Goal: Transaction & Acquisition: Purchase product/service

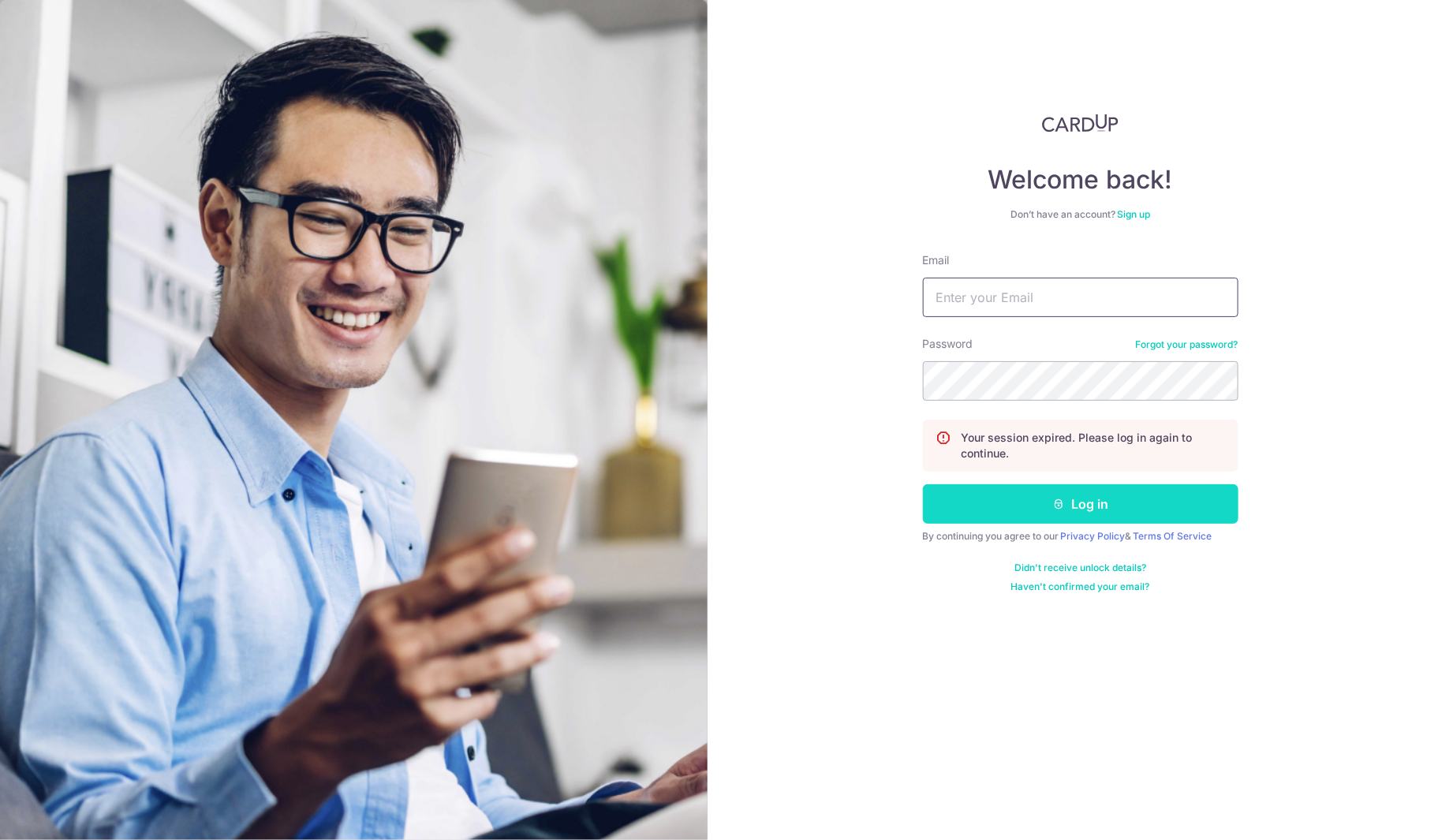
type input "[EMAIL_ADDRESS][DOMAIN_NAME]"
click at [1119, 493] on button "Log in" at bounding box center [1080, 504] width 315 height 39
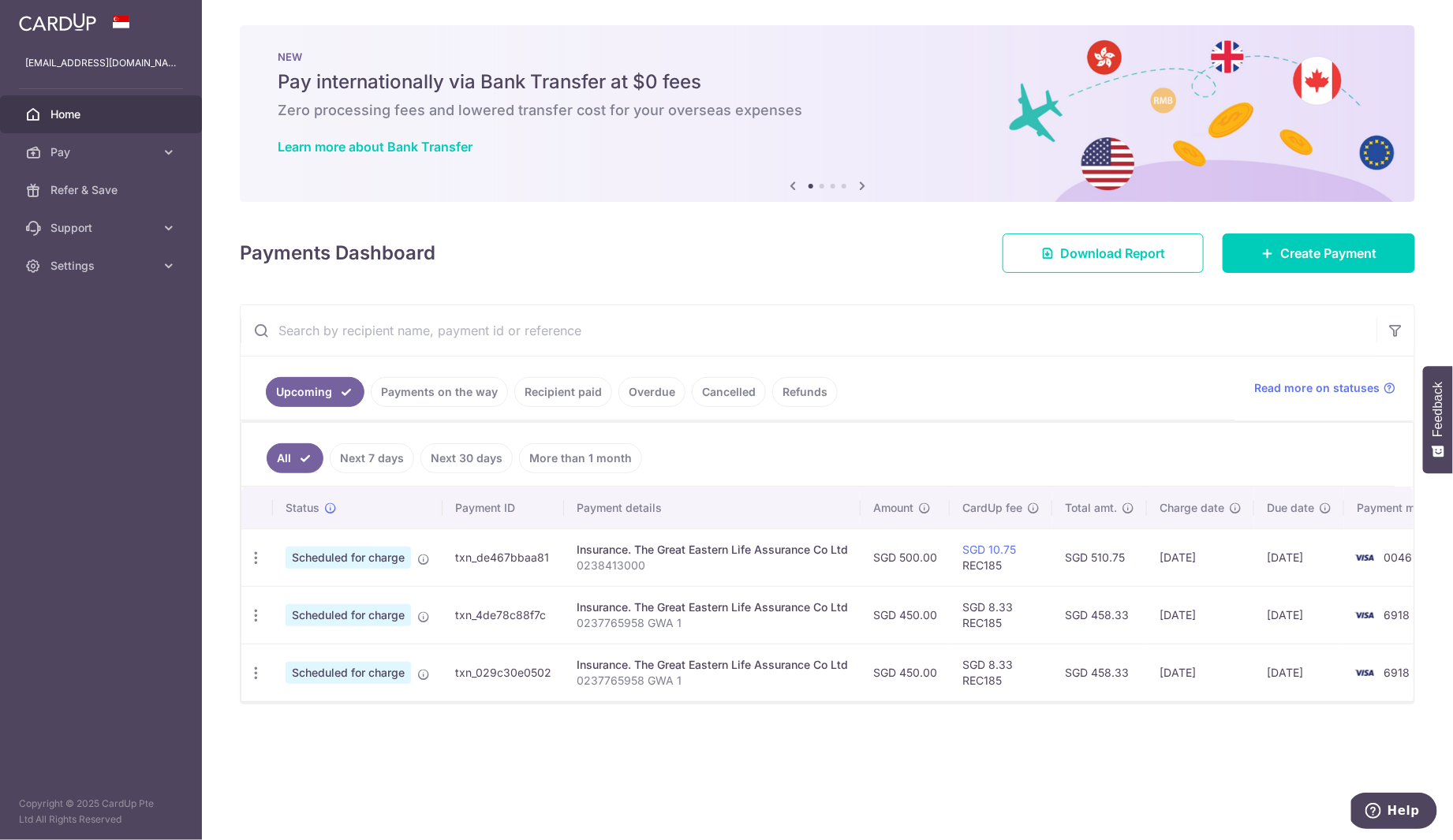
scroll to position [0, 43]
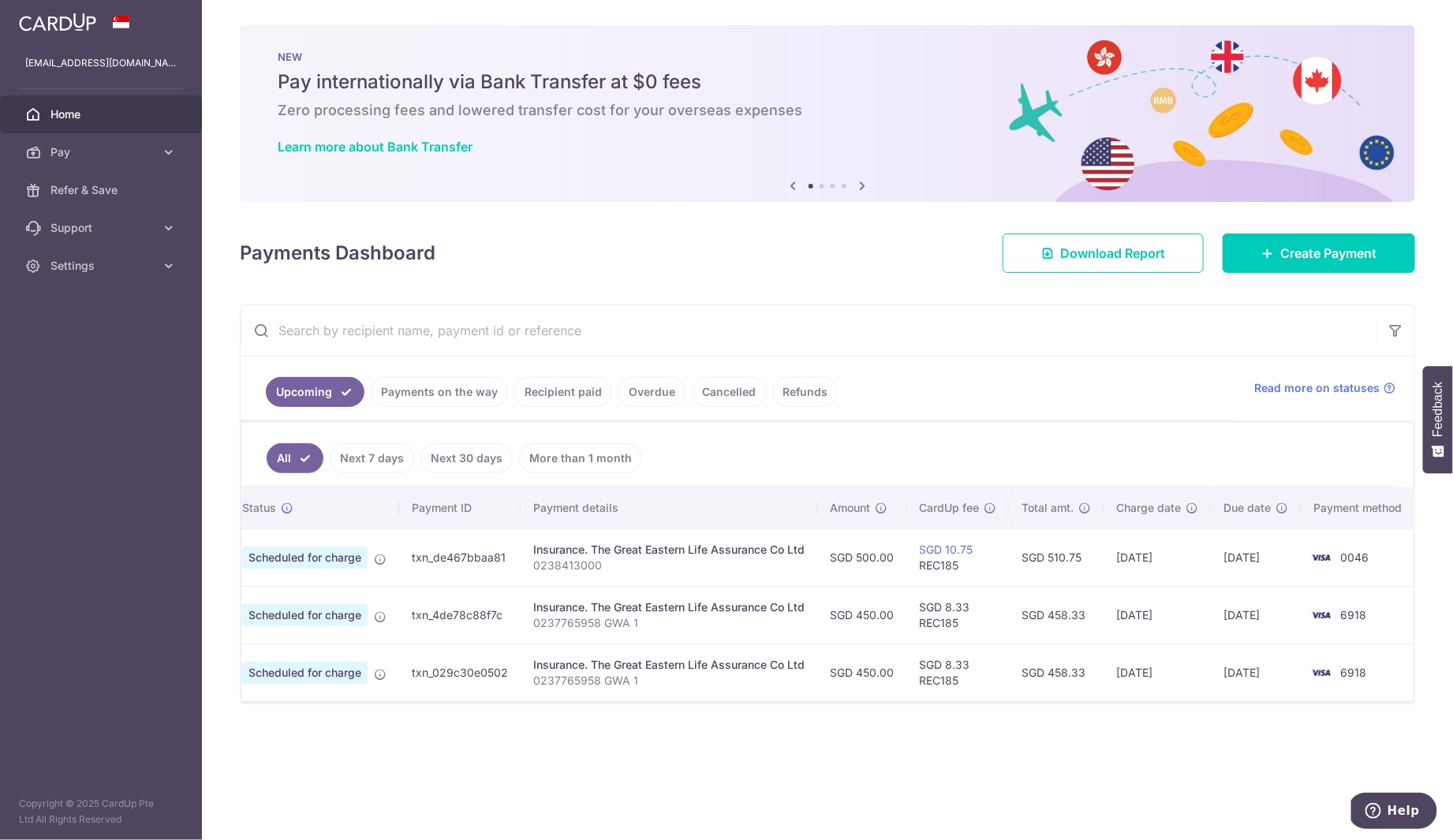
click at [492, 395] on link "Payments on the way" at bounding box center [439, 392] width 137 height 30
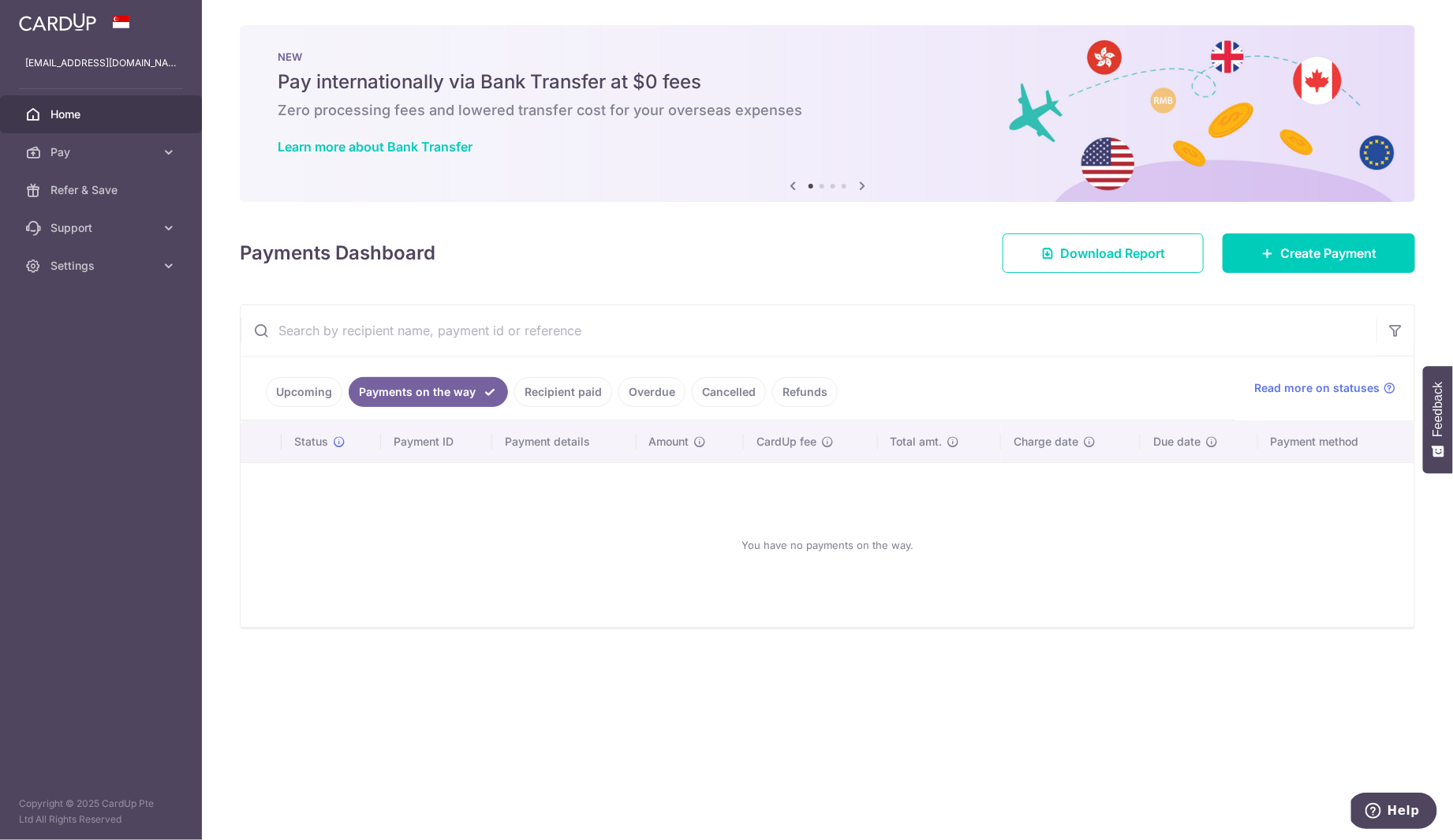
click at [547, 392] on link "Recipient paid" at bounding box center [563, 392] width 97 height 30
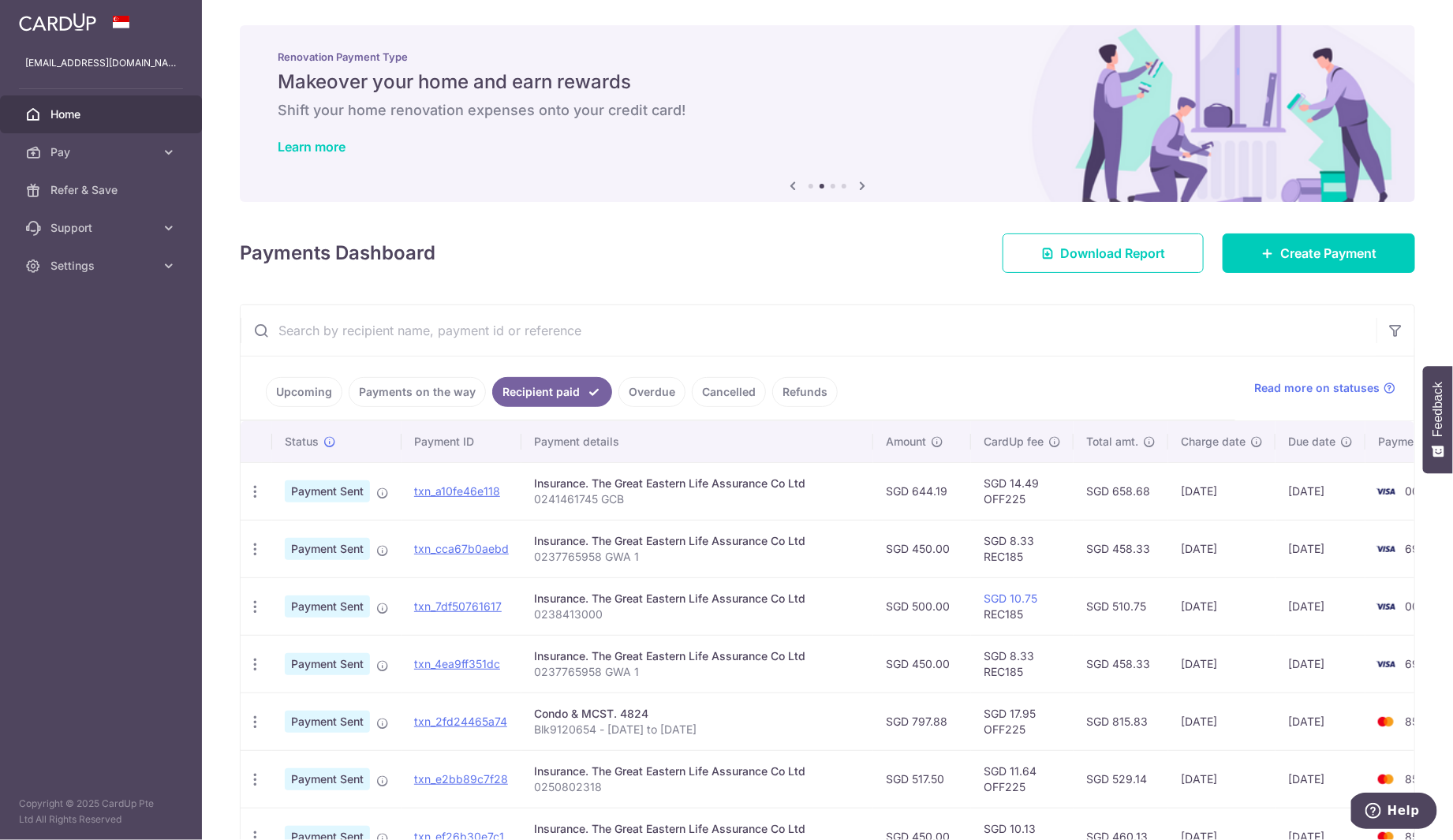
click at [323, 394] on link "Upcoming" at bounding box center [304, 392] width 76 height 30
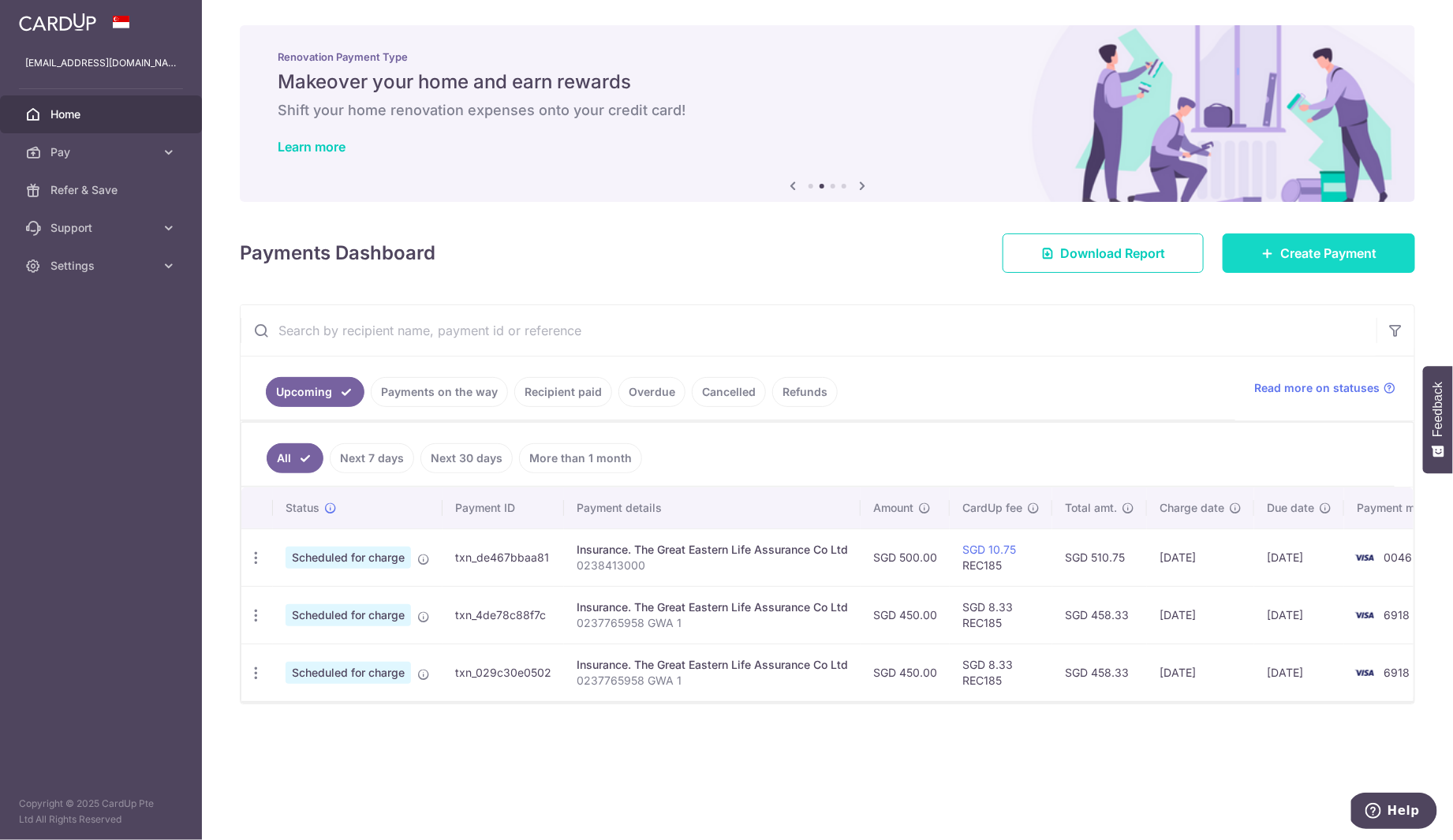
click at [1325, 246] on span "Create Payment" at bounding box center [1328, 254] width 97 height 19
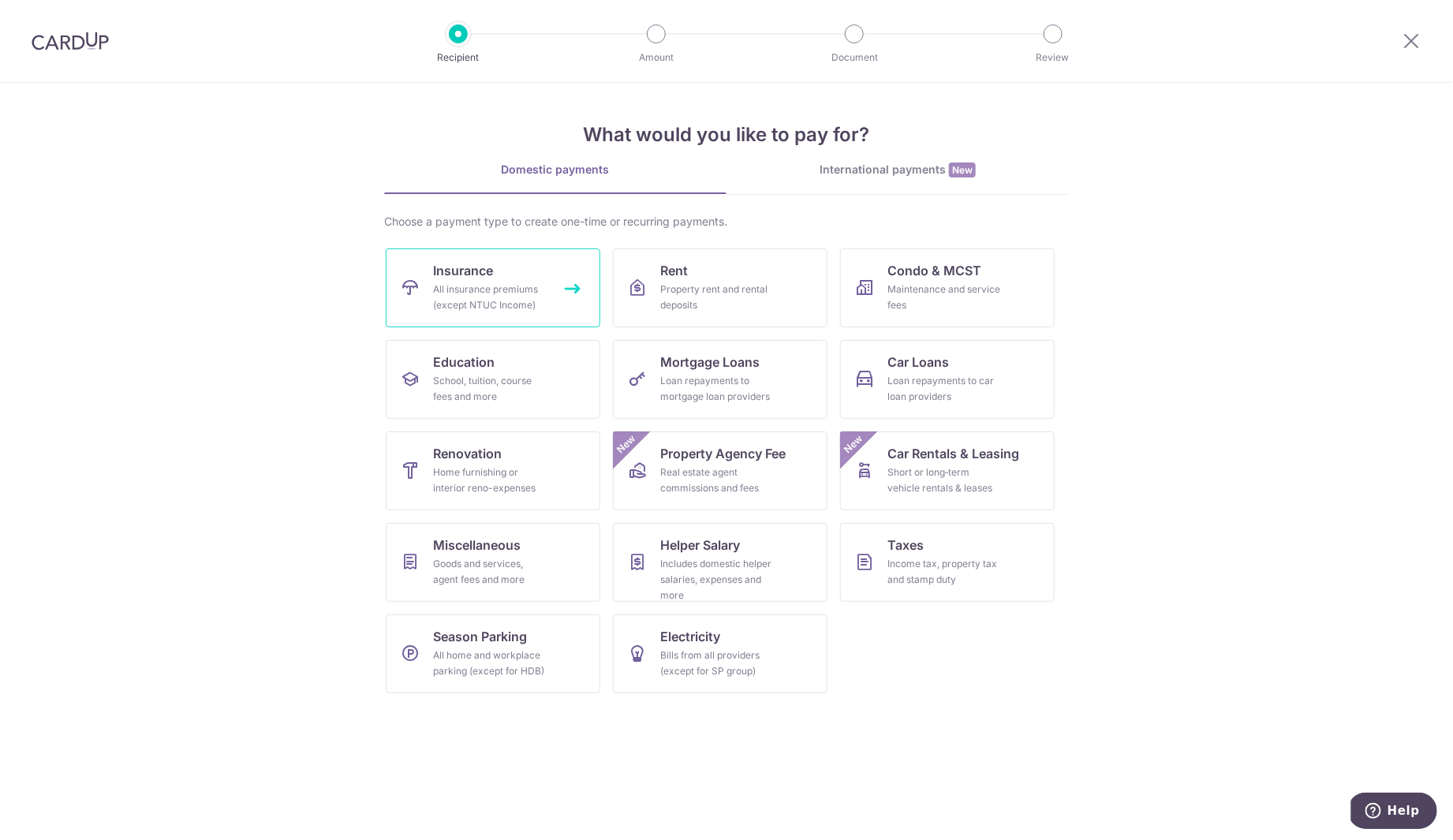
click at [472, 312] on div "All insurance premiums (except NTUC Income)" at bounding box center [489, 298] width 113 height 32
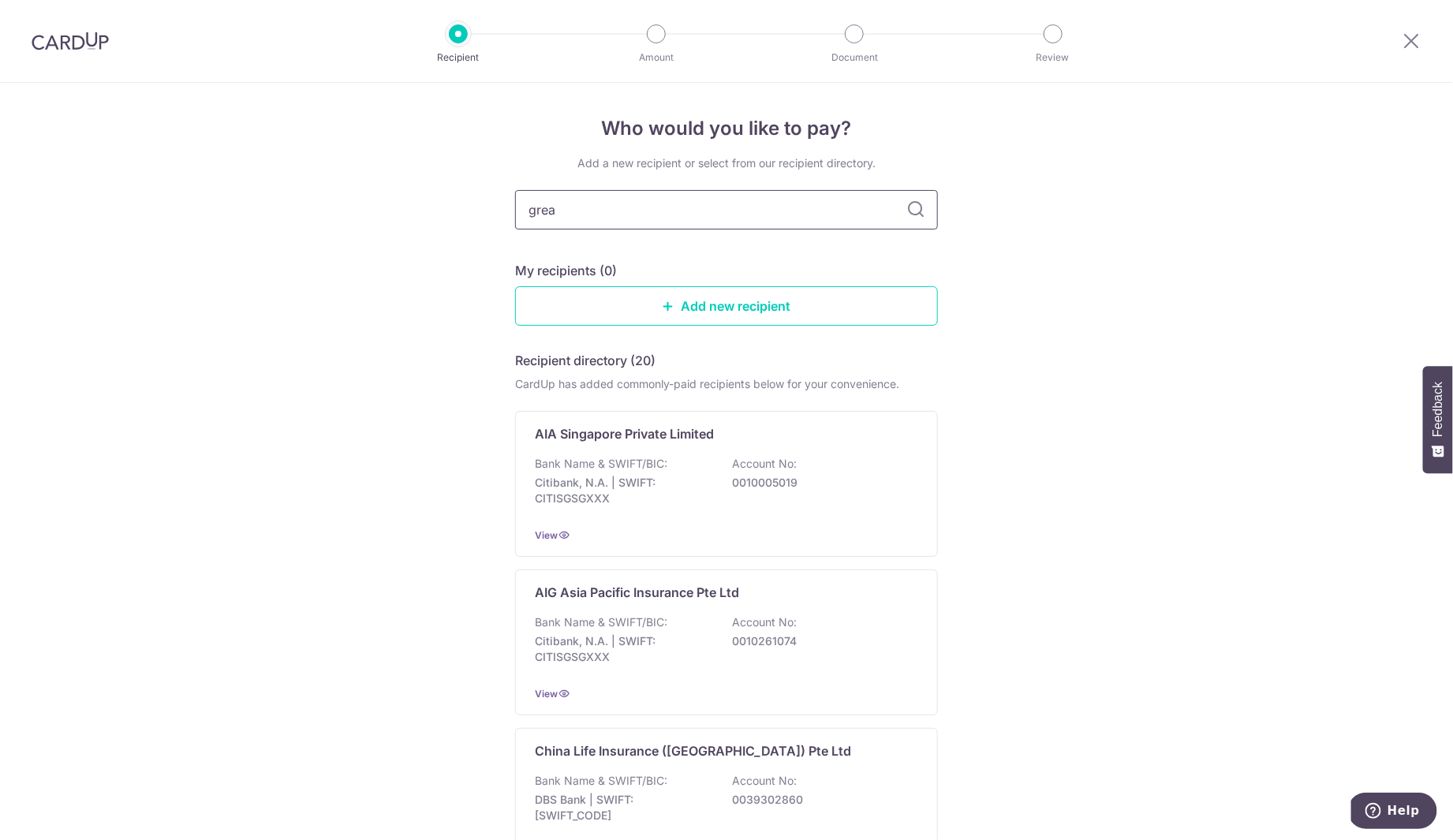
type input "great"
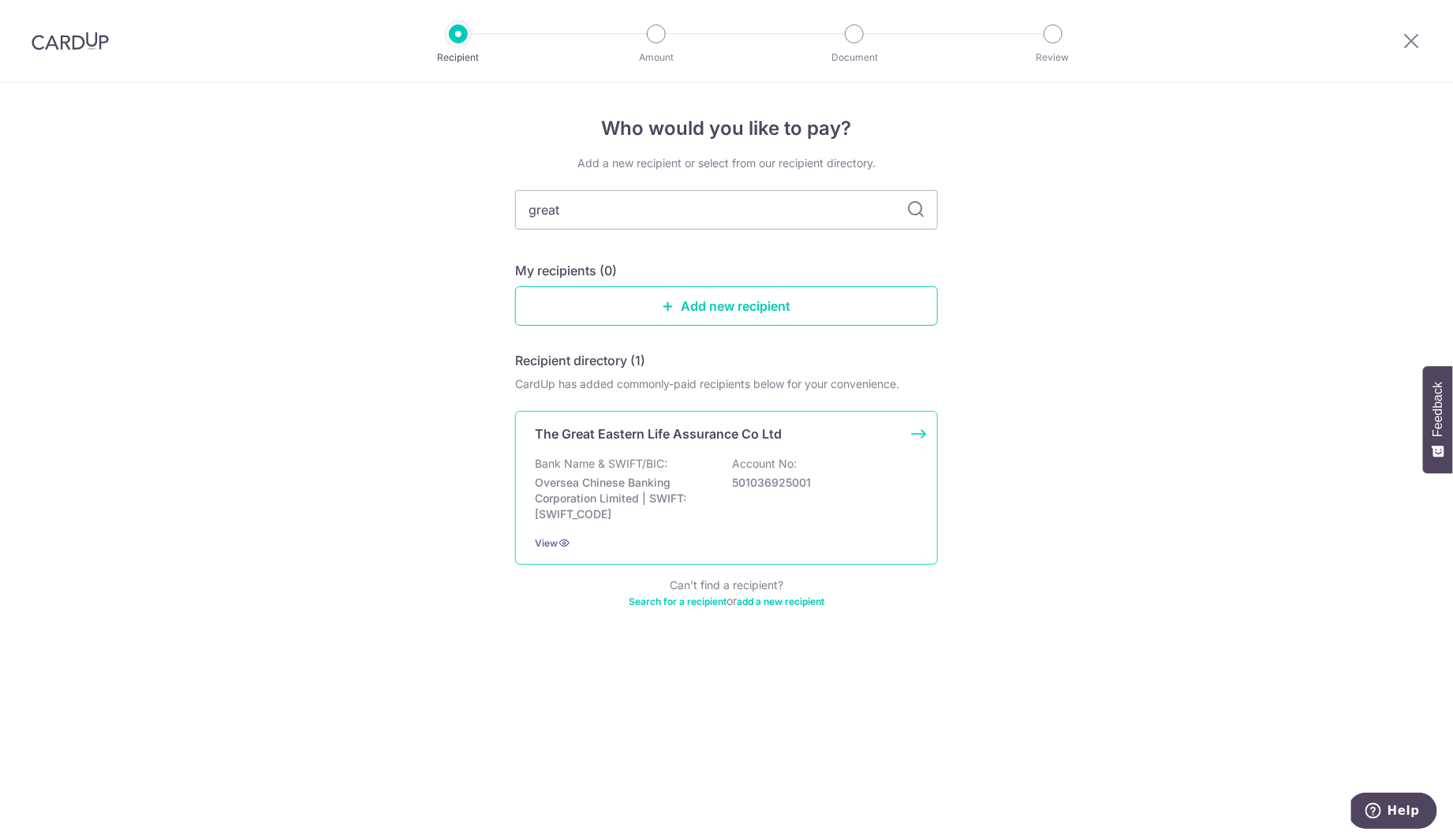
click at [658, 440] on p "The Great Eastern Life Assurance Co Ltd" at bounding box center [658, 434] width 247 height 19
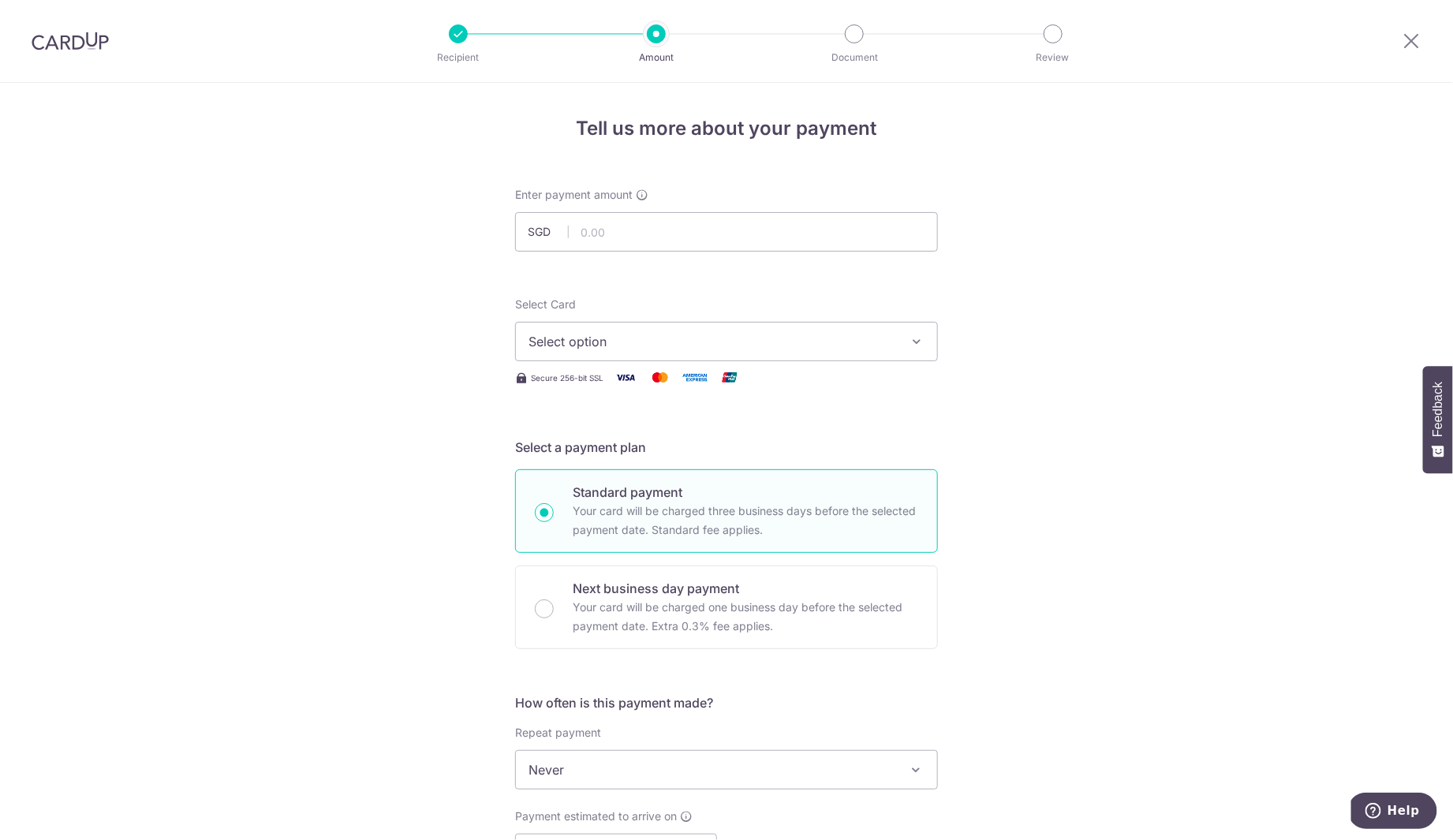
click at [675, 767] on span "Never" at bounding box center [727, 769] width 421 height 38
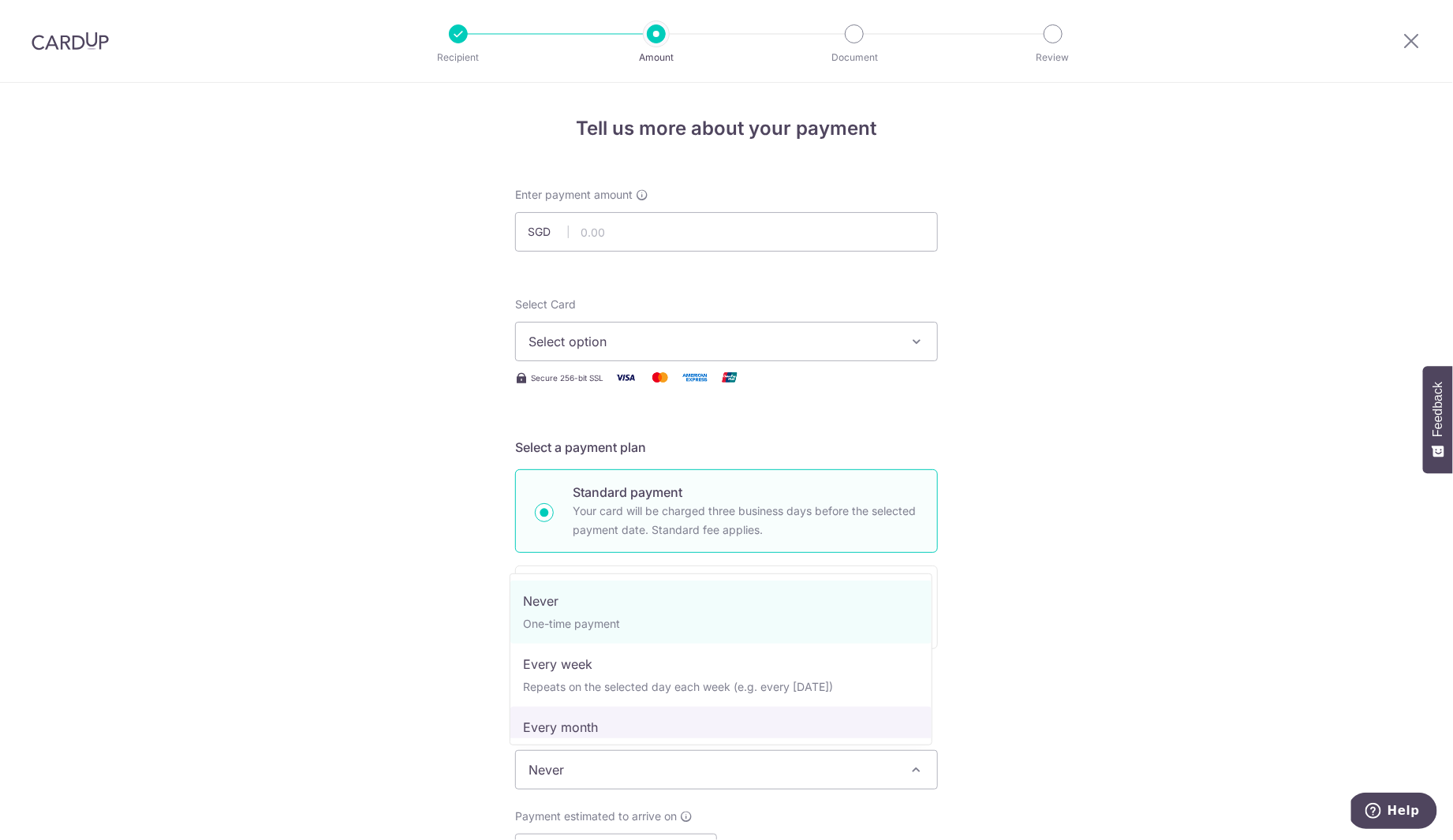
click at [1027, 708] on div "Tell us more about your payment Enter payment amount SGD Select Card Select opt…" at bounding box center [726, 796] width 1453 height 1427
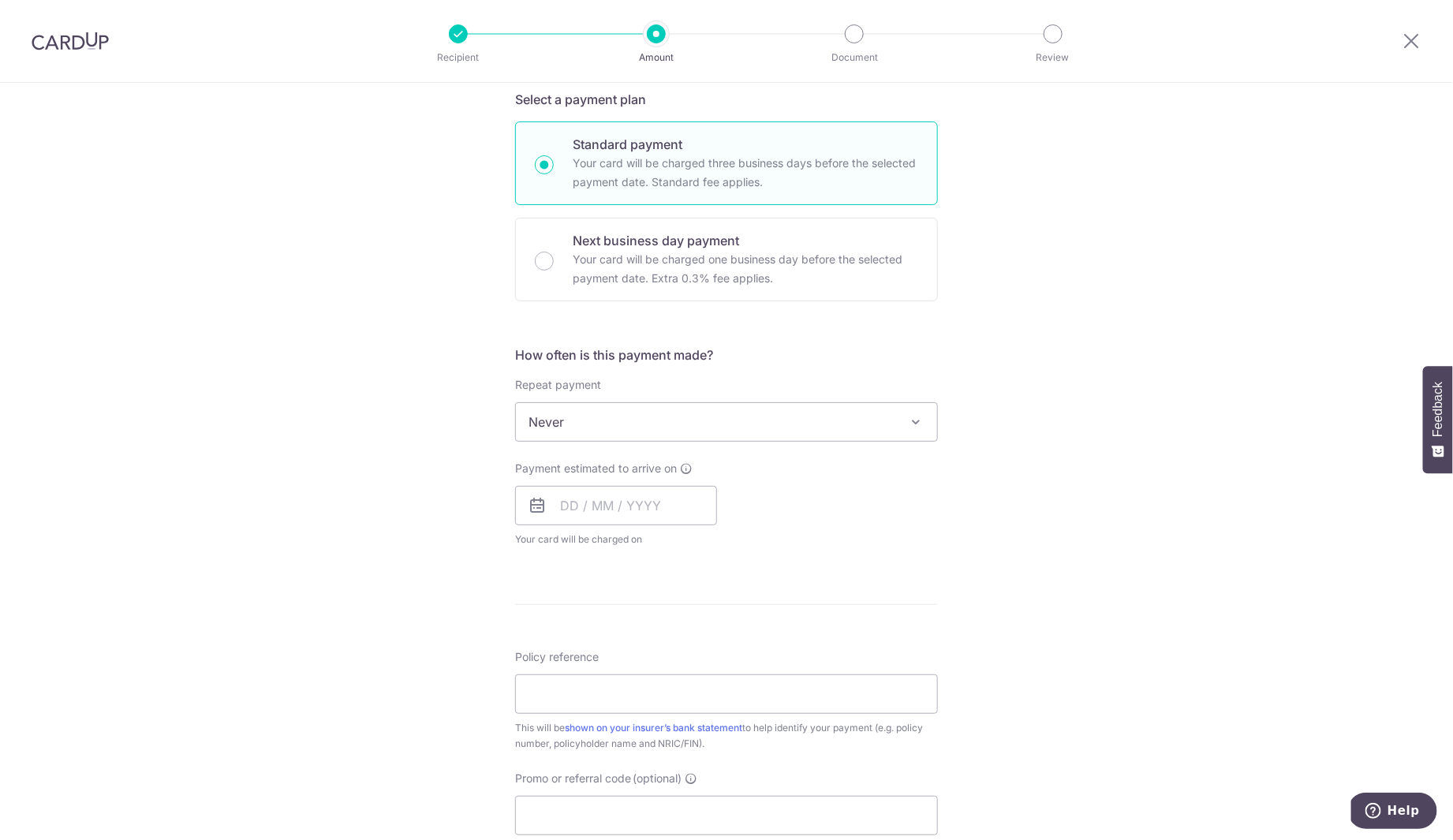
scroll to position [407, 0]
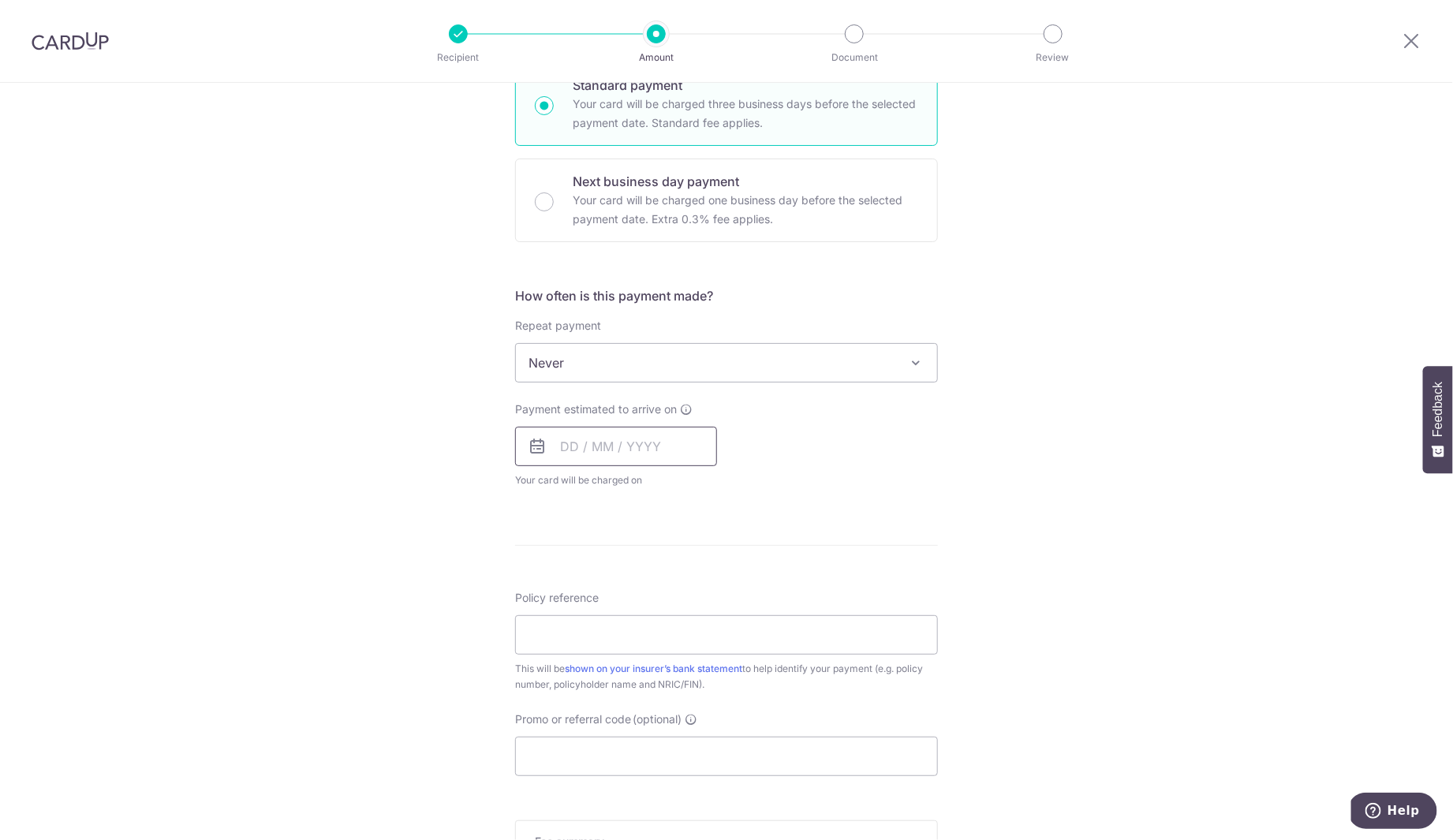
click at [603, 439] on input "text" at bounding box center [616, 446] width 202 height 39
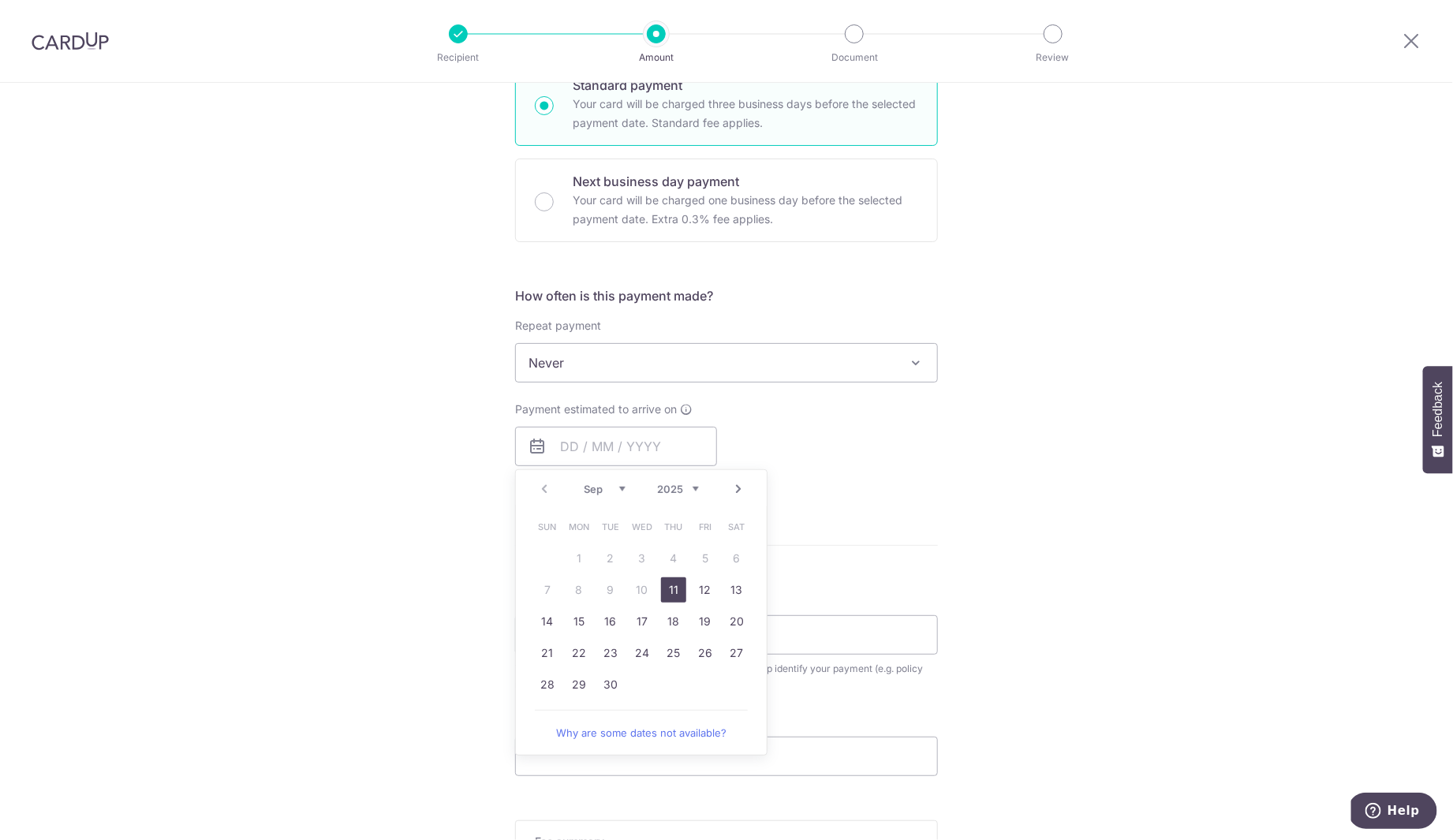
click at [665, 585] on link "11" at bounding box center [673, 590] width 25 height 25
type input "[DATE]"
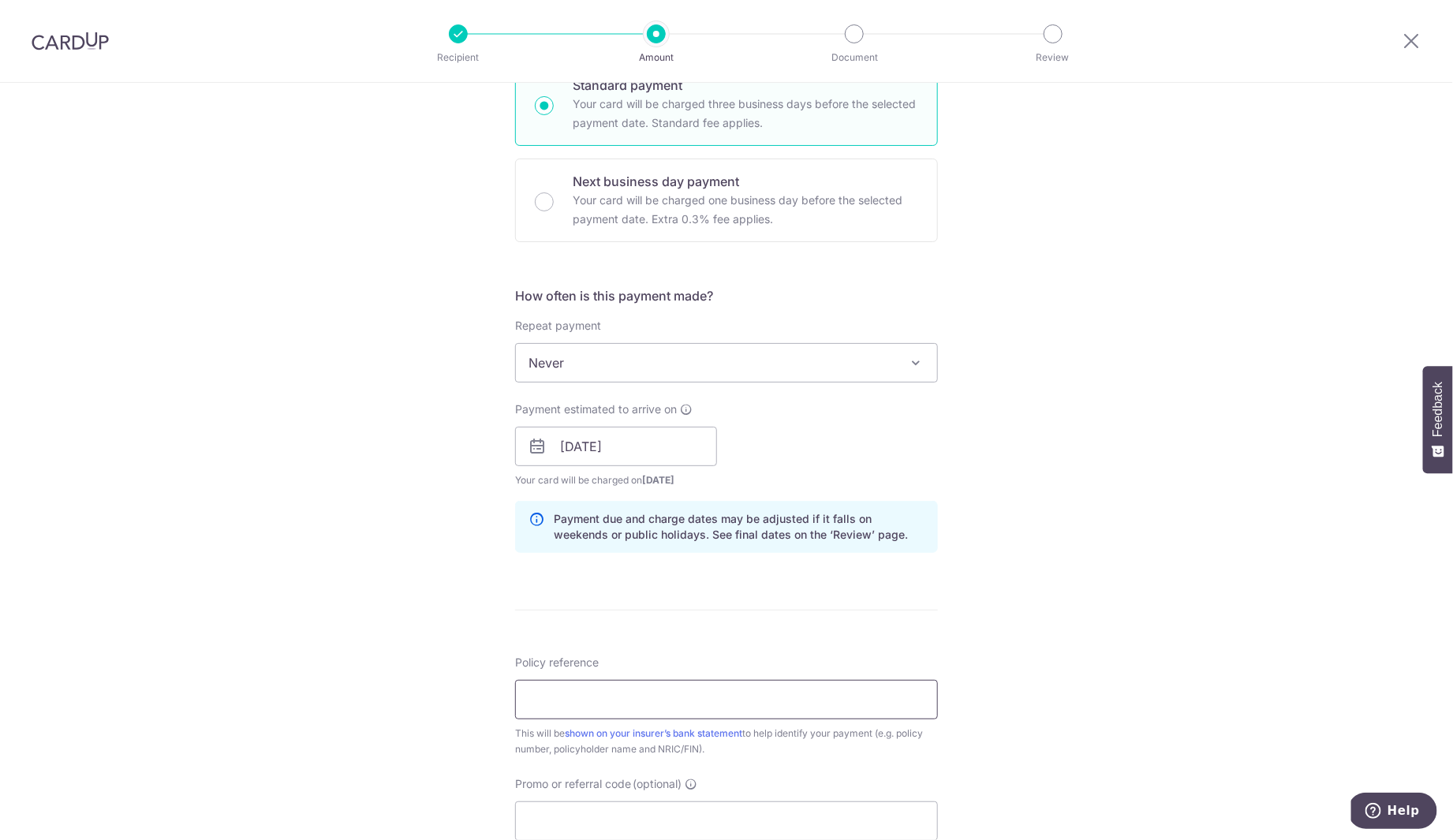
click at [566, 692] on input "Policy reference" at bounding box center [727, 700] width 423 height 39
type input "0236909196"
click at [740, 632] on form "Enter payment amount SGD Select Card Select option Add credit card Your Cards *…" at bounding box center [727, 436] width 423 height 1313
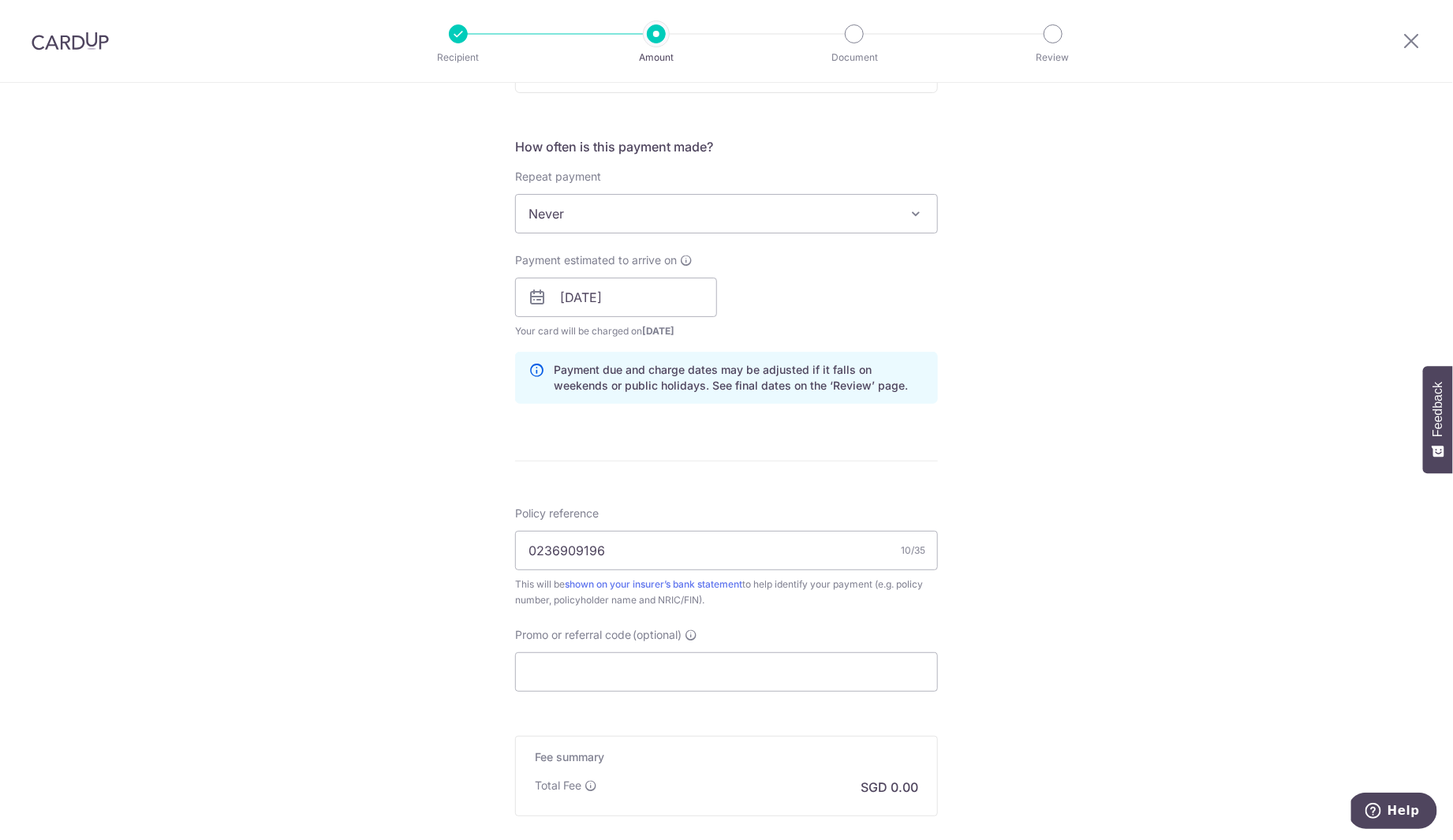
scroll to position [563, 0]
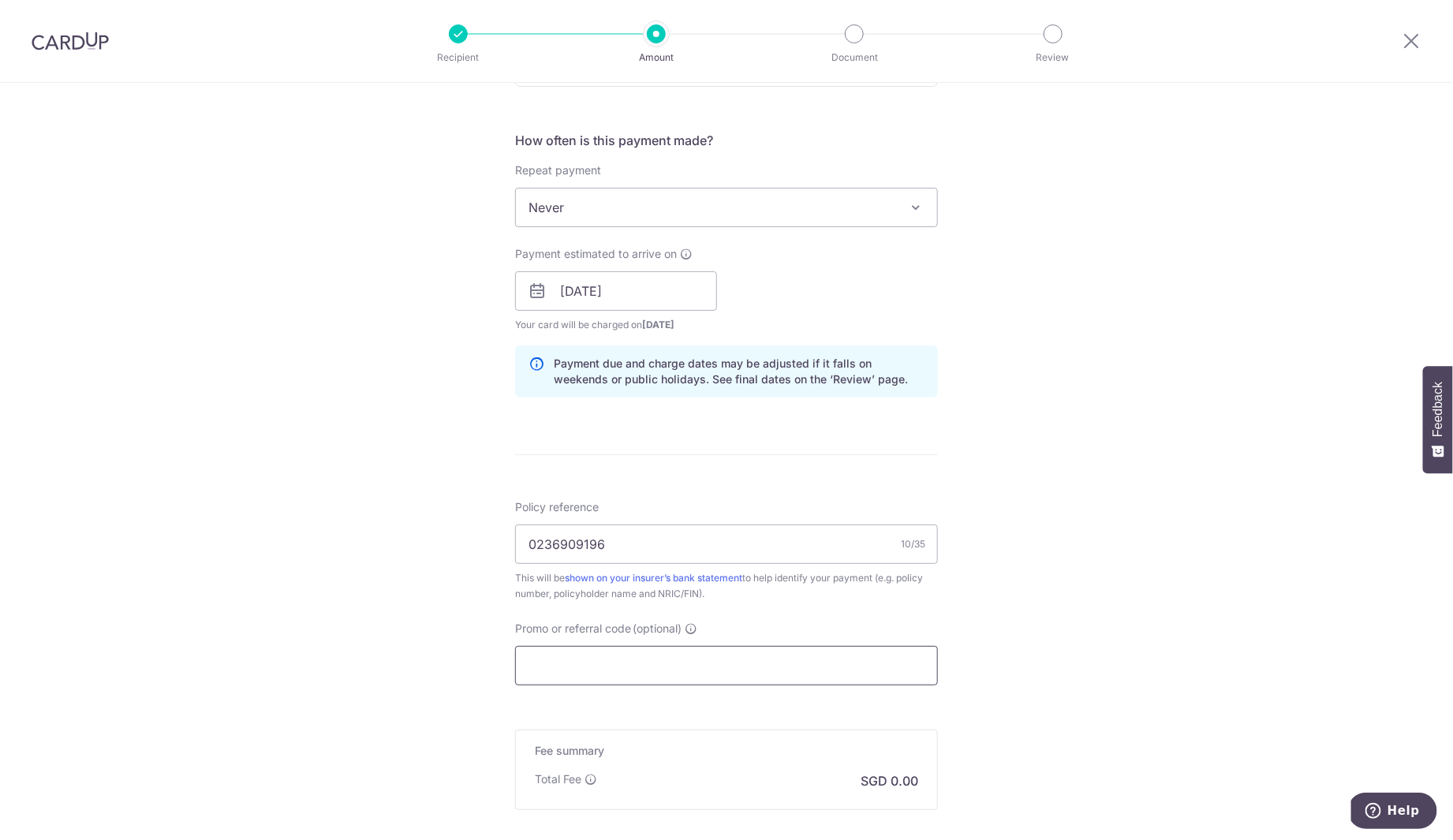
click at [645, 654] on input "Promo or referral code (optional)" at bounding box center [727, 665] width 423 height 39
paste input "25AMEX21"
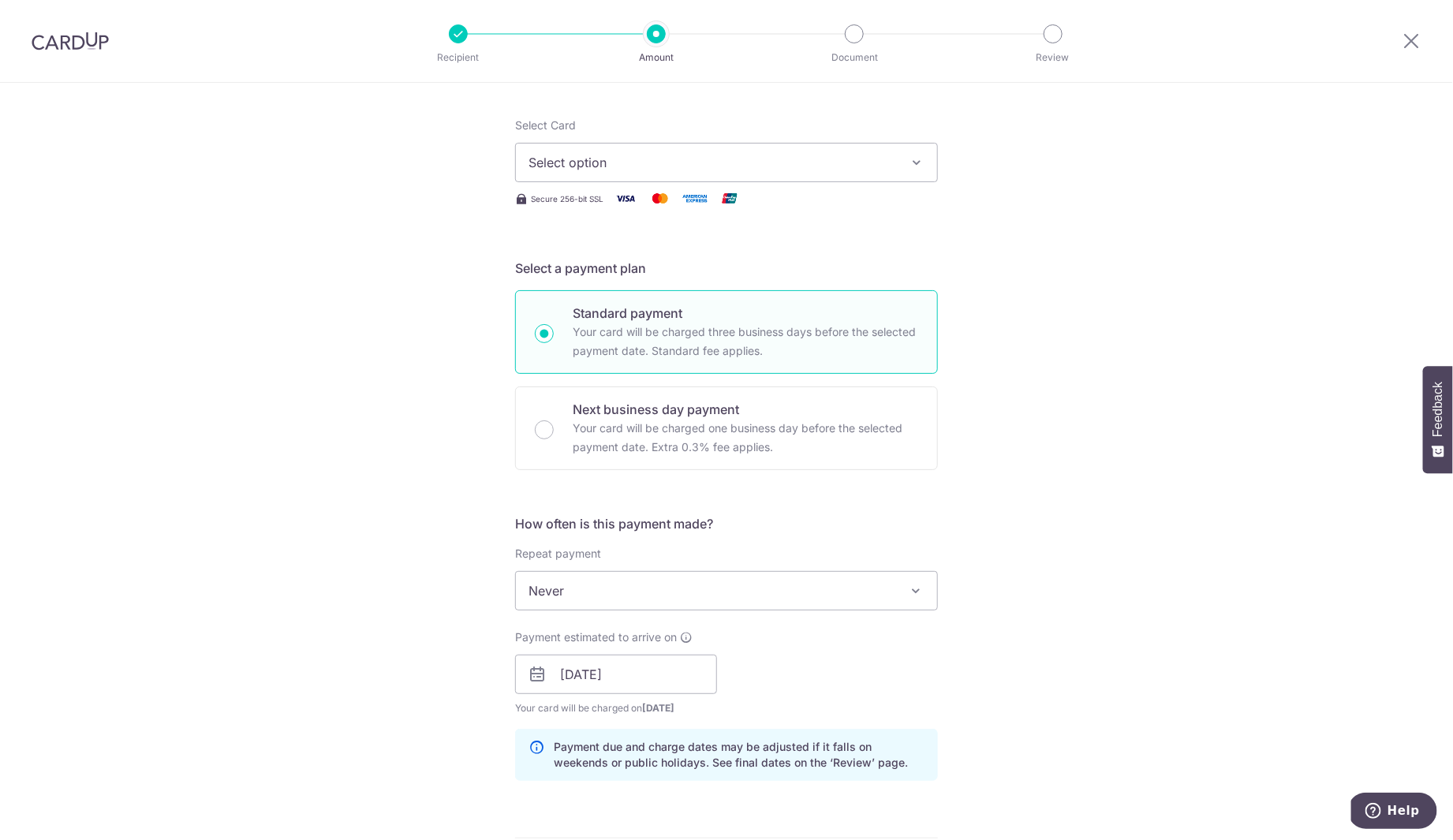
scroll to position [142, 0]
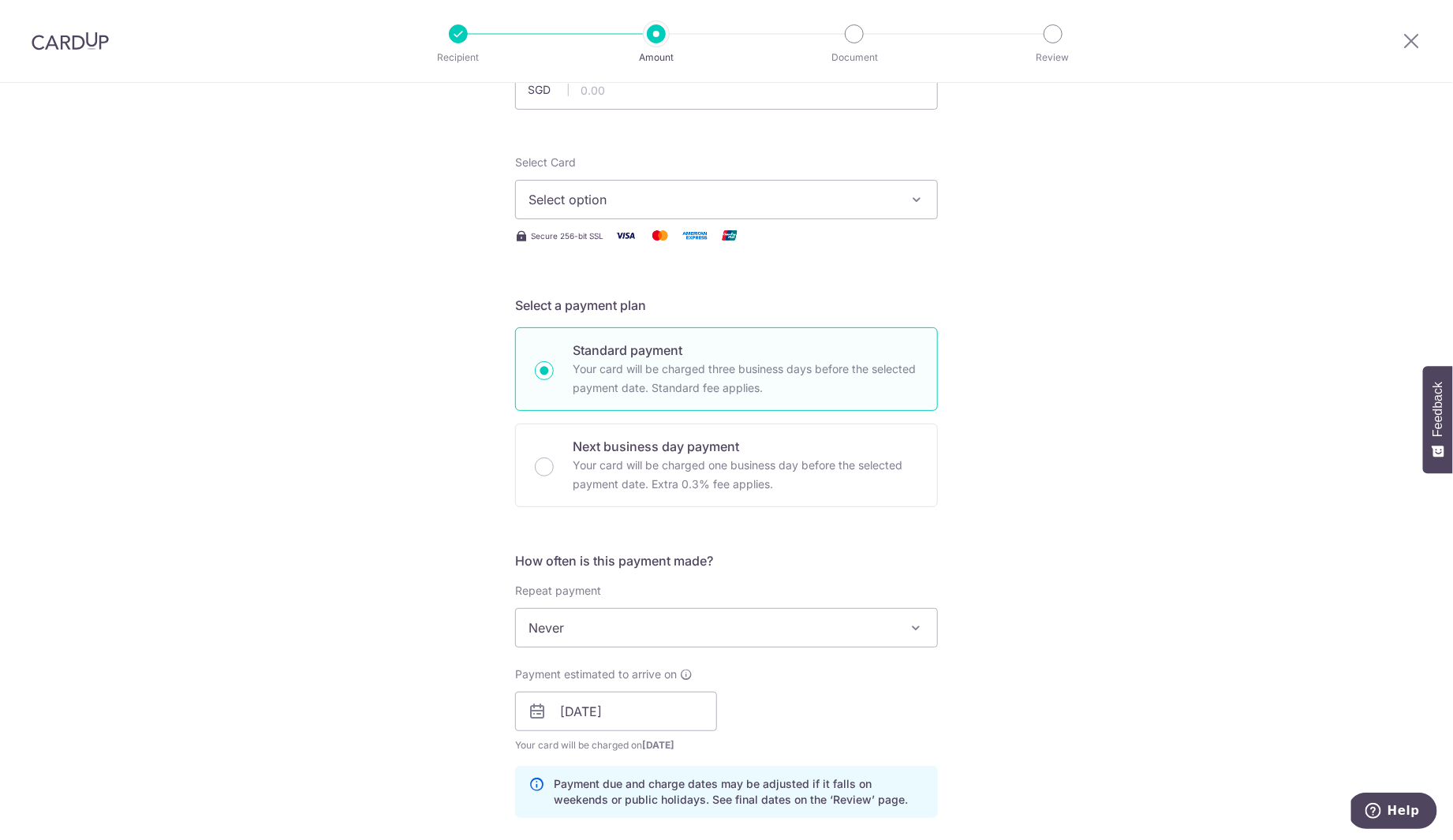
type input "25AMEX21"
click at [639, 203] on span "Select option" at bounding box center [712, 200] width 368 height 19
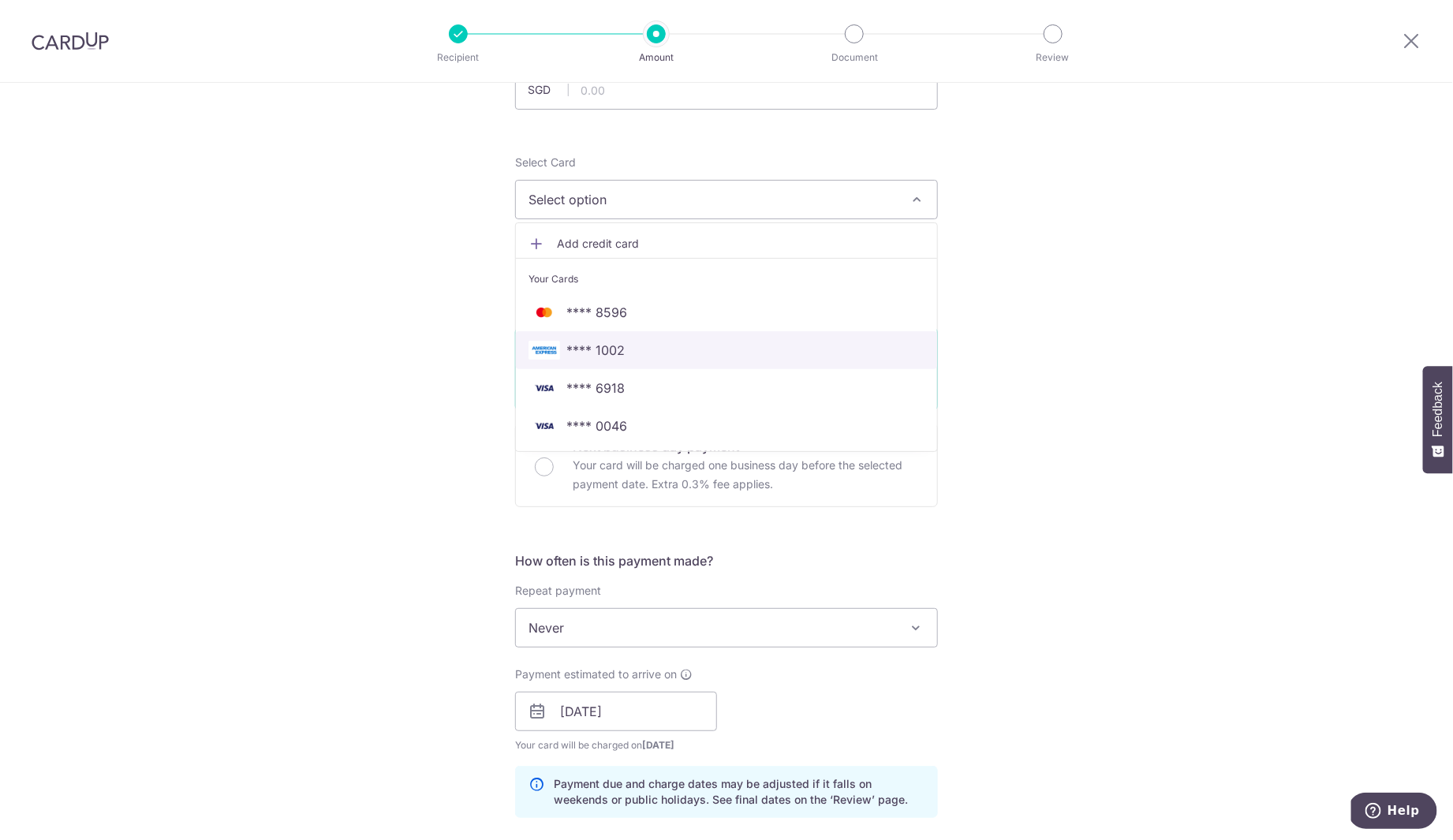
click at [608, 343] on span "**** 1002" at bounding box center [595, 350] width 58 height 19
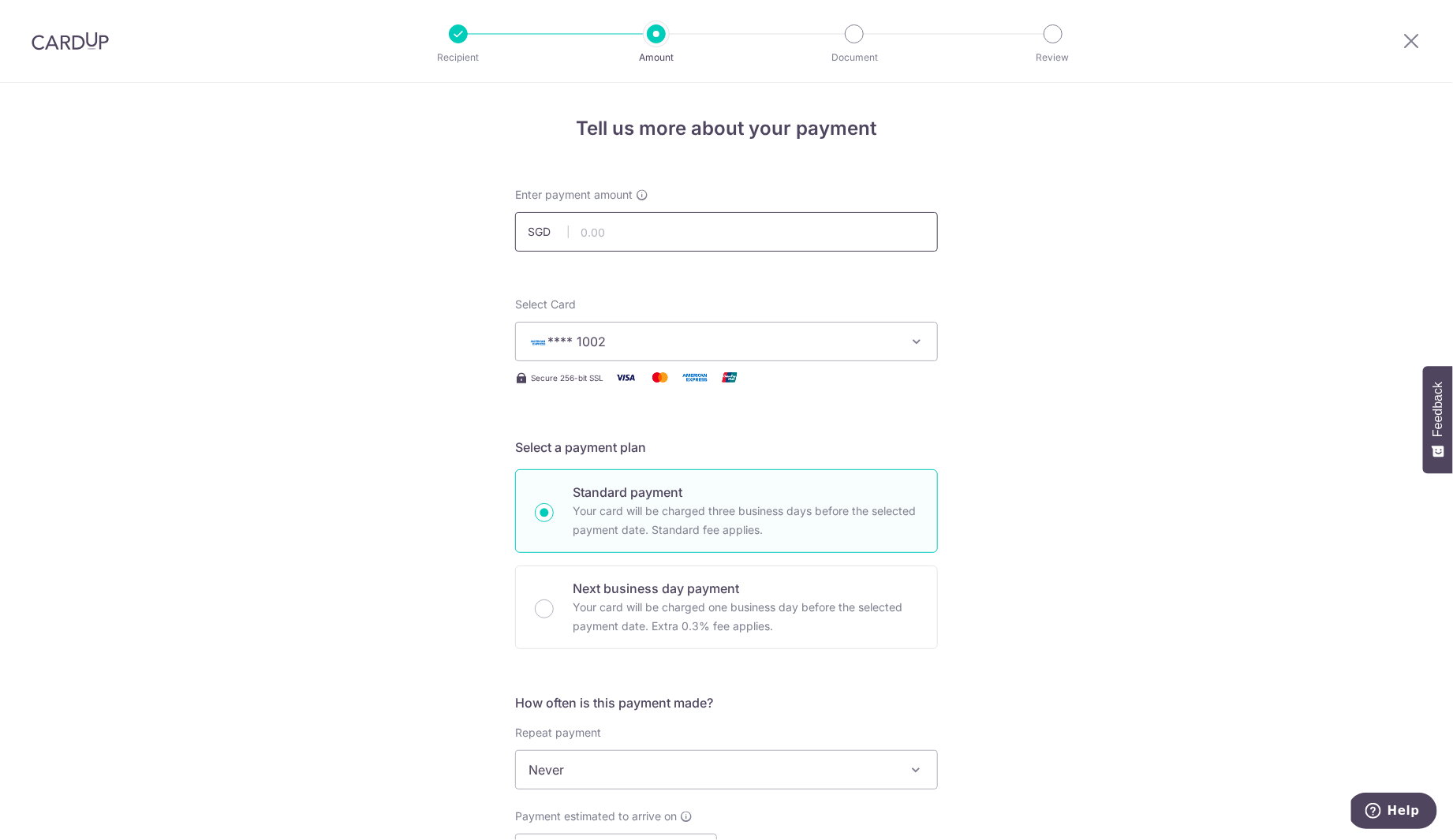
scroll to position [2, 0]
click at [617, 239] on input "text" at bounding box center [727, 230] width 423 height 39
type input "2,000.00"
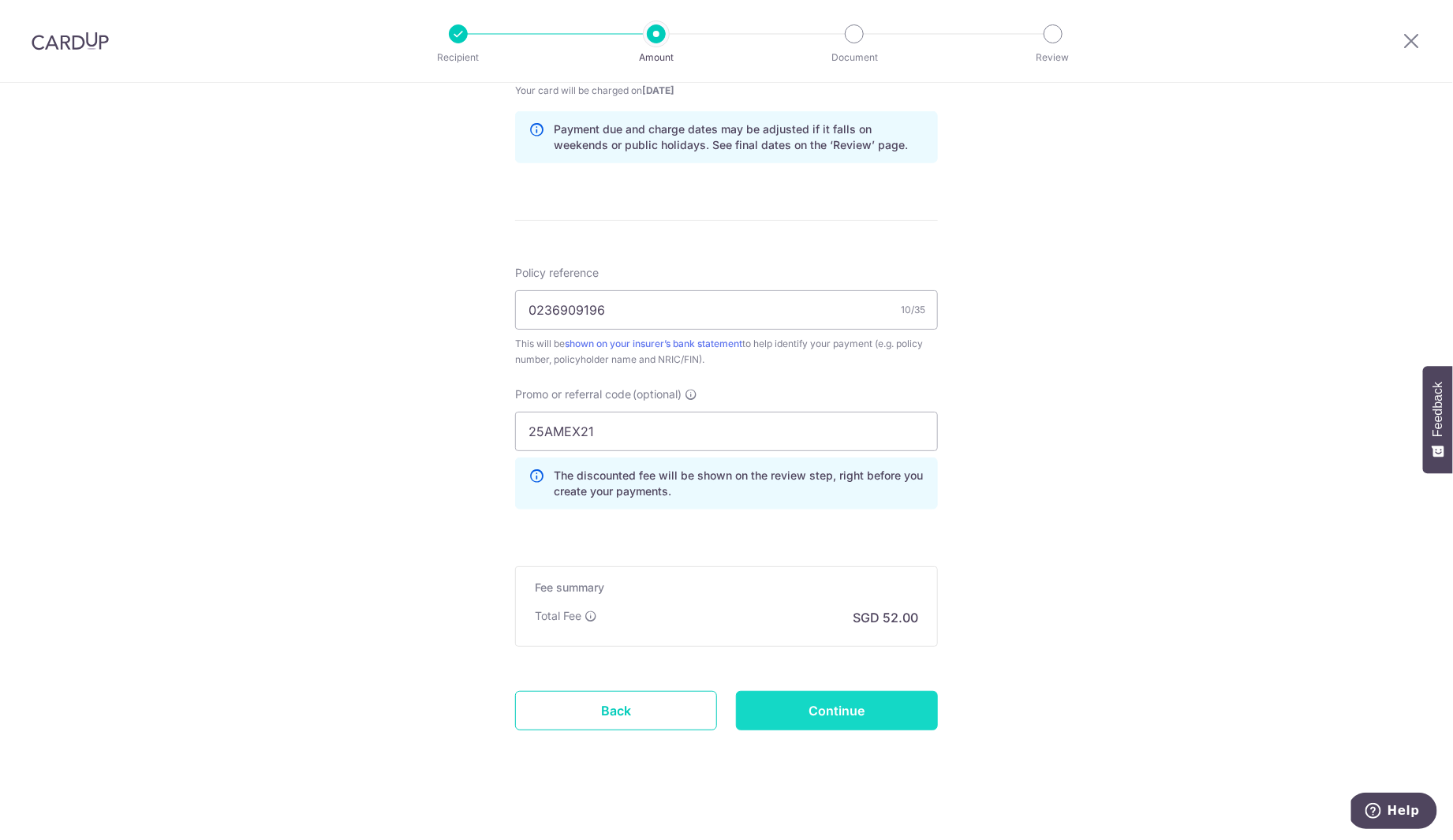
scroll to position [797, 0]
click at [852, 703] on input "Continue" at bounding box center [837, 709] width 202 height 39
type input "Create Schedule"
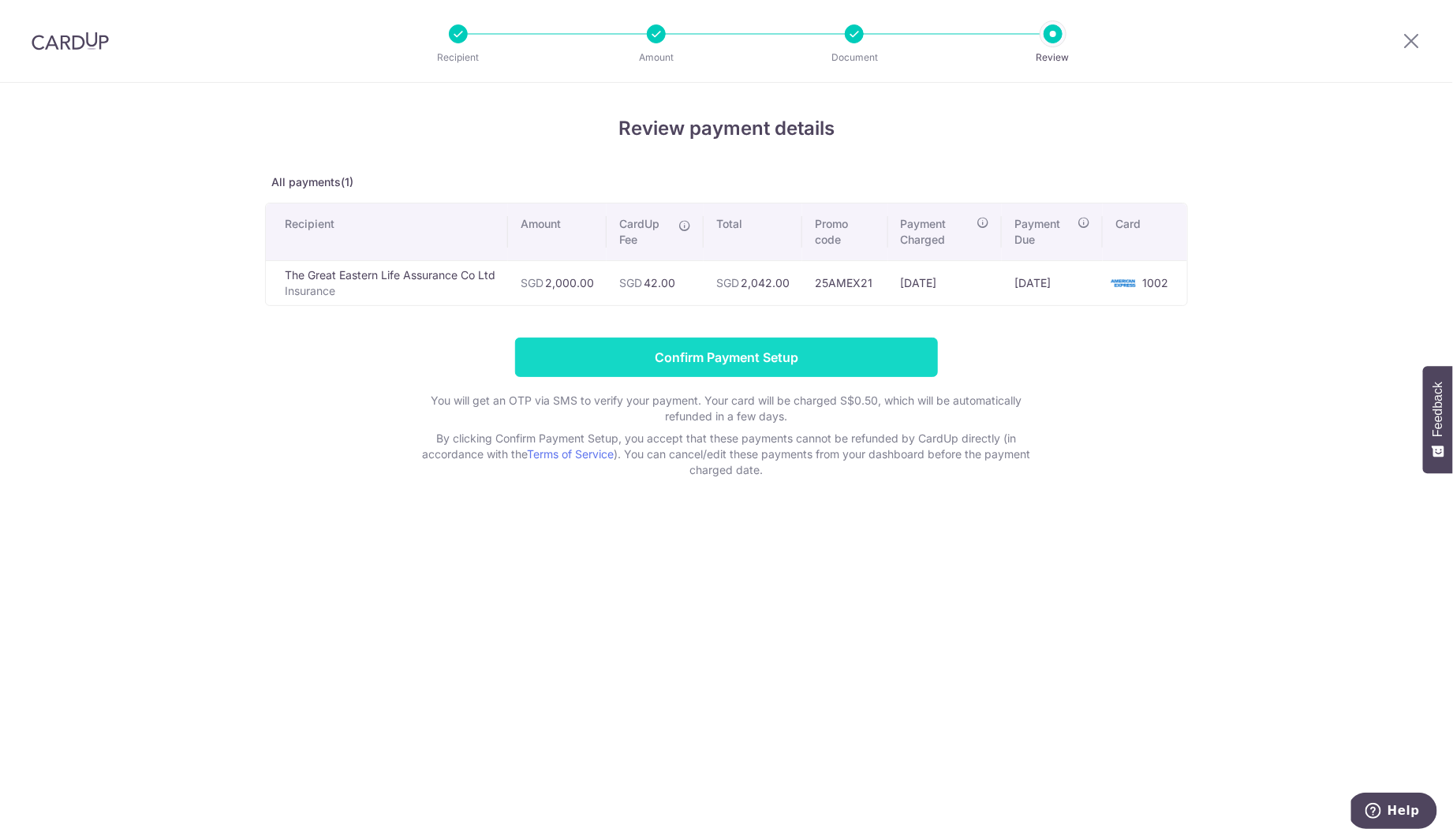
click at [826, 361] on input "Confirm Payment Setup" at bounding box center [727, 357] width 423 height 39
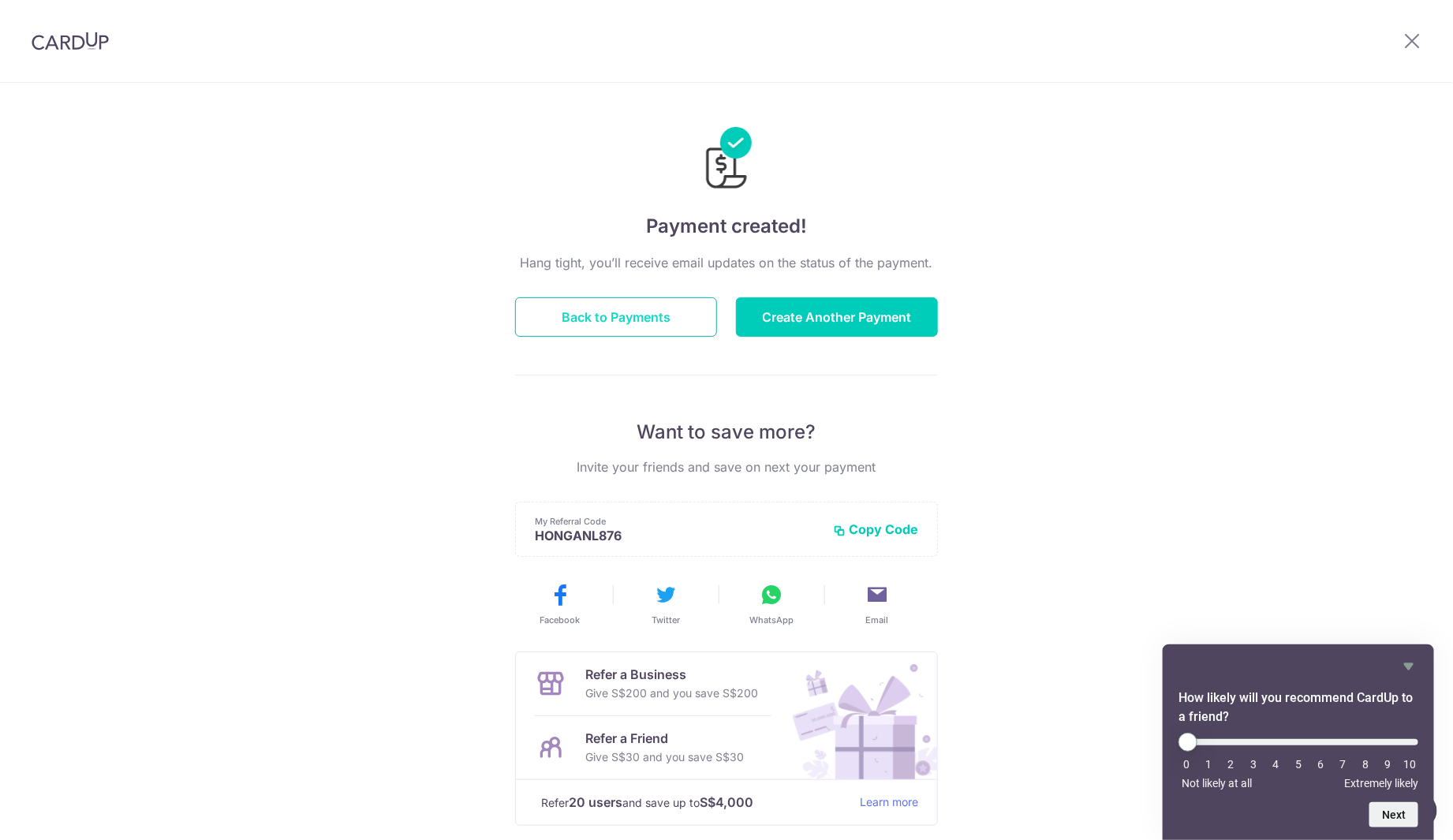
click at [586, 307] on button "Back to Payments" at bounding box center [616, 317] width 202 height 39
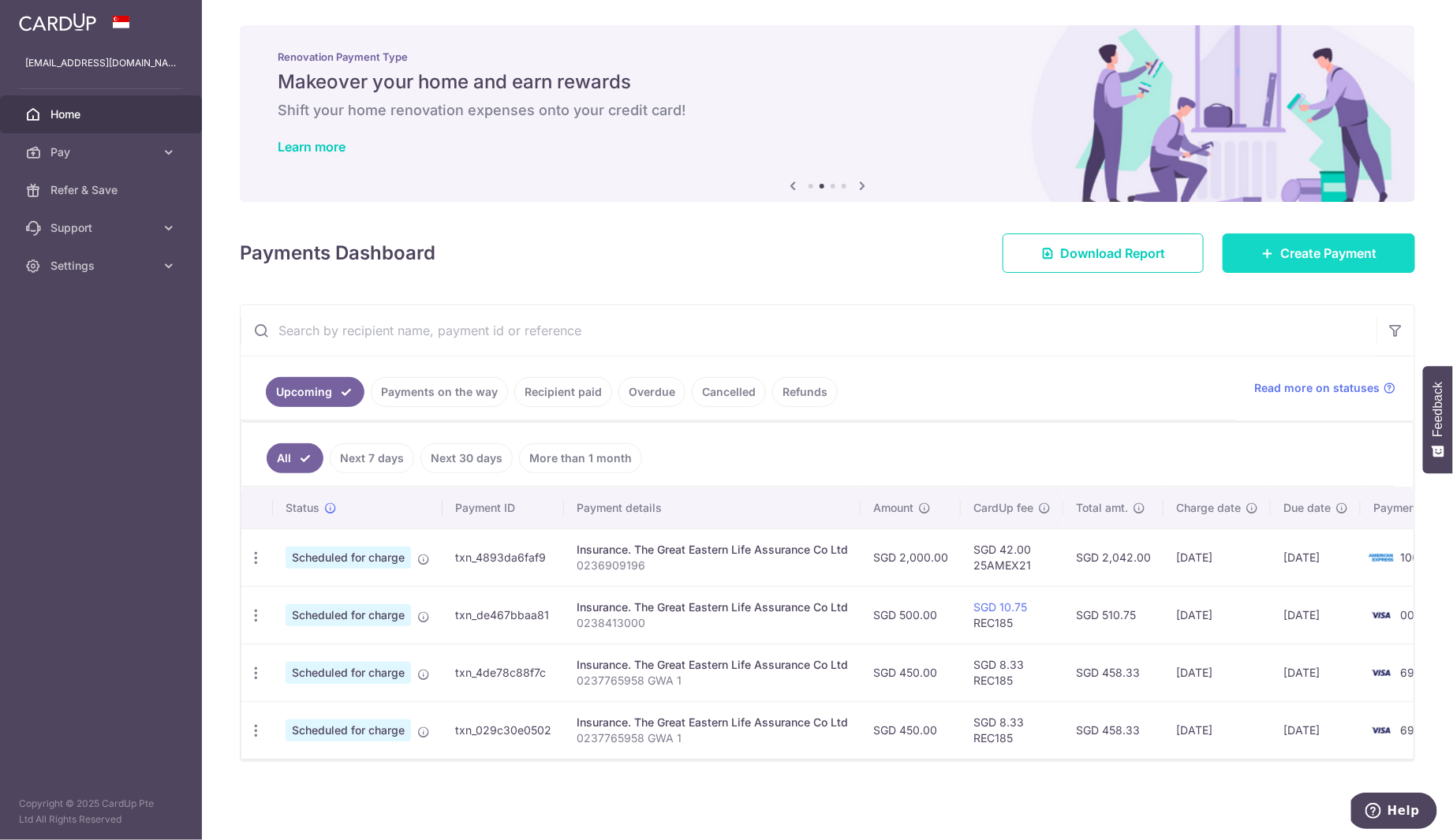
click at [1336, 251] on span "Create Payment" at bounding box center [1328, 254] width 97 height 19
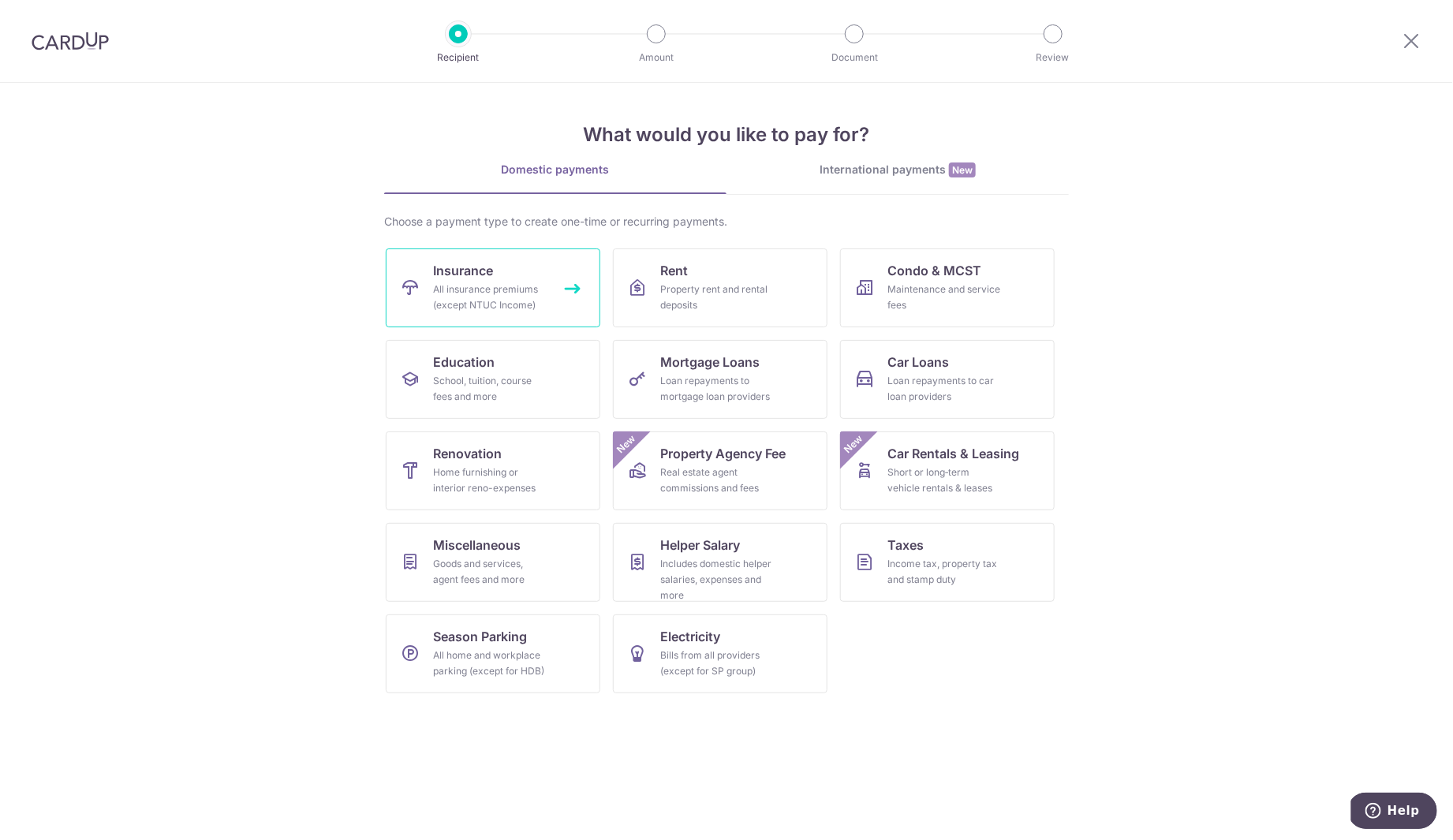
click at [550, 276] on link "Insurance All insurance premiums (except NTUC Income)" at bounding box center [493, 288] width 214 height 79
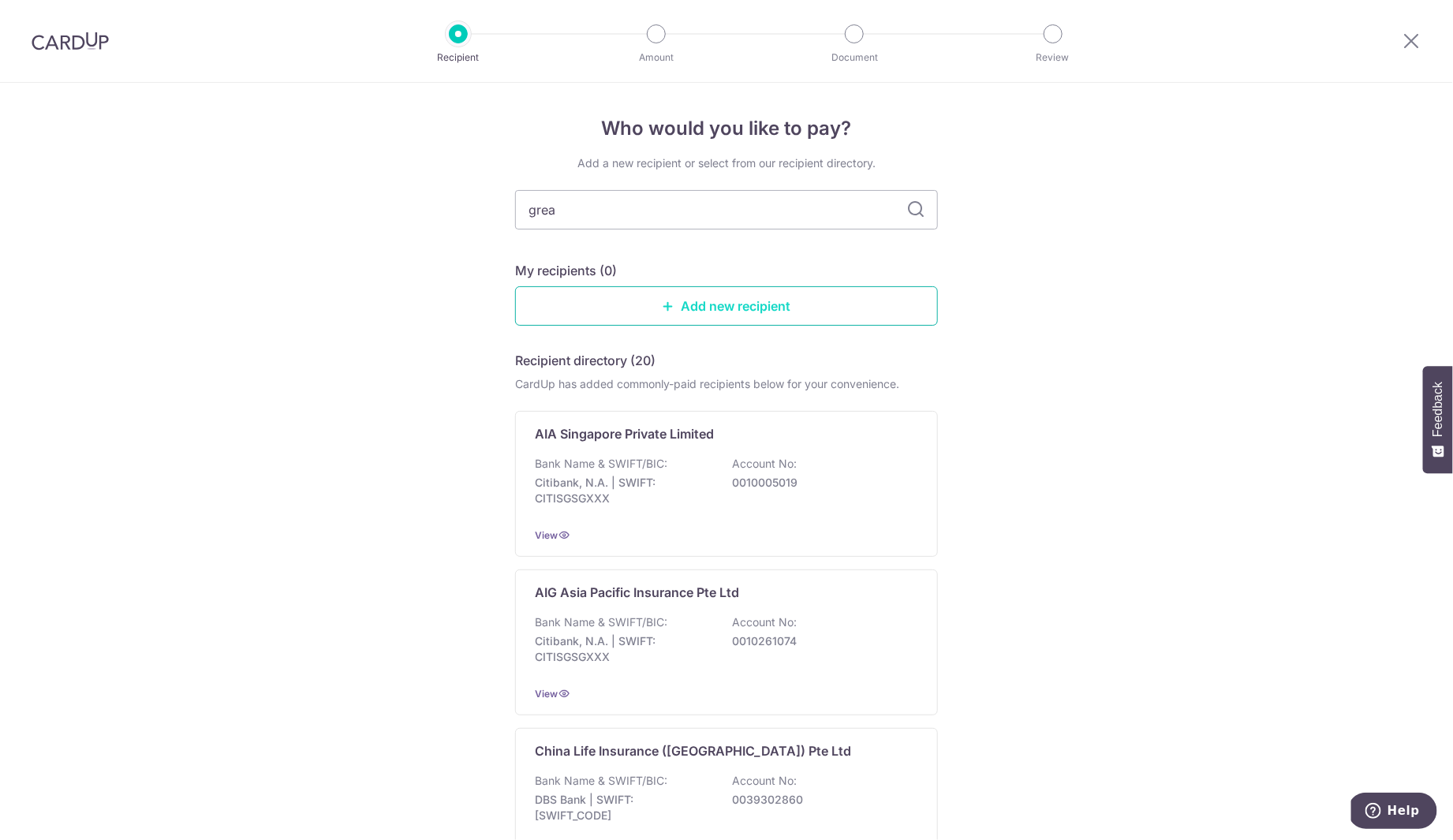
type input "great"
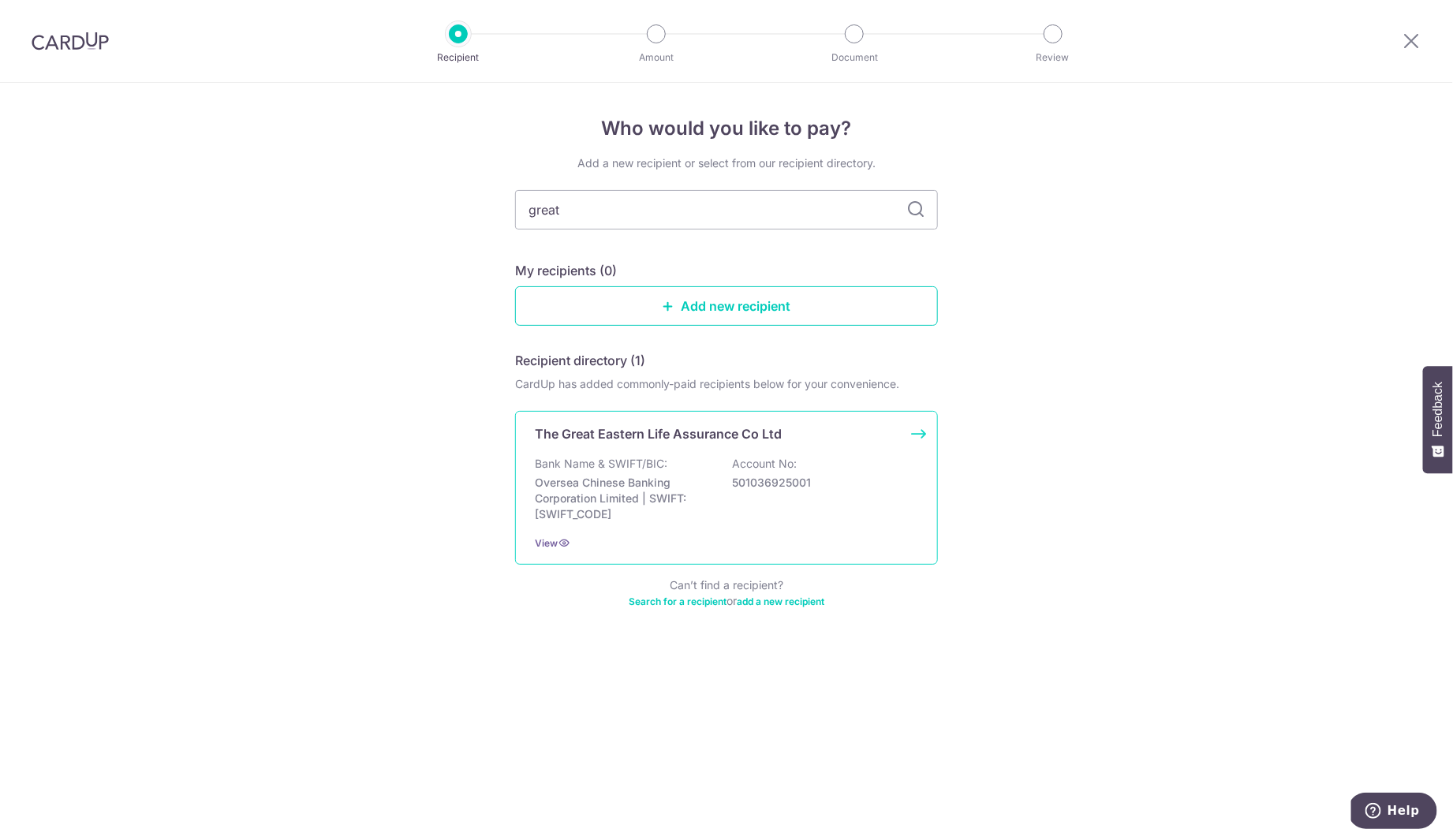
click at [634, 459] on p "Bank Name & SWIFT/BIC:" at bounding box center [601, 463] width 133 height 16
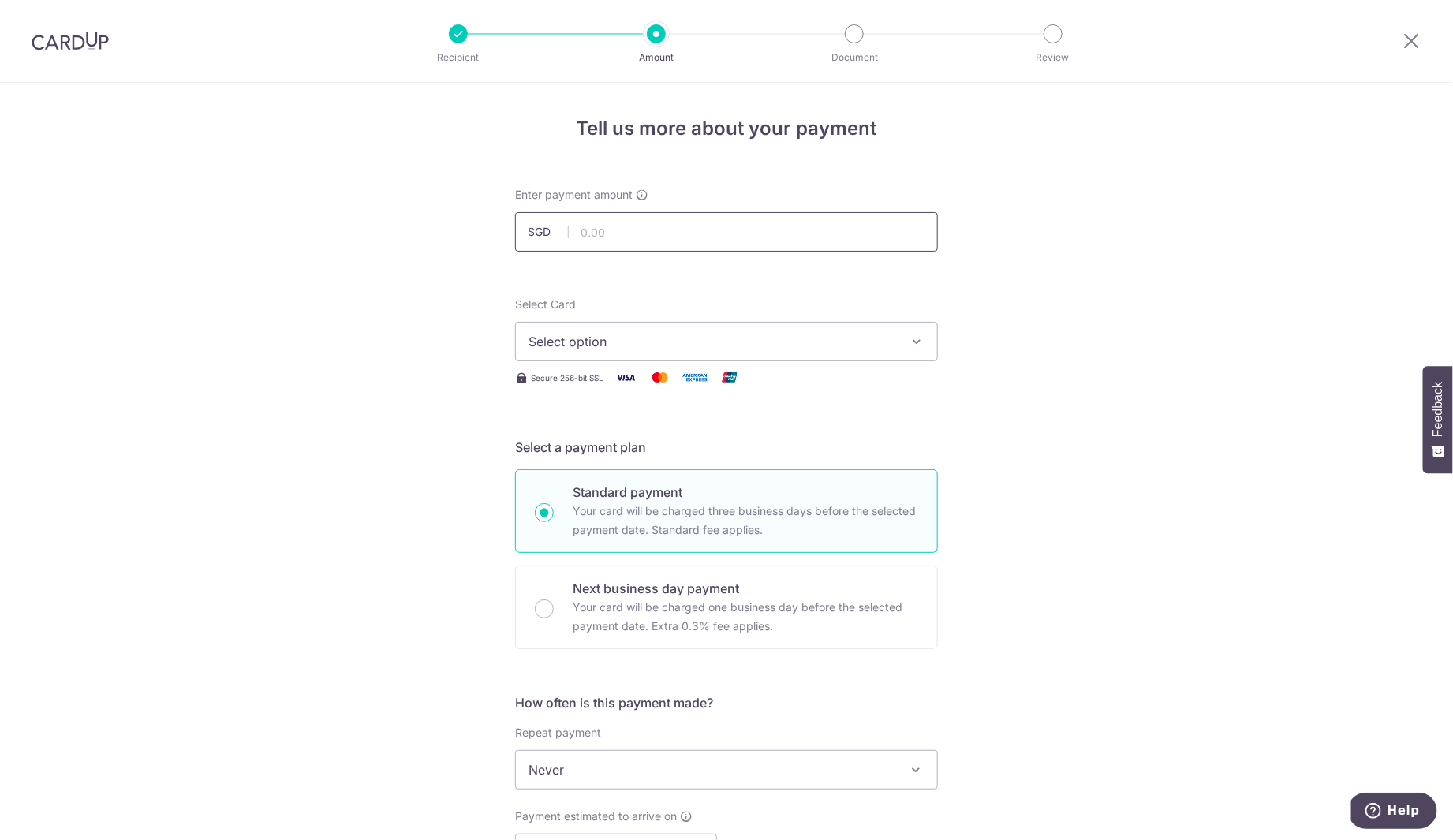
click at [609, 241] on input "text" at bounding box center [727, 232] width 423 height 39
type input "1,000.00"
click at [587, 338] on span "Select option" at bounding box center [712, 341] width 368 height 19
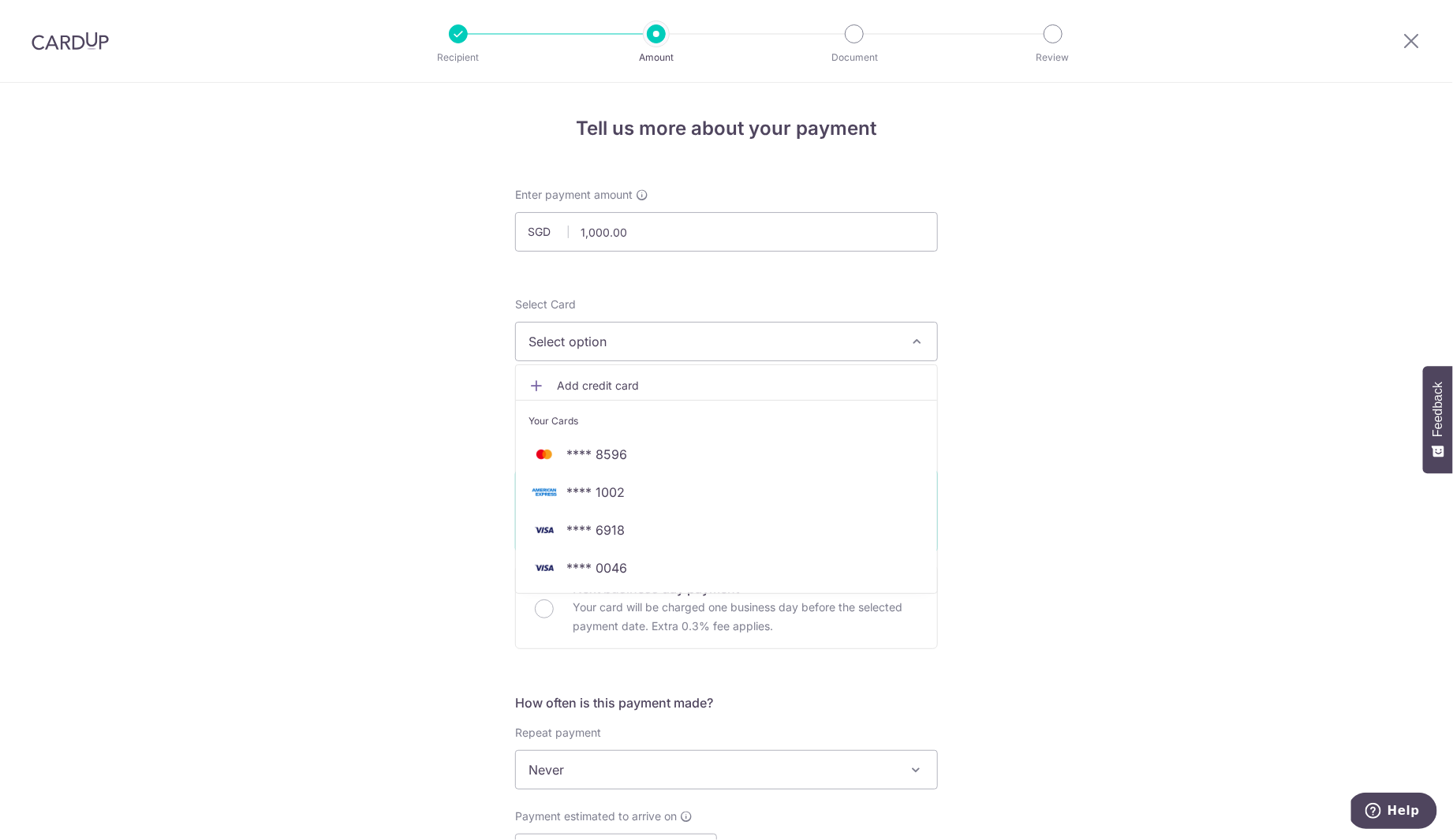
click at [662, 385] on span "Add credit card" at bounding box center [740, 385] width 368 height 16
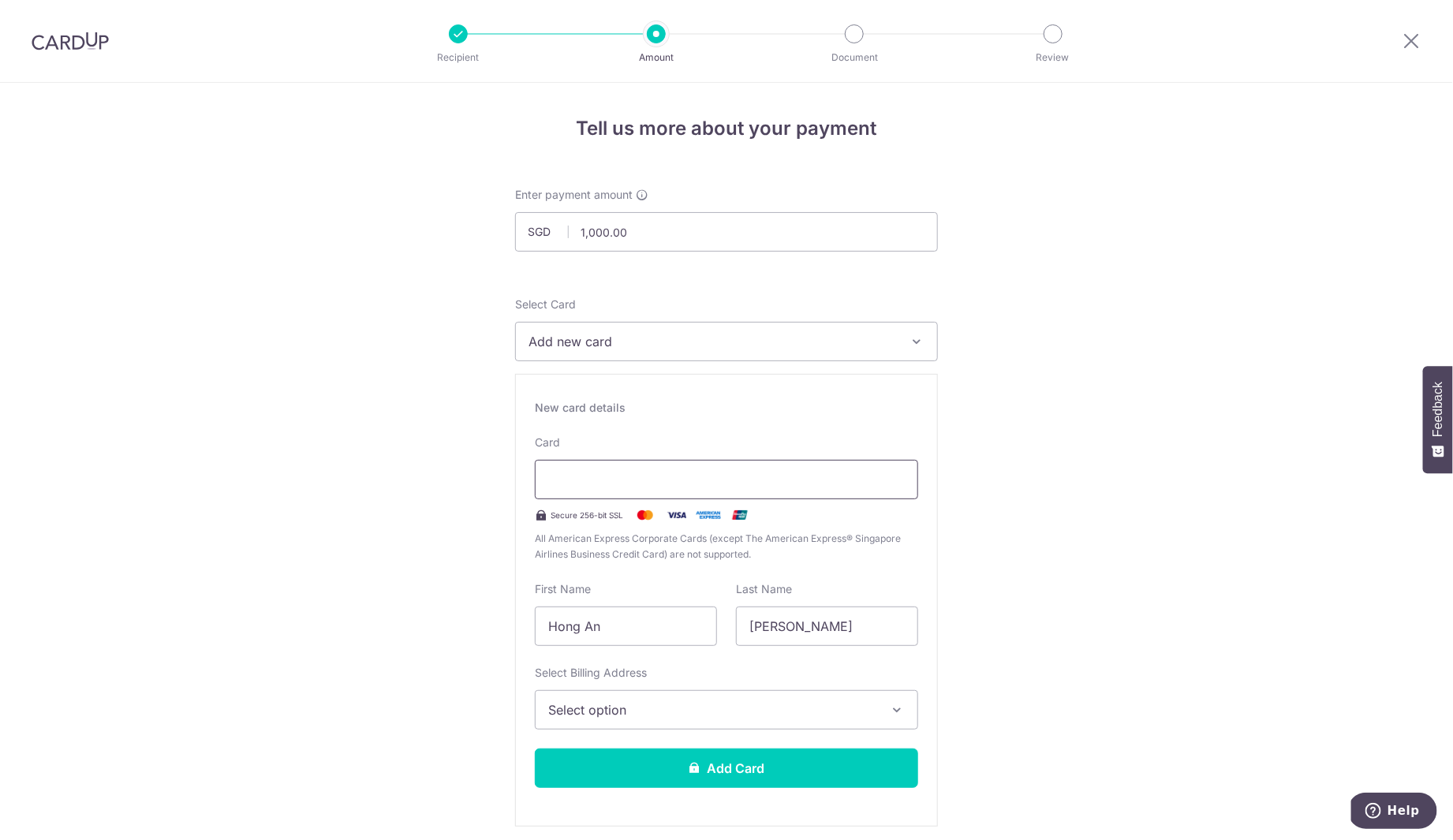
click at [605, 490] on div at bounding box center [726, 479] width 384 height 39
click at [681, 704] on span "Select option" at bounding box center [713, 710] width 328 height 19
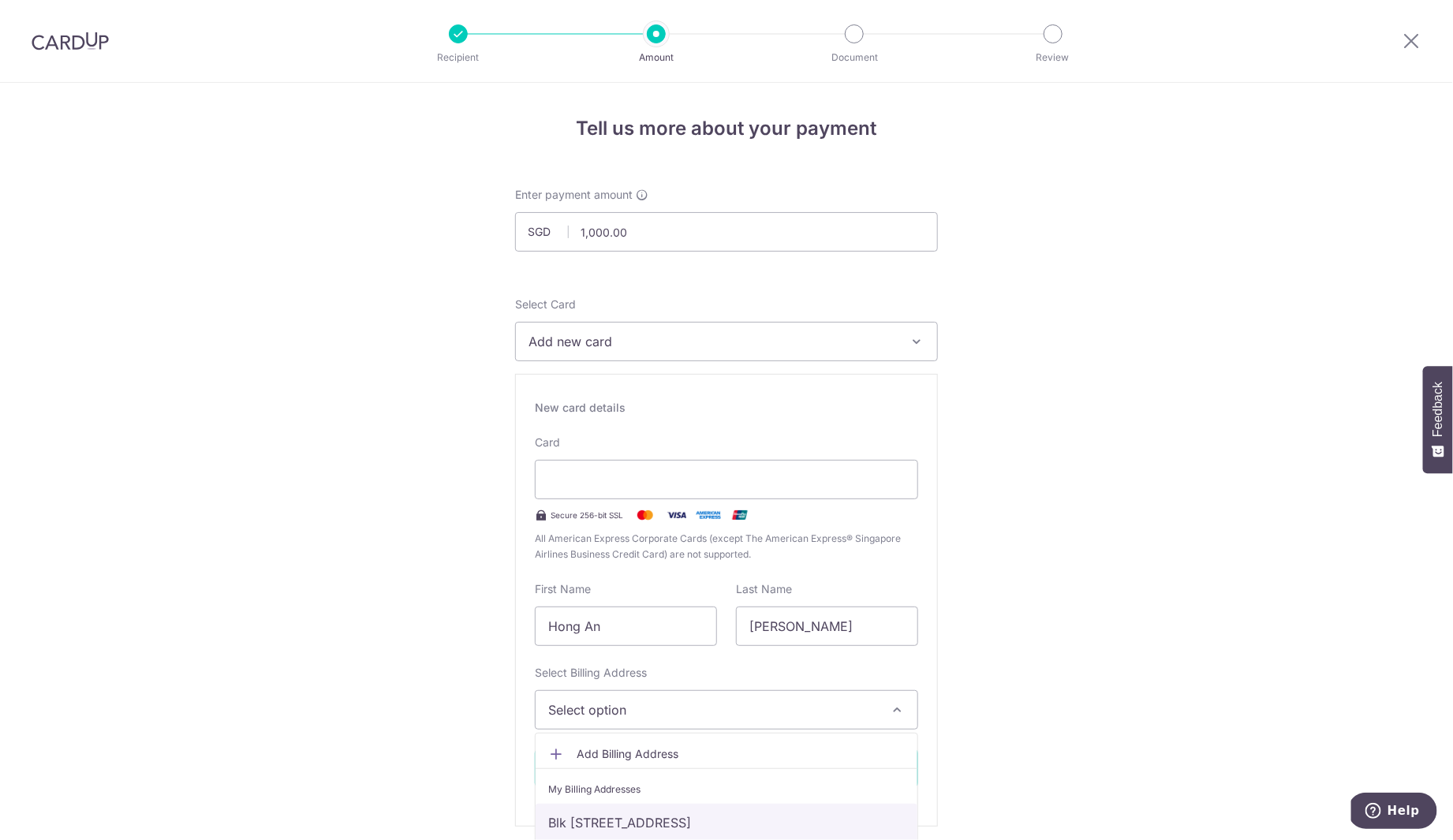
click at [708, 816] on link "Blk [STREET_ADDRESS]" at bounding box center [726, 822] width 382 height 38
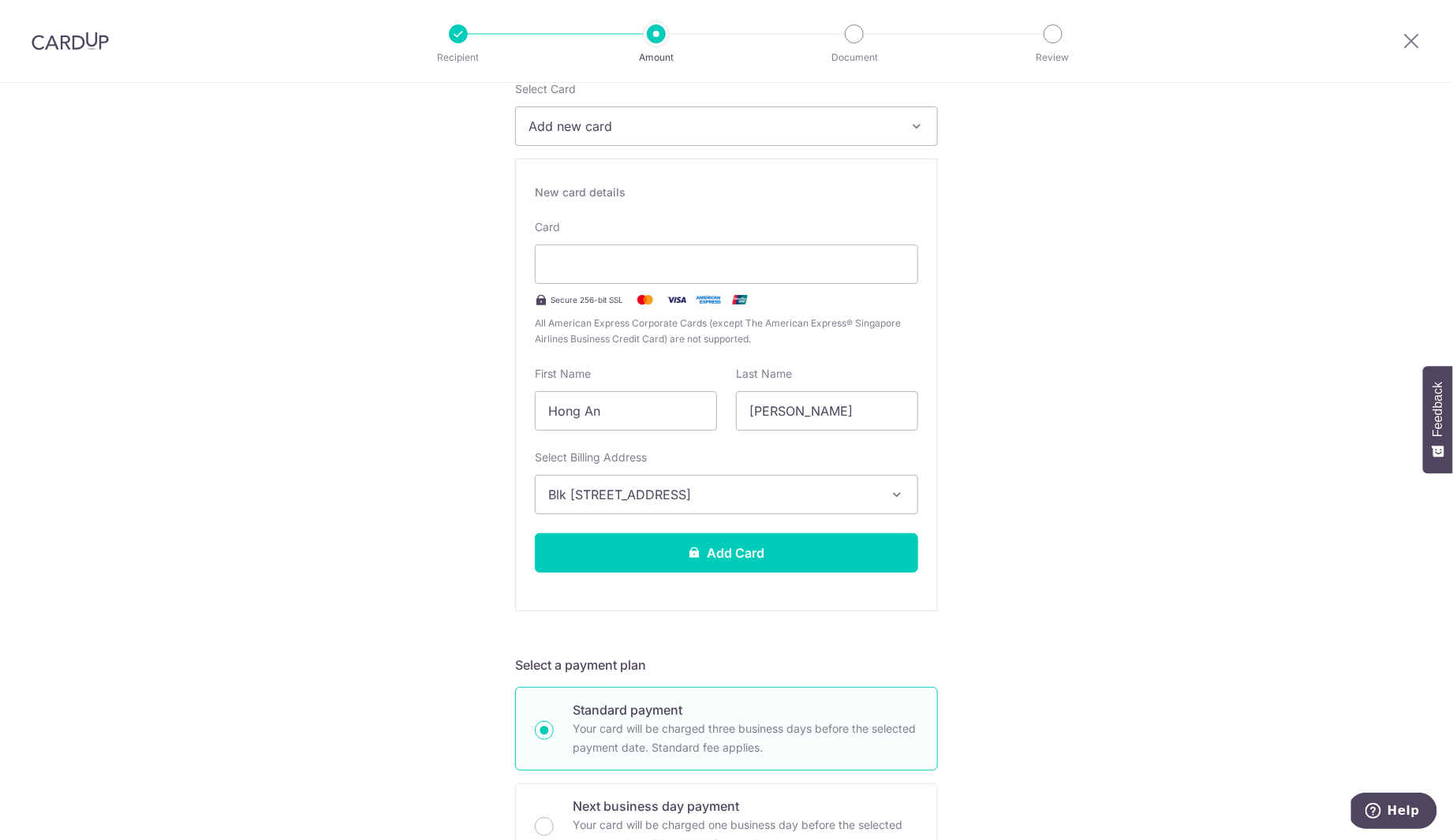
scroll to position [221, 0]
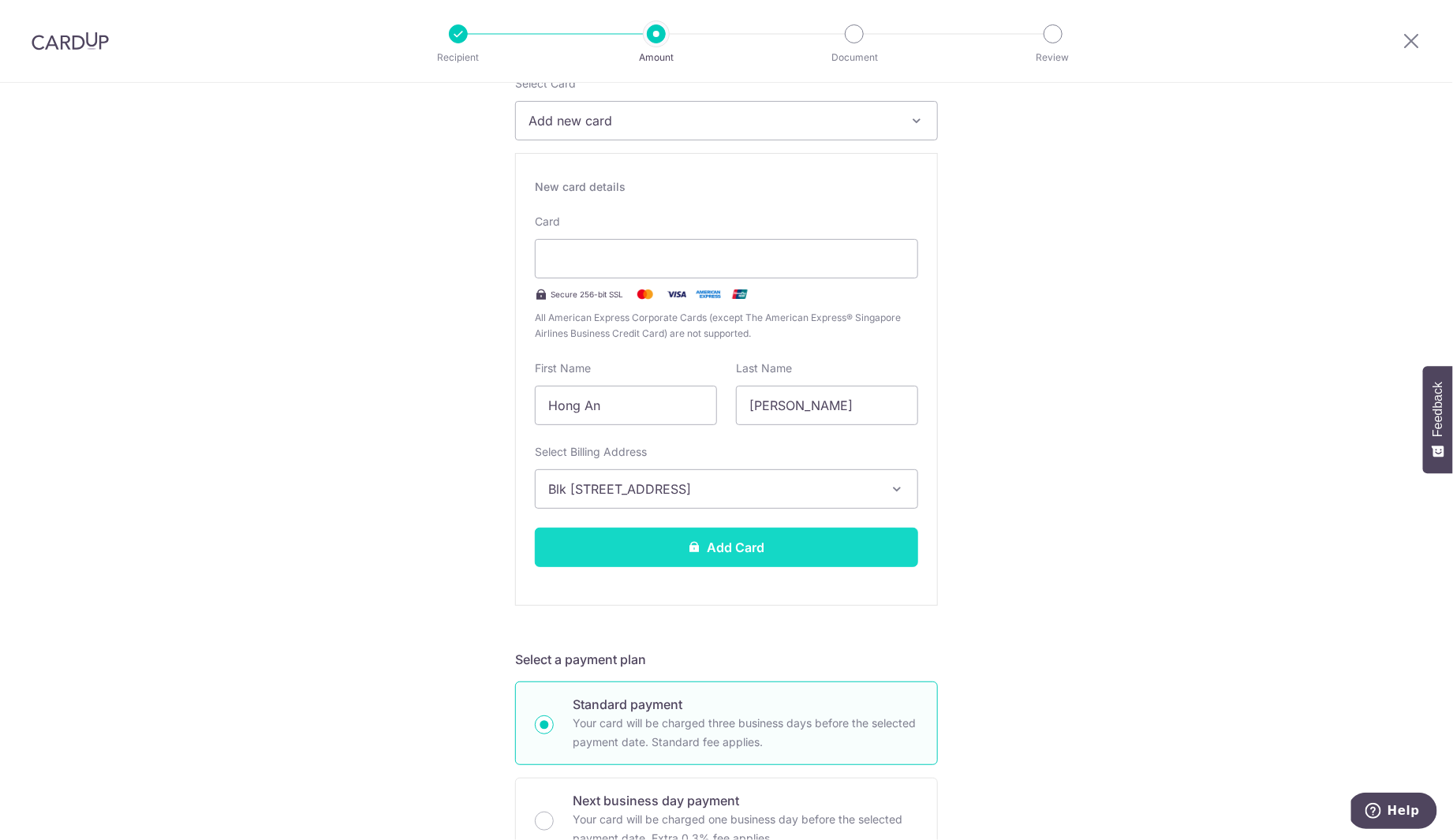
click at [822, 541] on button "Add Card" at bounding box center [726, 547] width 384 height 39
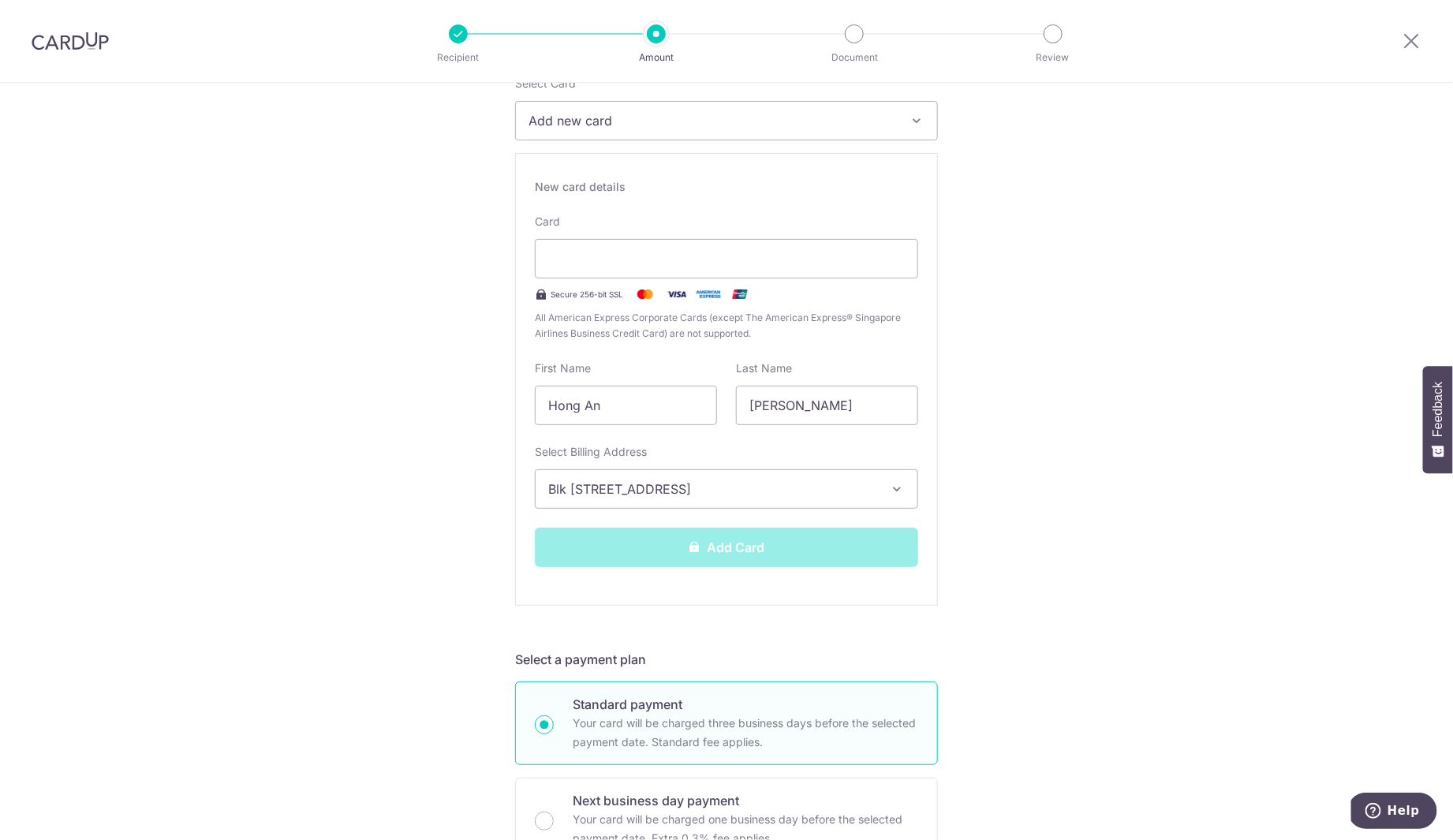
click at [835, 521] on div "New card details Card Secure 256-bit SSL All American Express Corporate Cards (…" at bounding box center [727, 379] width 423 height 453
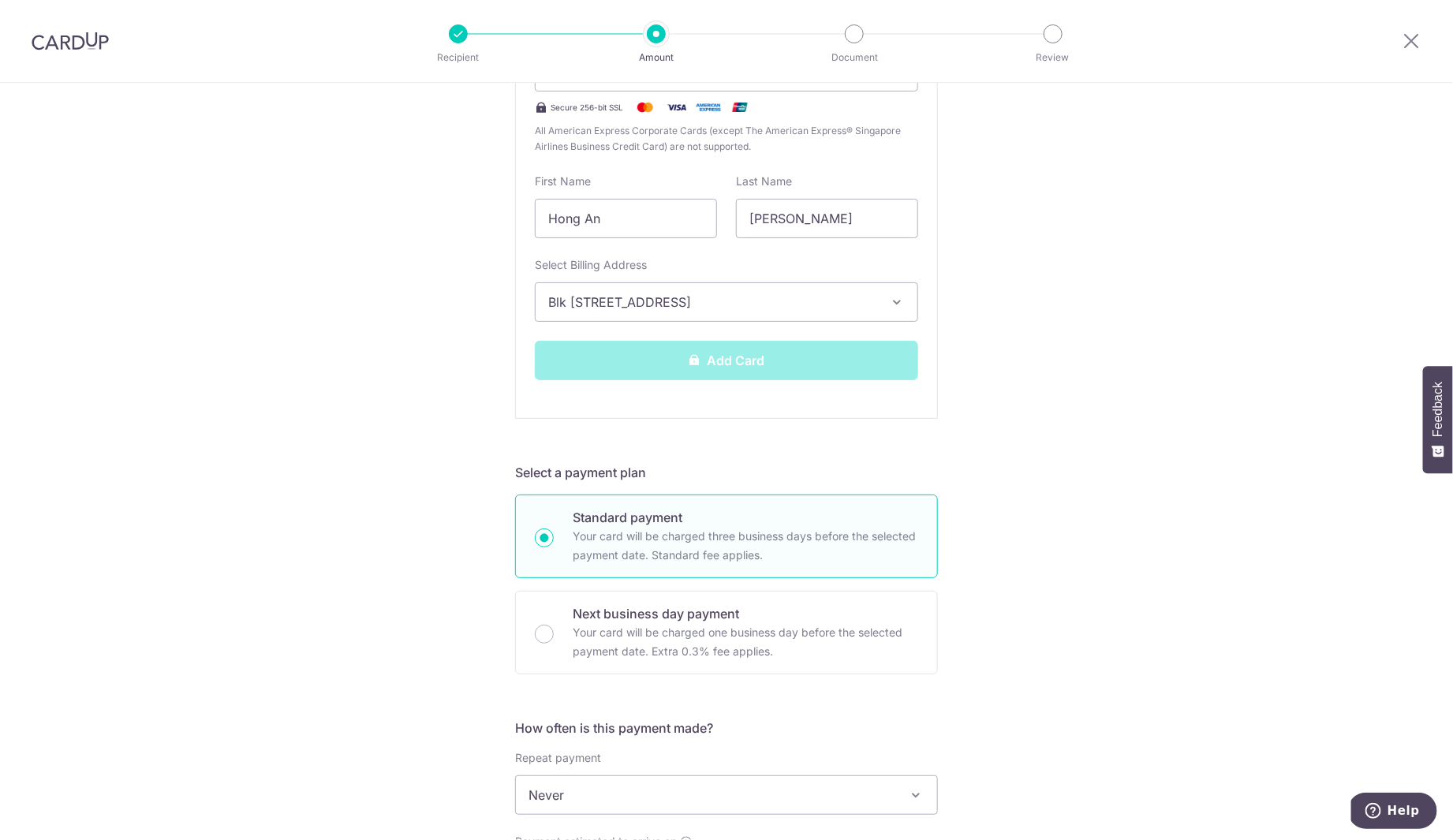
scroll to position [448, 0]
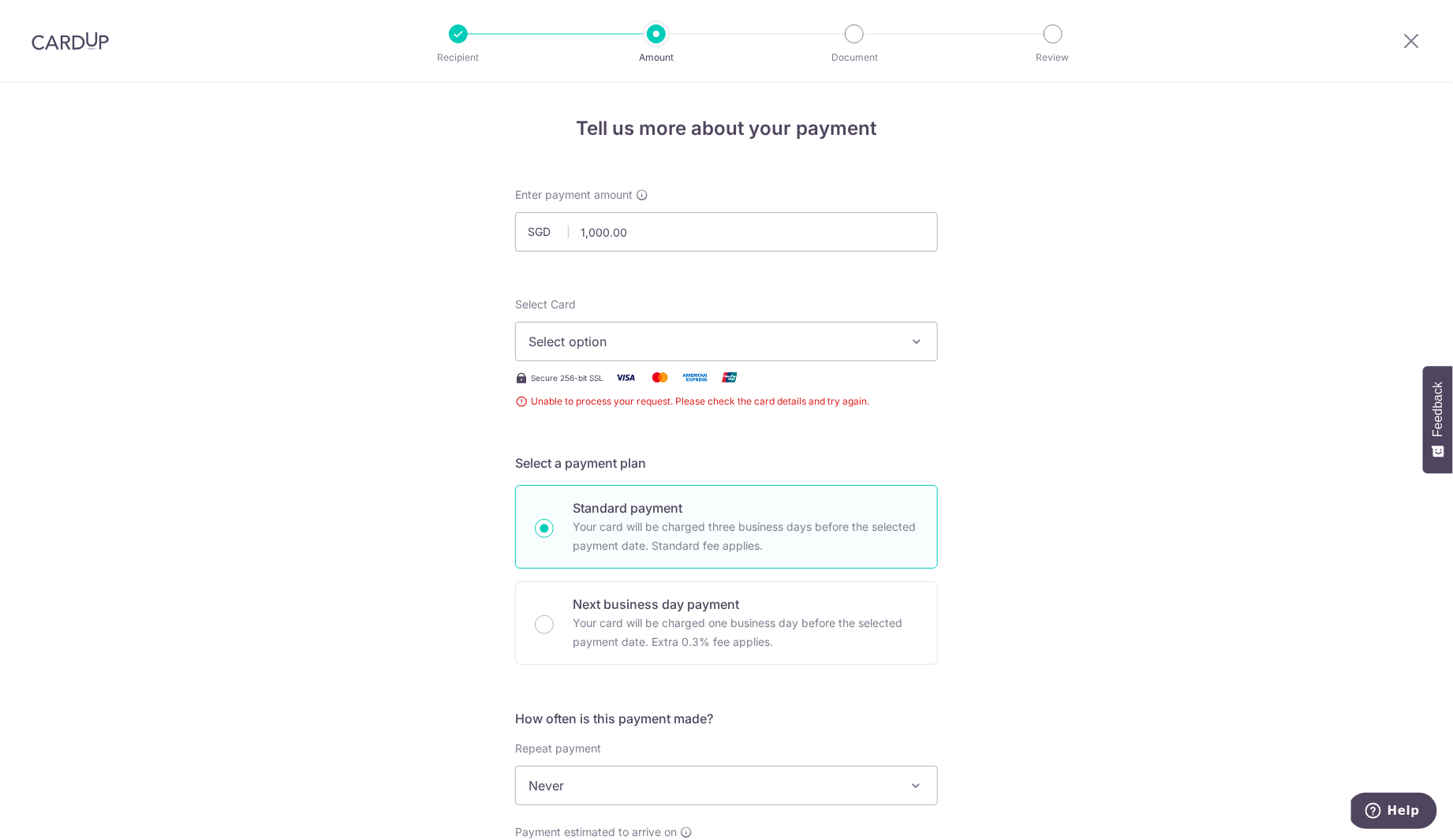
click at [745, 350] on button "Select option" at bounding box center [727, 341] width 423 height 39
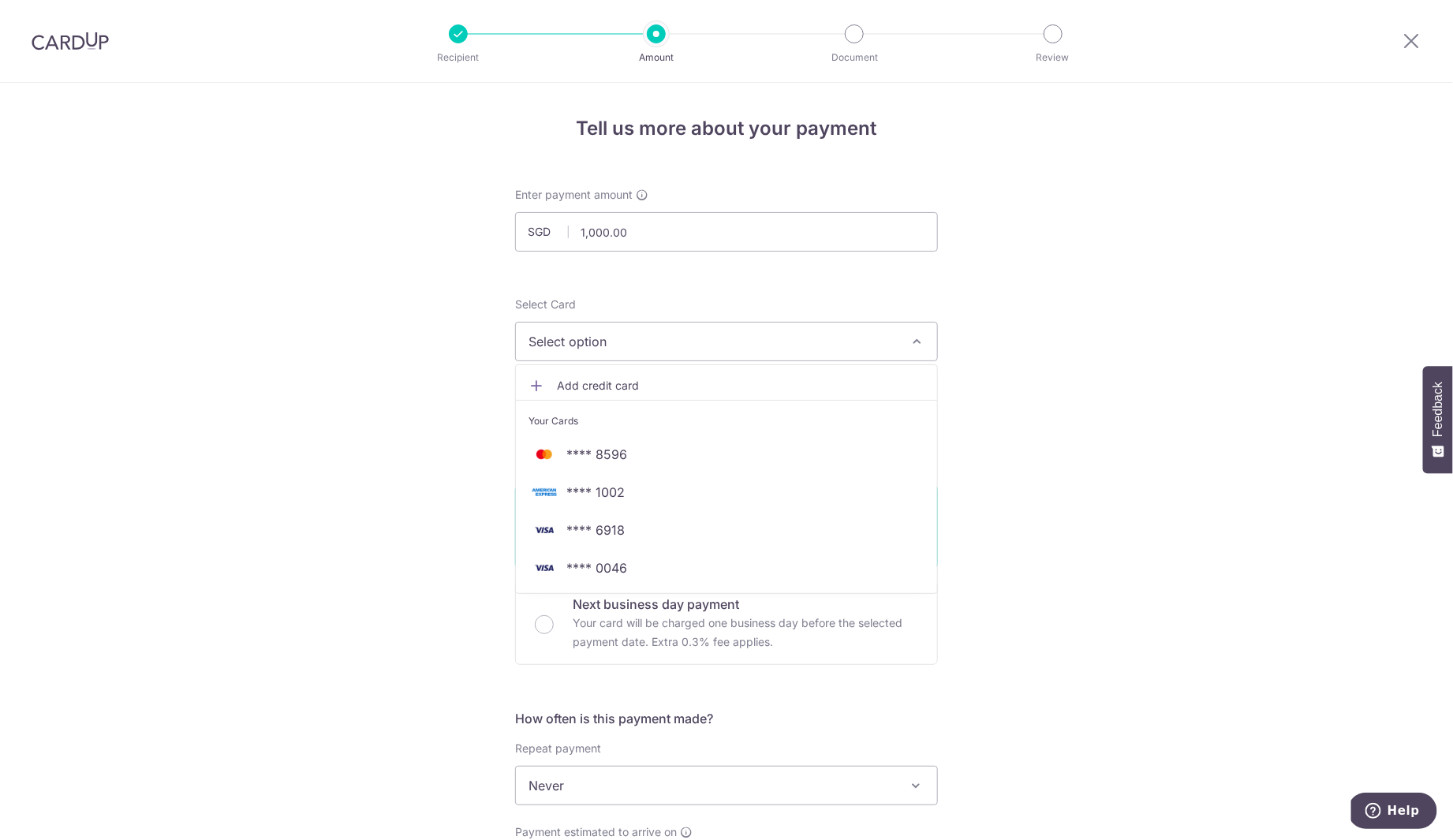
click at [701, 385] on span "Add credit card" at bounding box center [740, 385] width 368 height 16
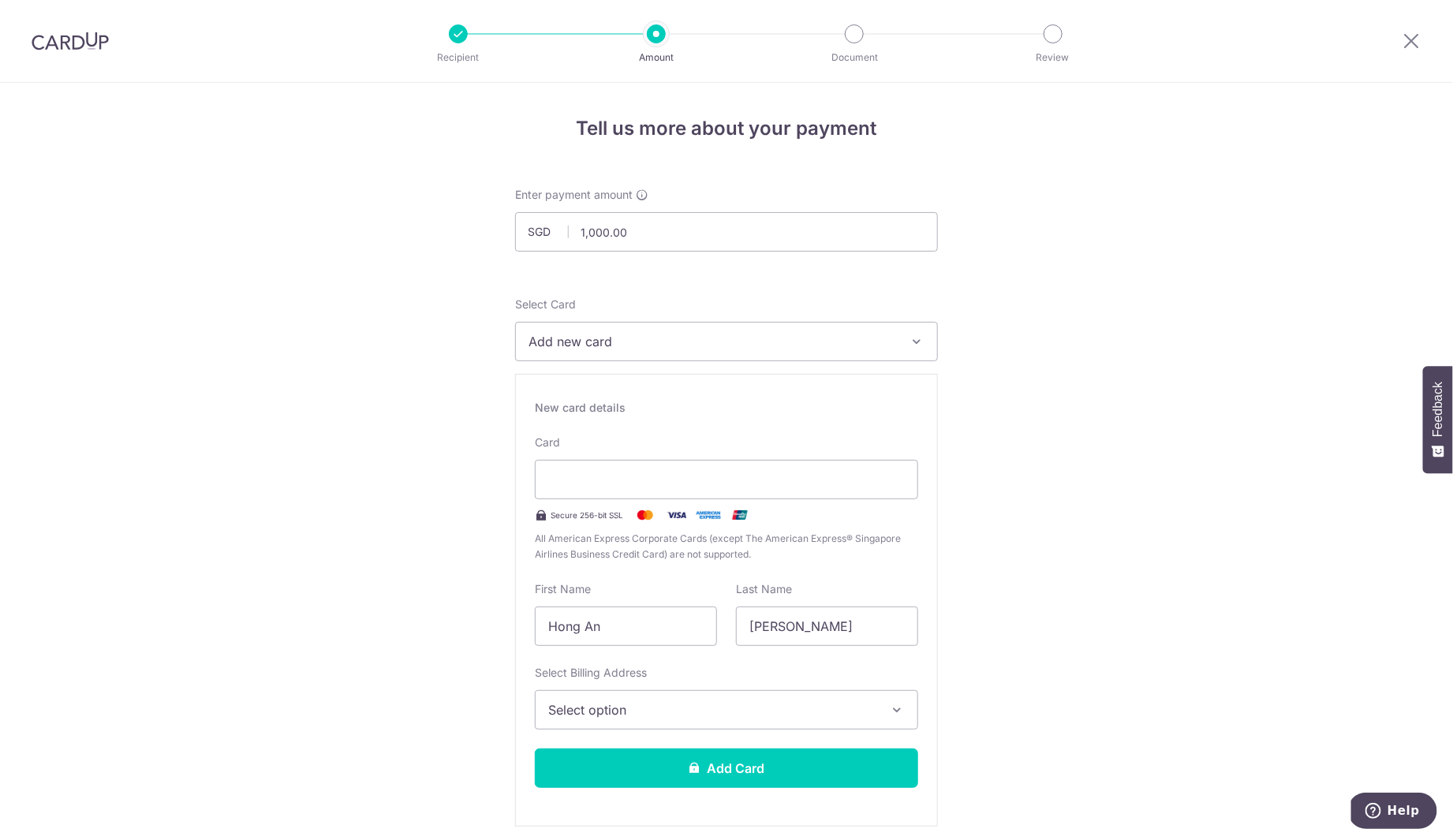
click at [611, 716] on span "Select option" at bounding box center [713, 710] width 328 height 19
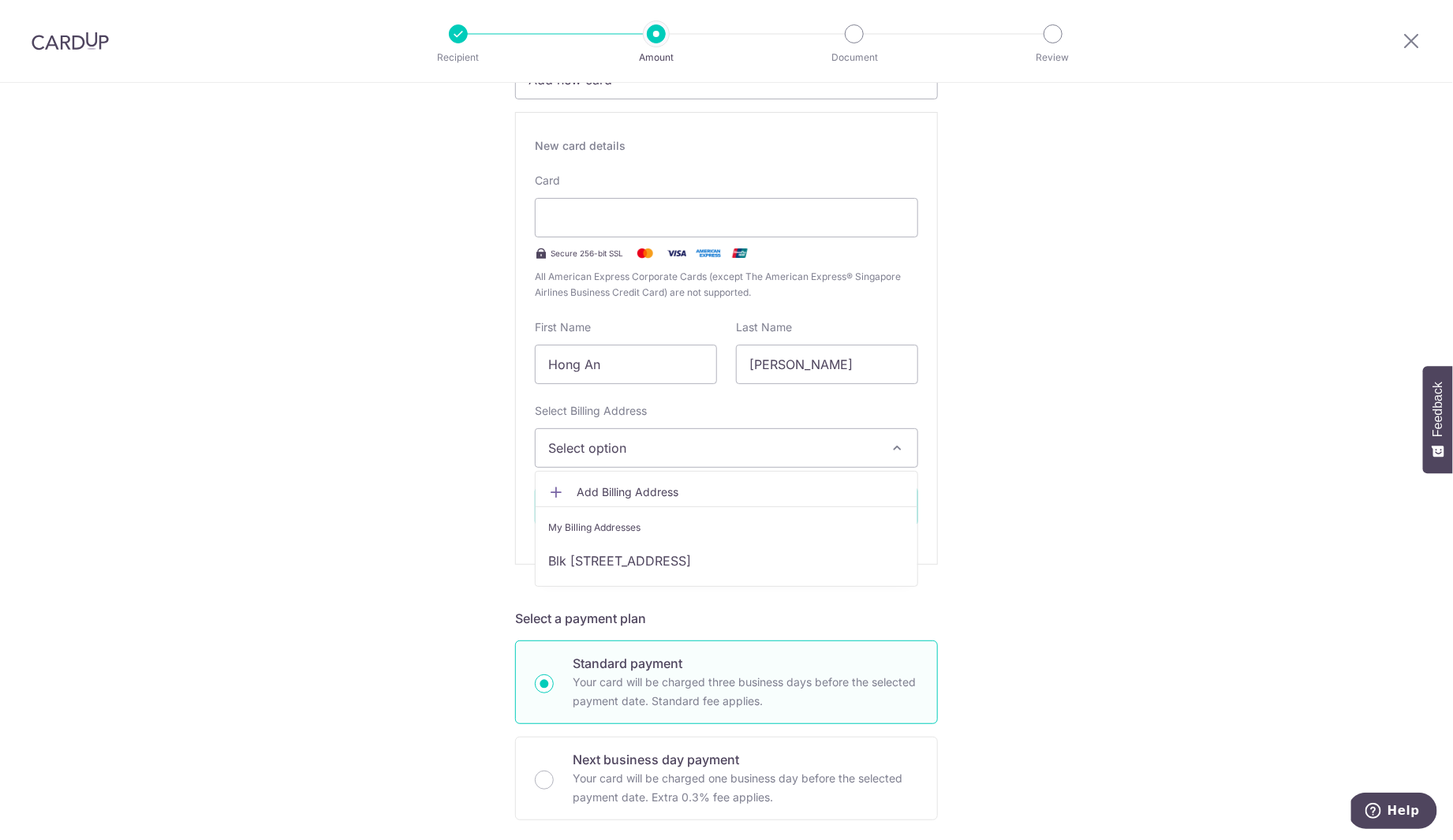
scroll to position [273, 0]
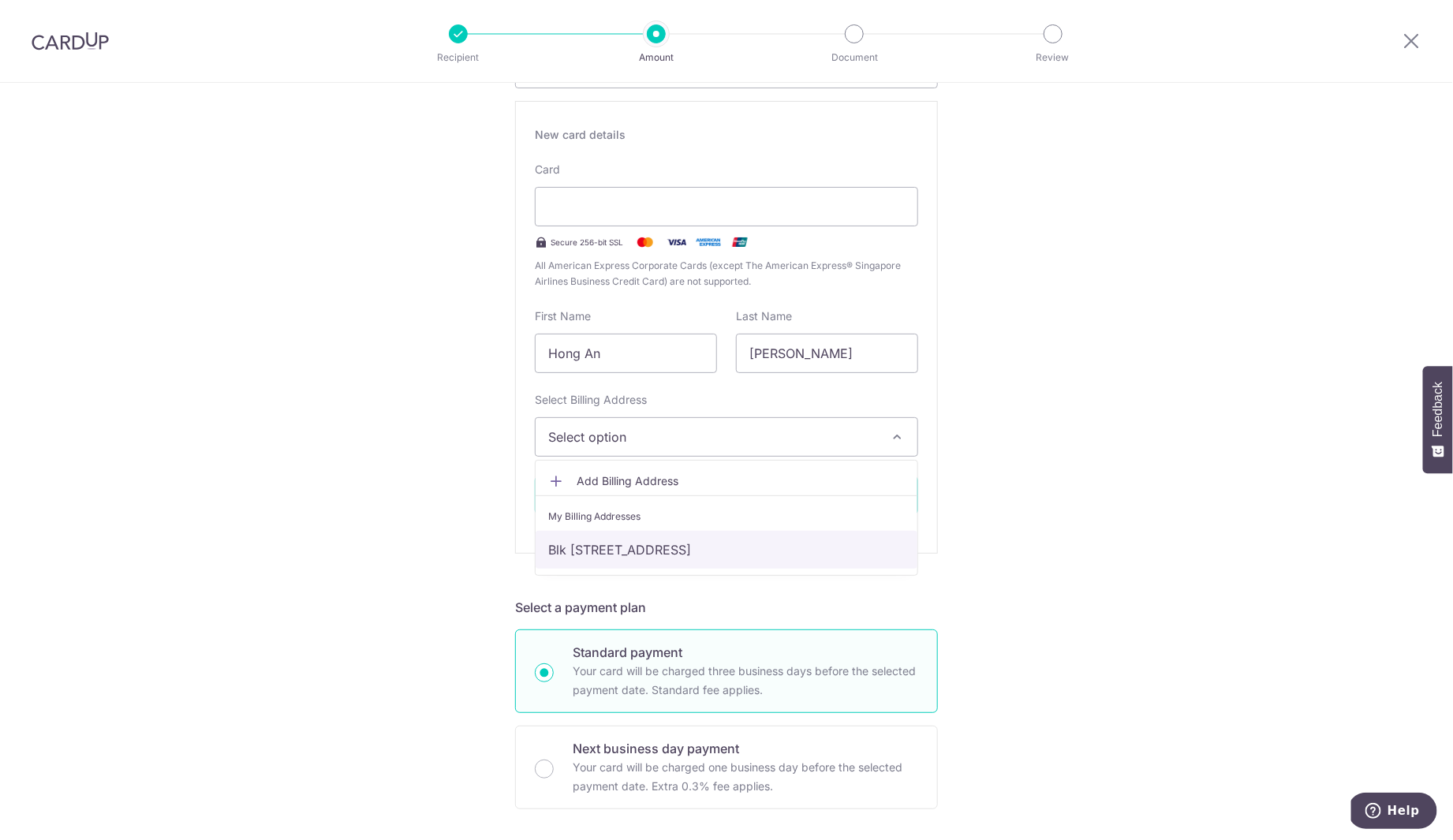
click at [606, 535] on link "Blk [STREET_ADDRESS]" at bounding box center [726, 549] width 382 height 38
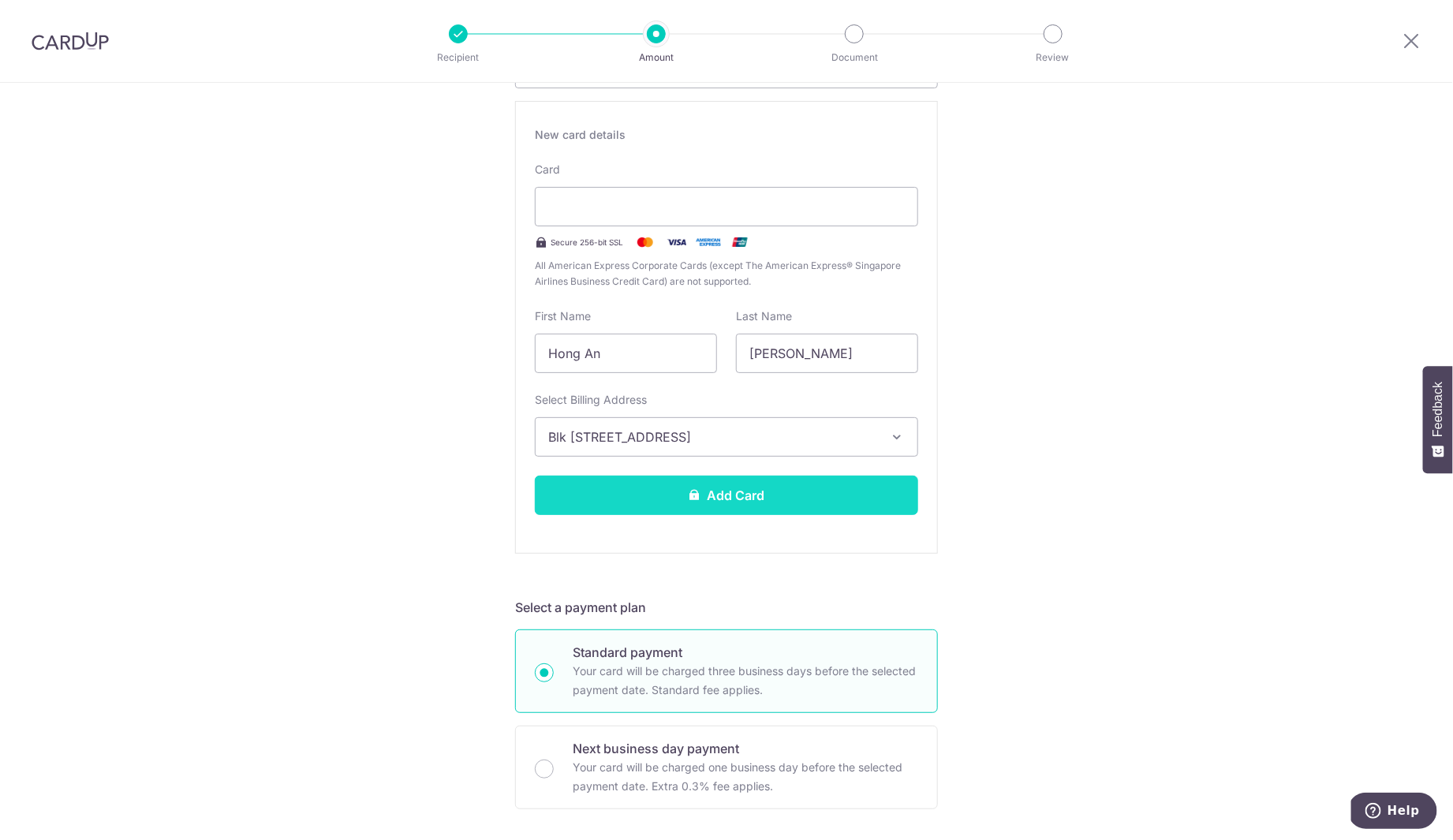
click at [707, 501] on button "Add Card" at bounding box center [726, 495] width 384 height 39
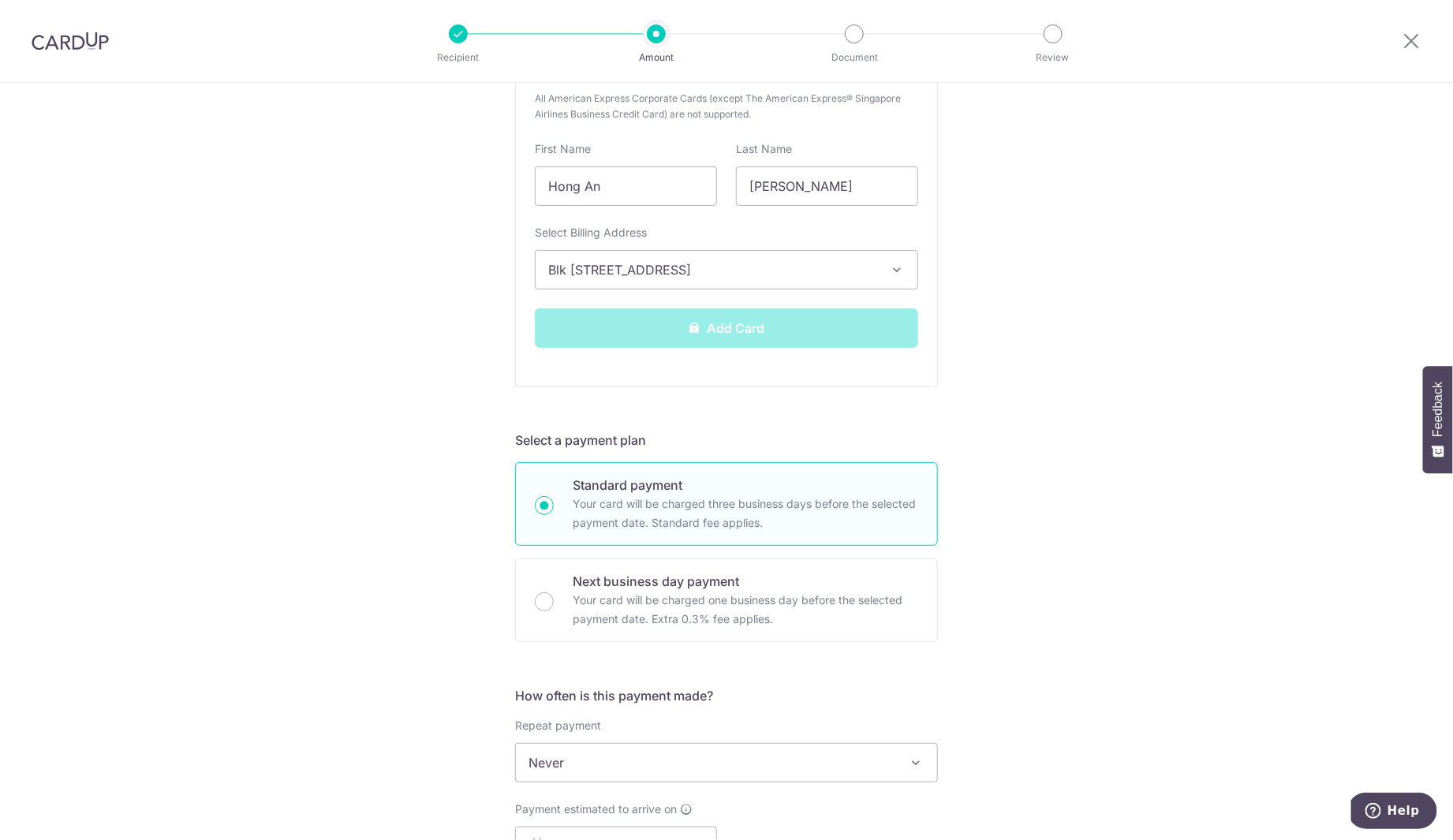
scroll to position [552, 0]
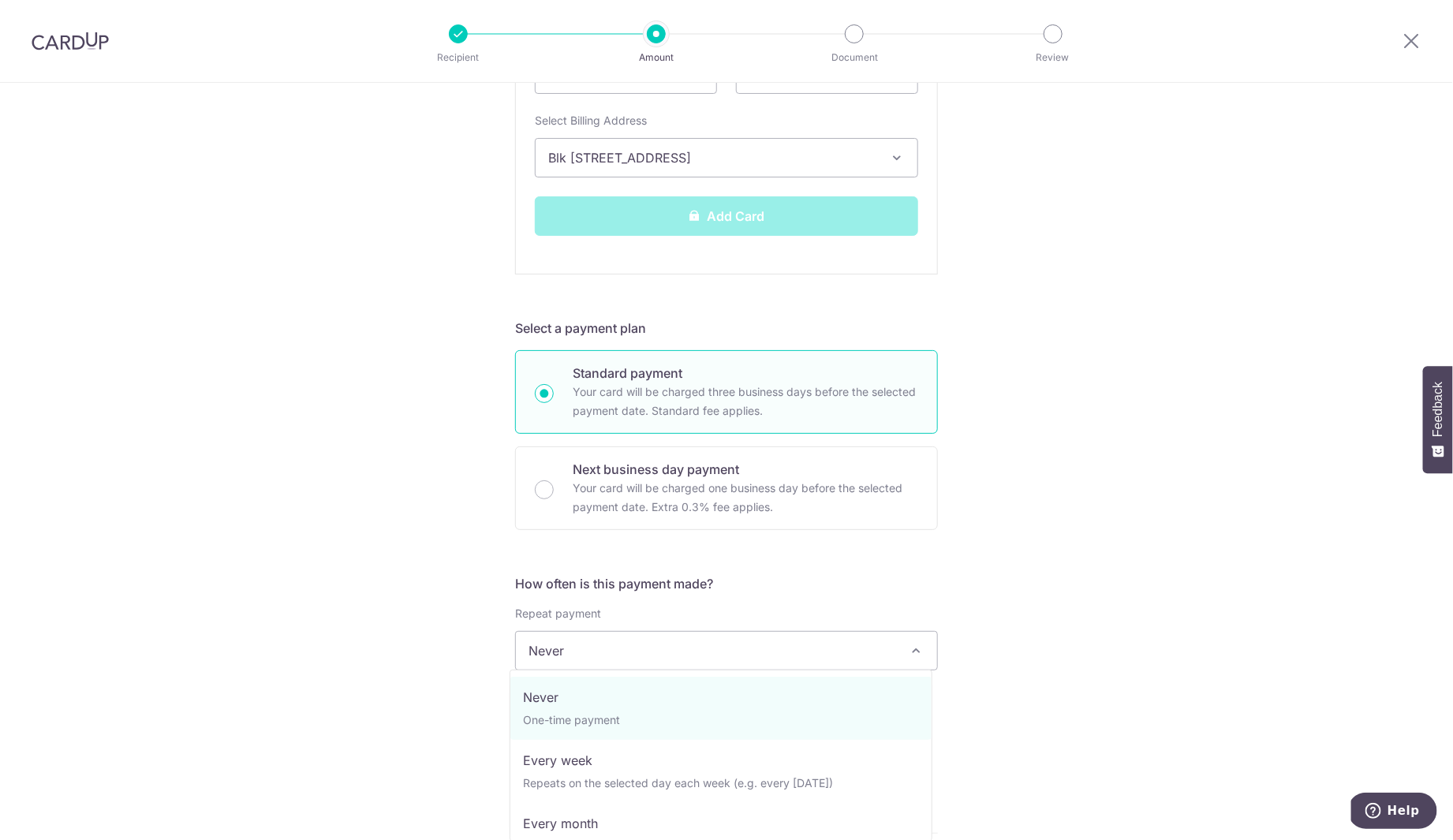
click at [650, 645] on span "Never" at bounding box center [727, 650] width 421 height 38
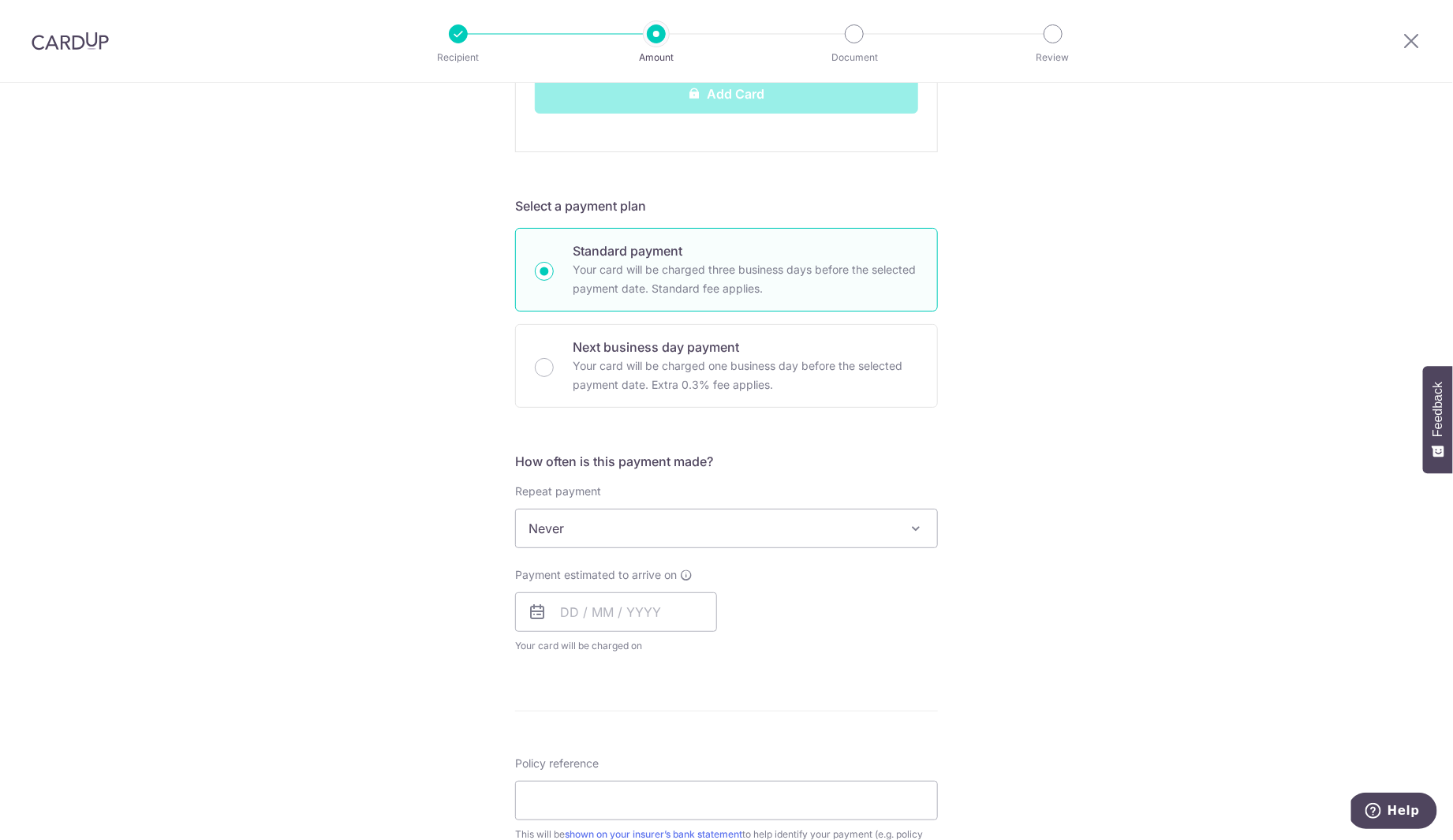
scroll to position [676, 0]
click at [564, 605] on input "text" at bounding box center [616, 610] width 202 height 39
click at [663, 754] on link "11" at bounding box center [673, 754] width 25 height 25
type input "11/09/2025"
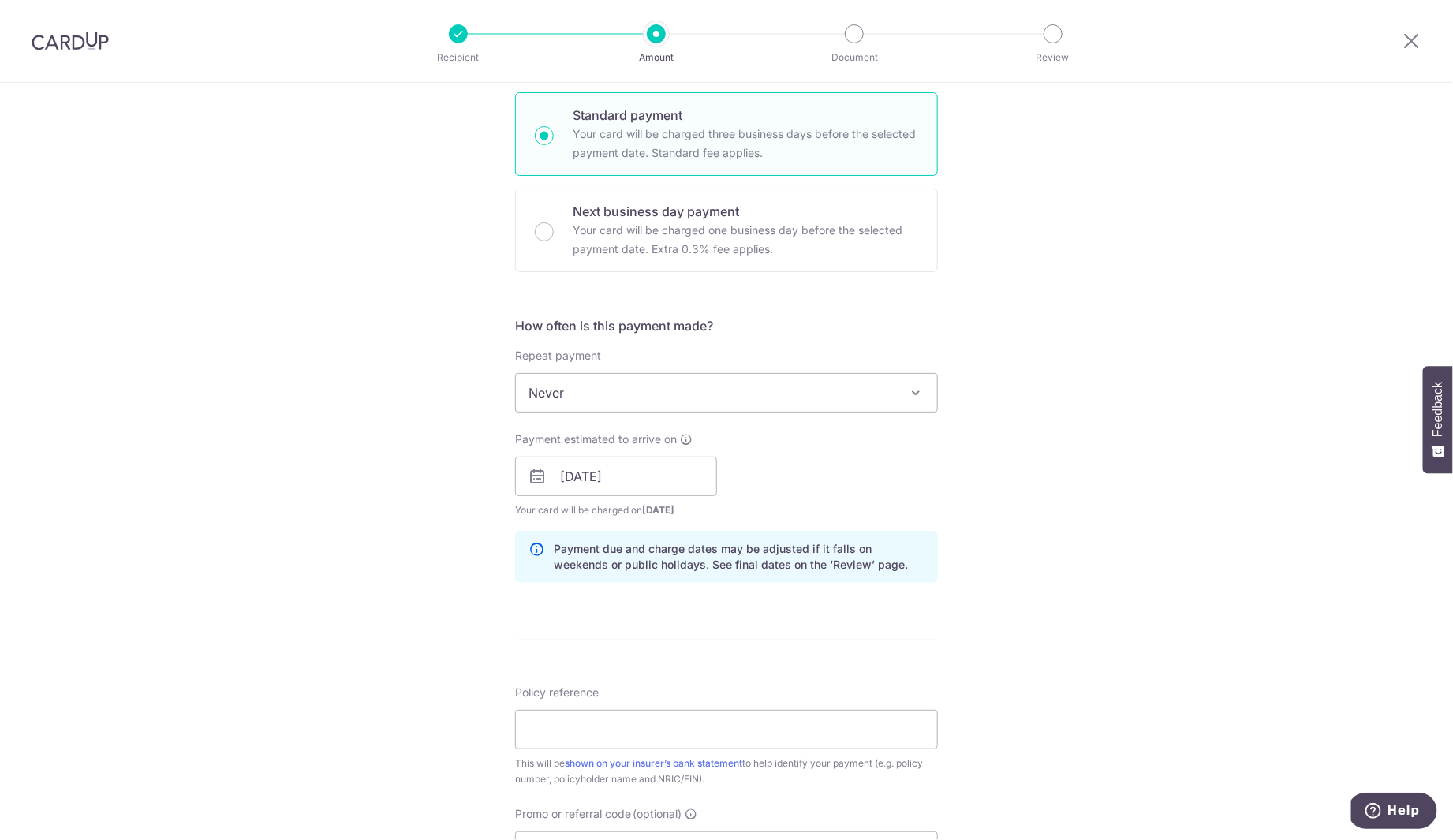
scroll to position [817, 0]
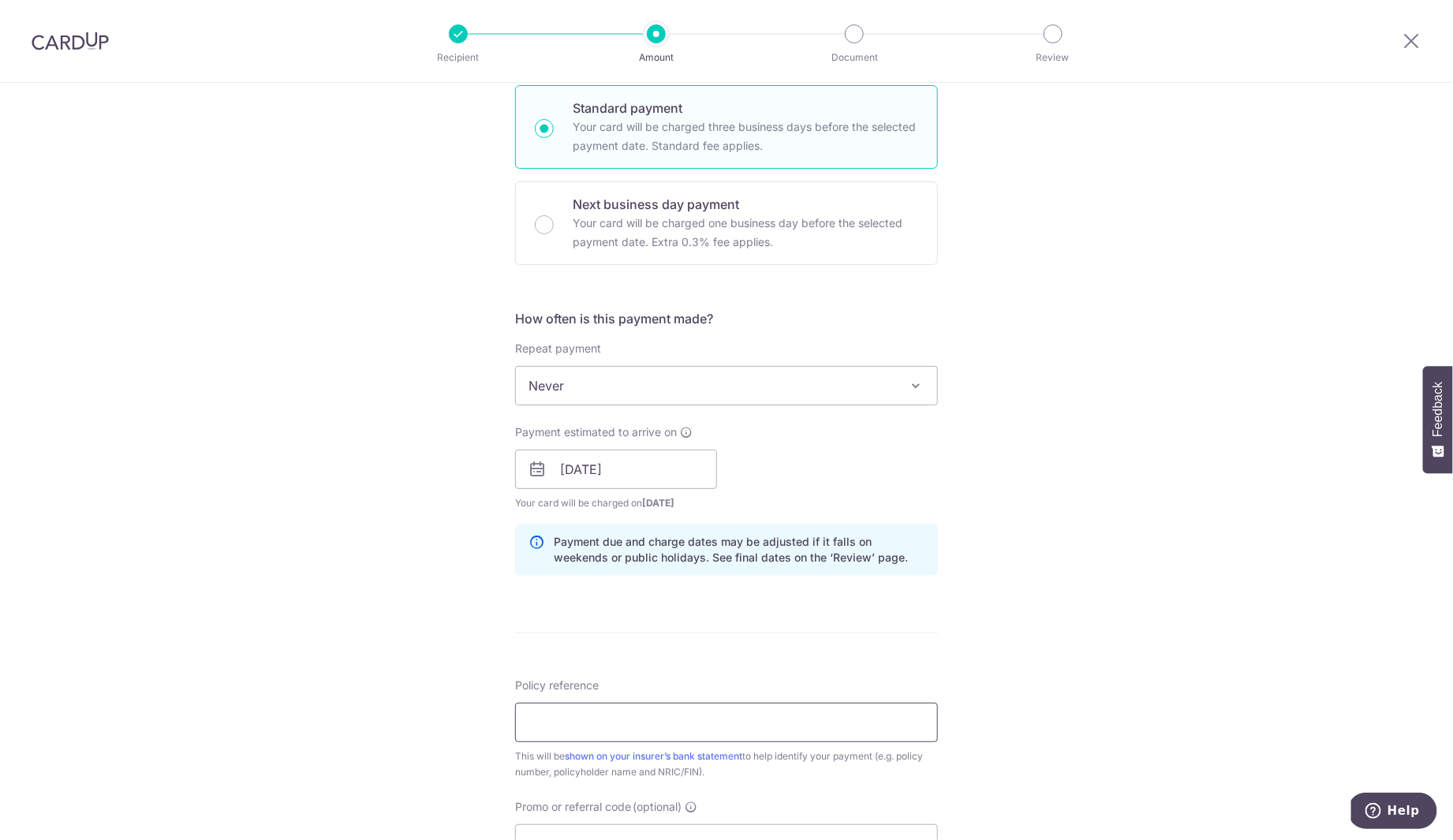
click at [683, 719] on input "Policy reference" at bounding box center [727, 722] width 423 height 39
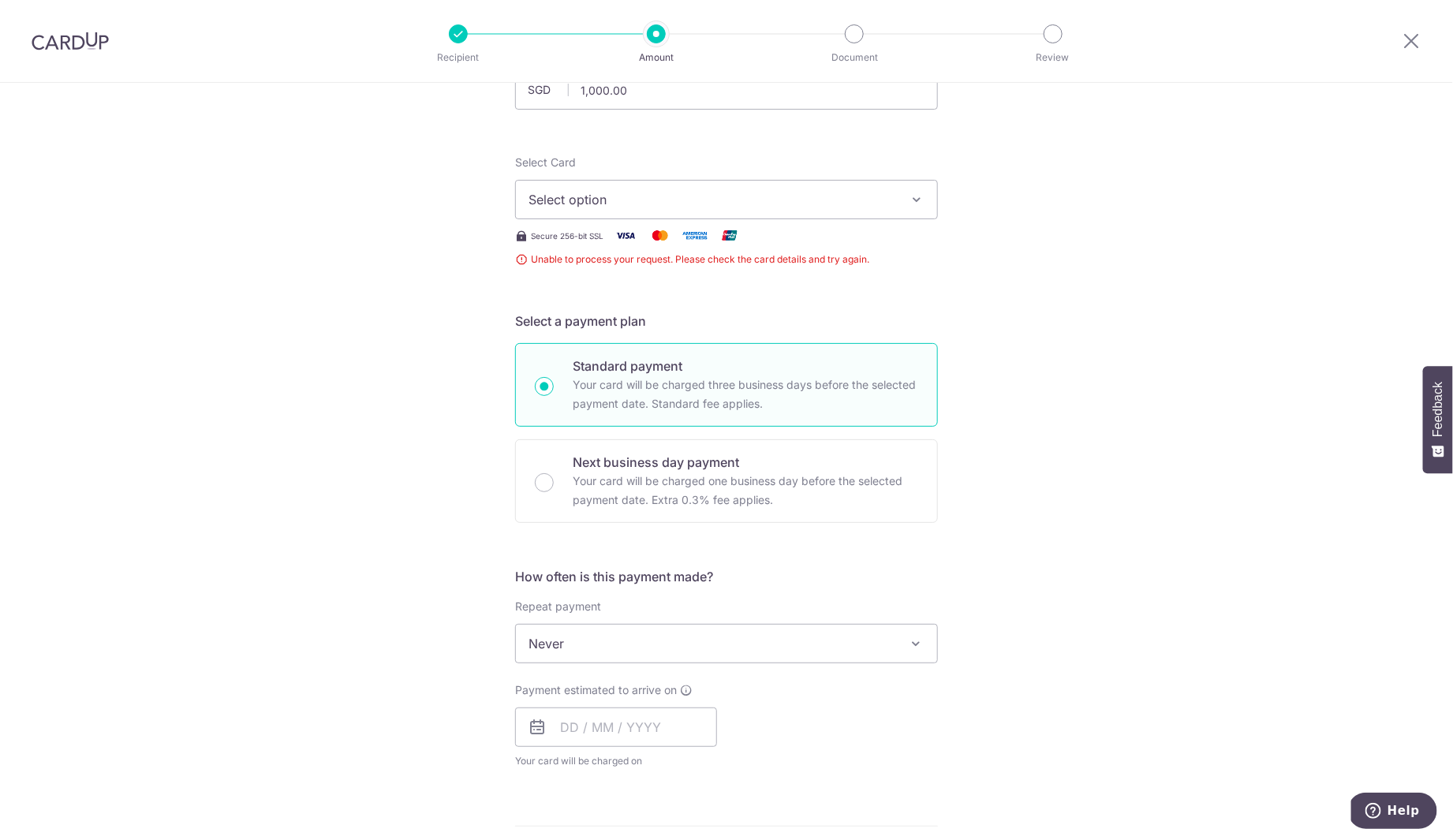
scroll to position [147, 0]
click at [624, 190] on span "Select option" at bounding box center [712, 195] width 368 height 19
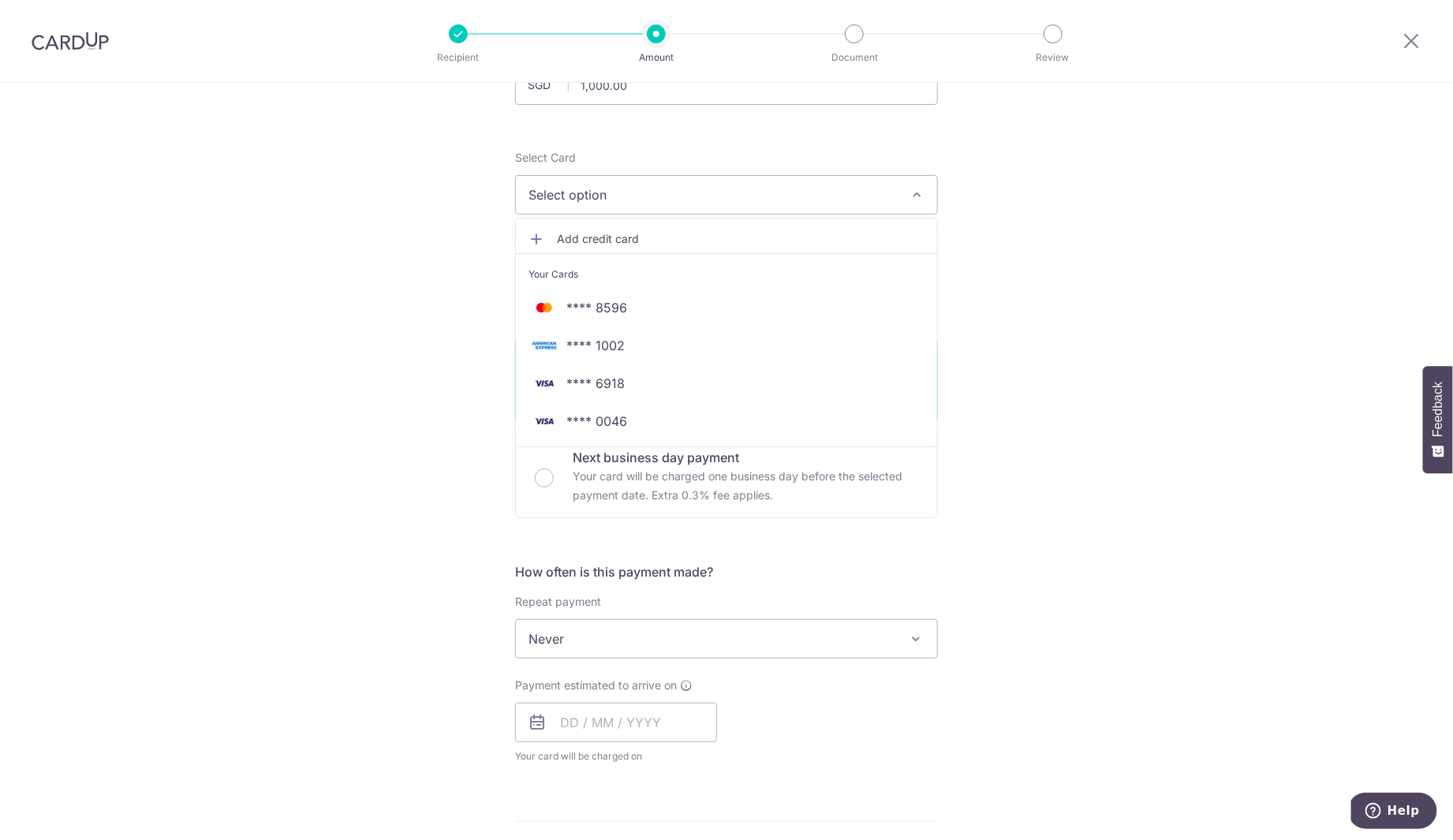
click at [597, 240] on span "Add credit card" at bounding box center [740, 239] width 368 height 16
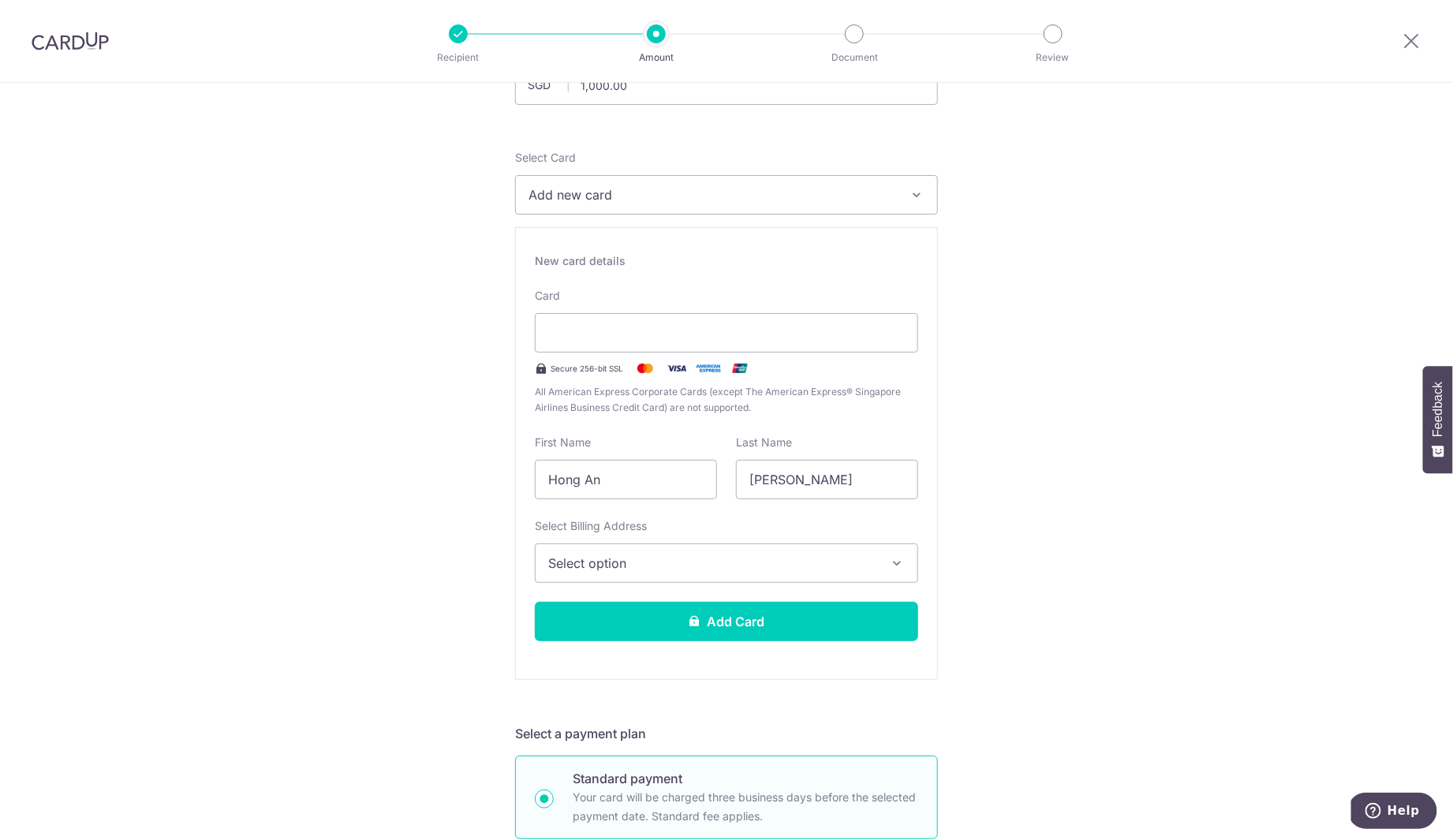
click at [632, 578] on button "Select option" at bounding box center [726, 563] width 384 height 39
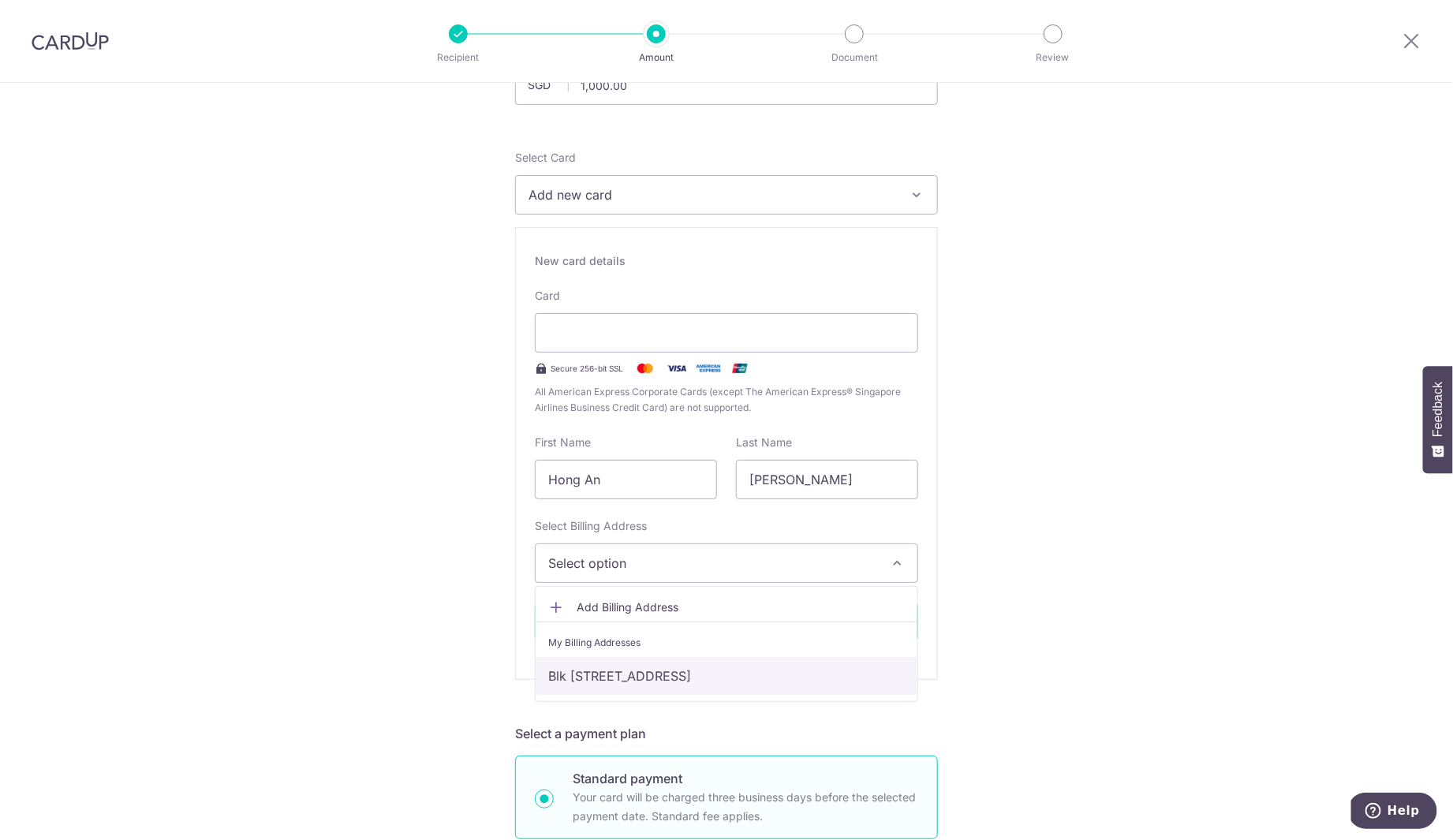
click at [649, 684] on link "Blk [STREET_ADDRESS]" at bounding box center [726, 676] width 382 height 38
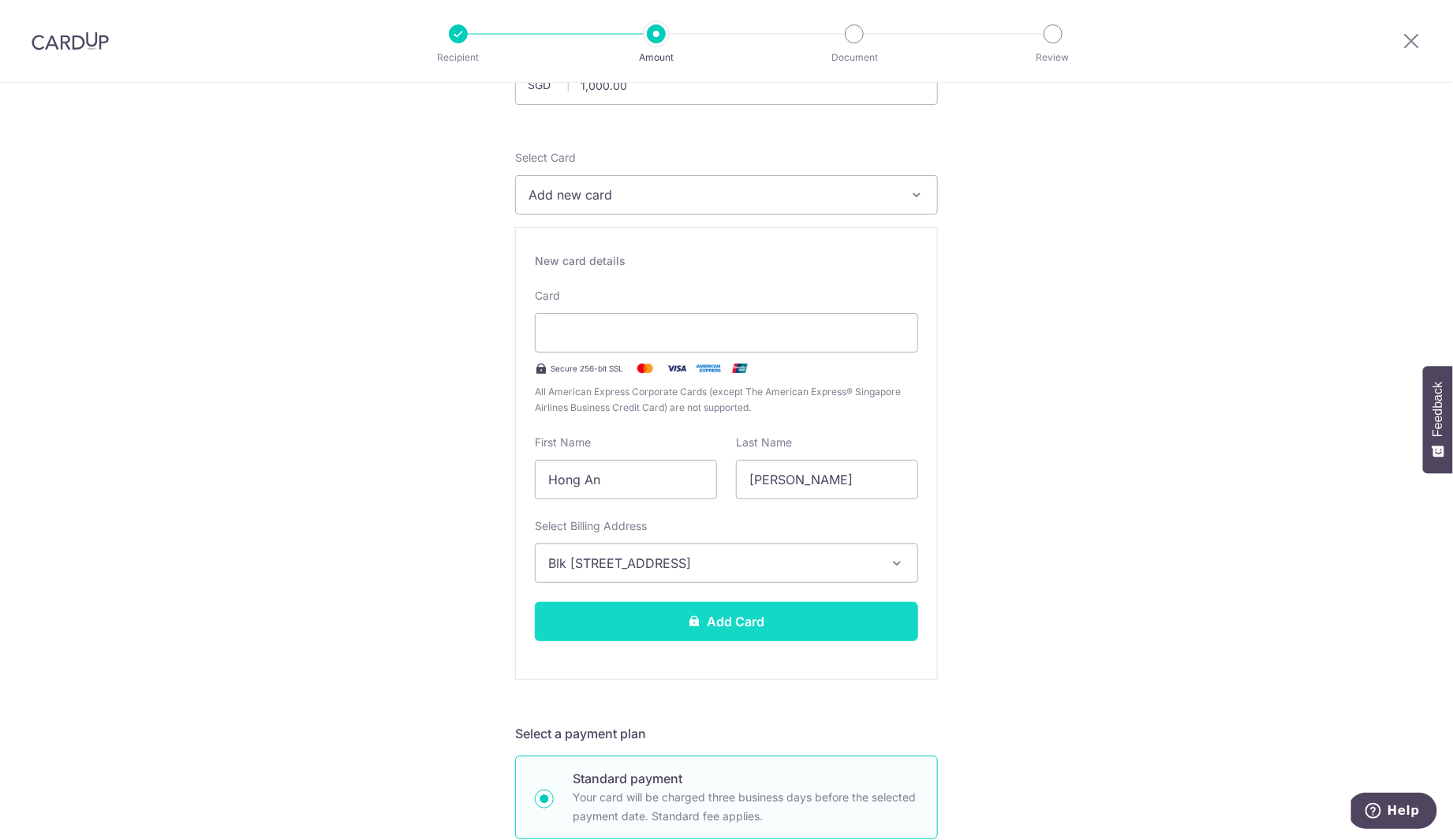
click at [660, 630] on button "Add Card" at bounding box center [726, 621] width 384 height 39
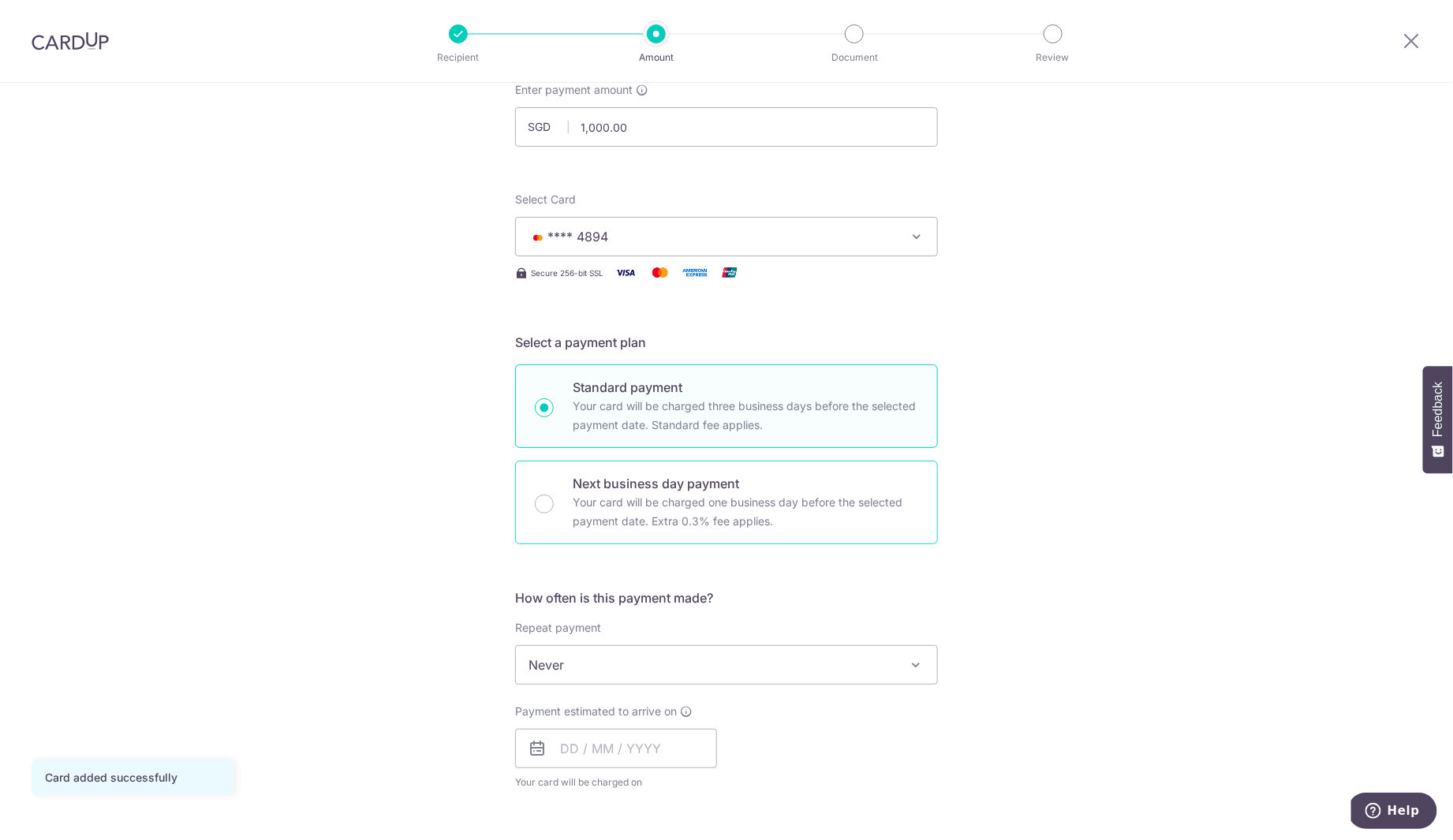
scroll to position [164, 0]
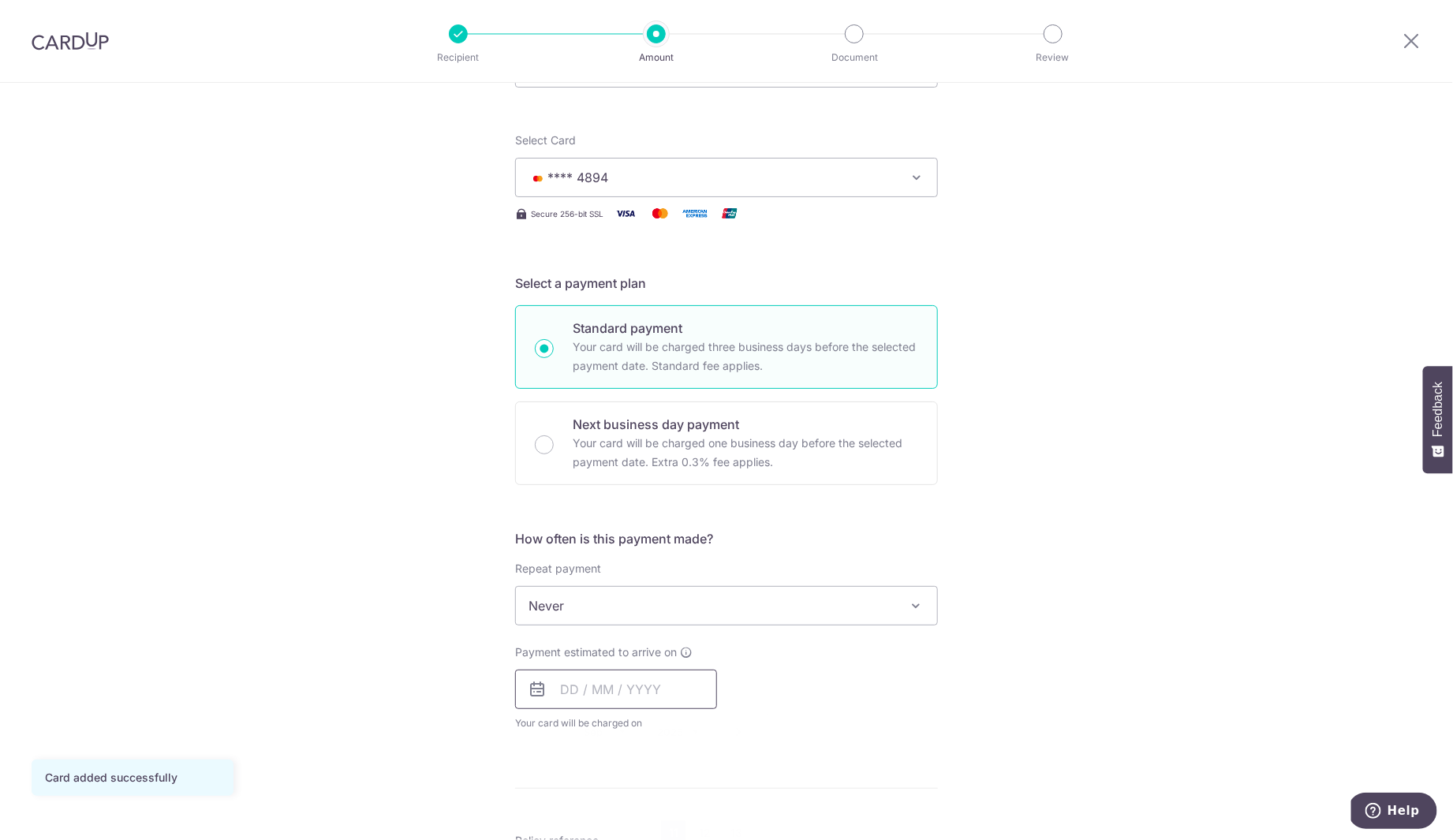
click at [572, 697] on input "text" at bounding box center [616, 689] width 202 height 39
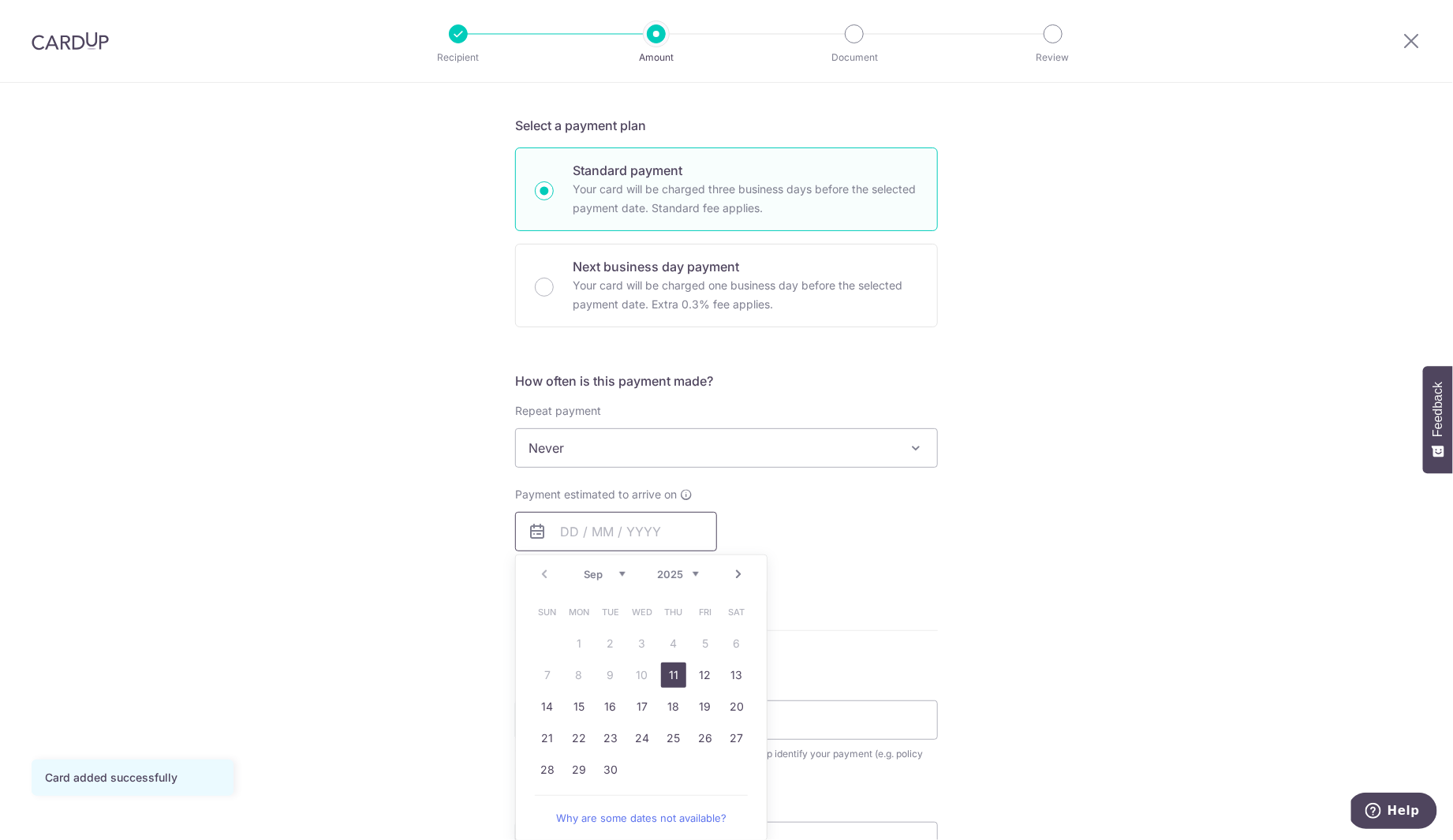
scroll to position [333, 0]
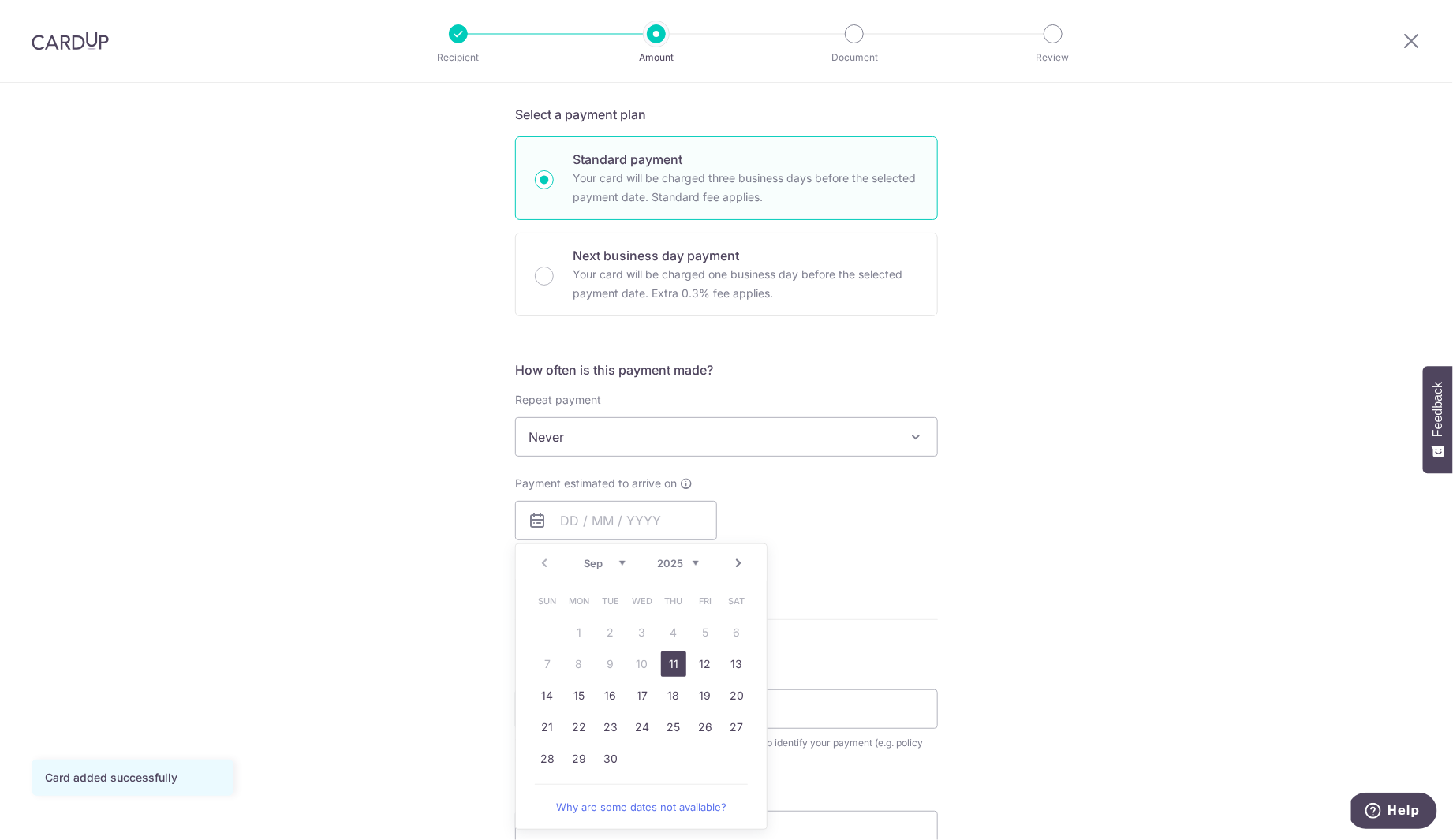
click at [665, 657] on link "11" at bounding box center [673, 664] width 25 height 25
type input "[DATE]"
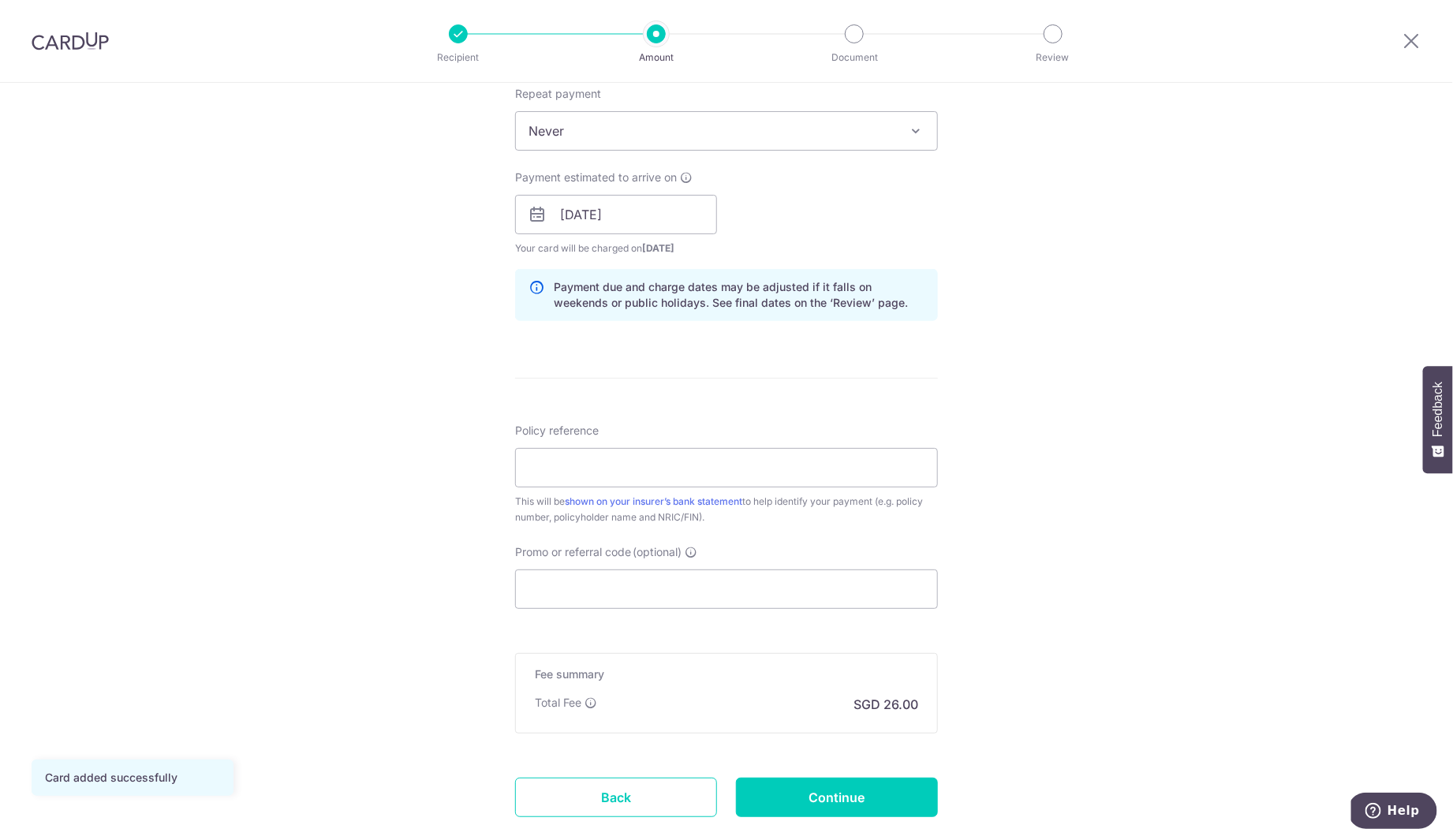
scroll to position [730, 0]
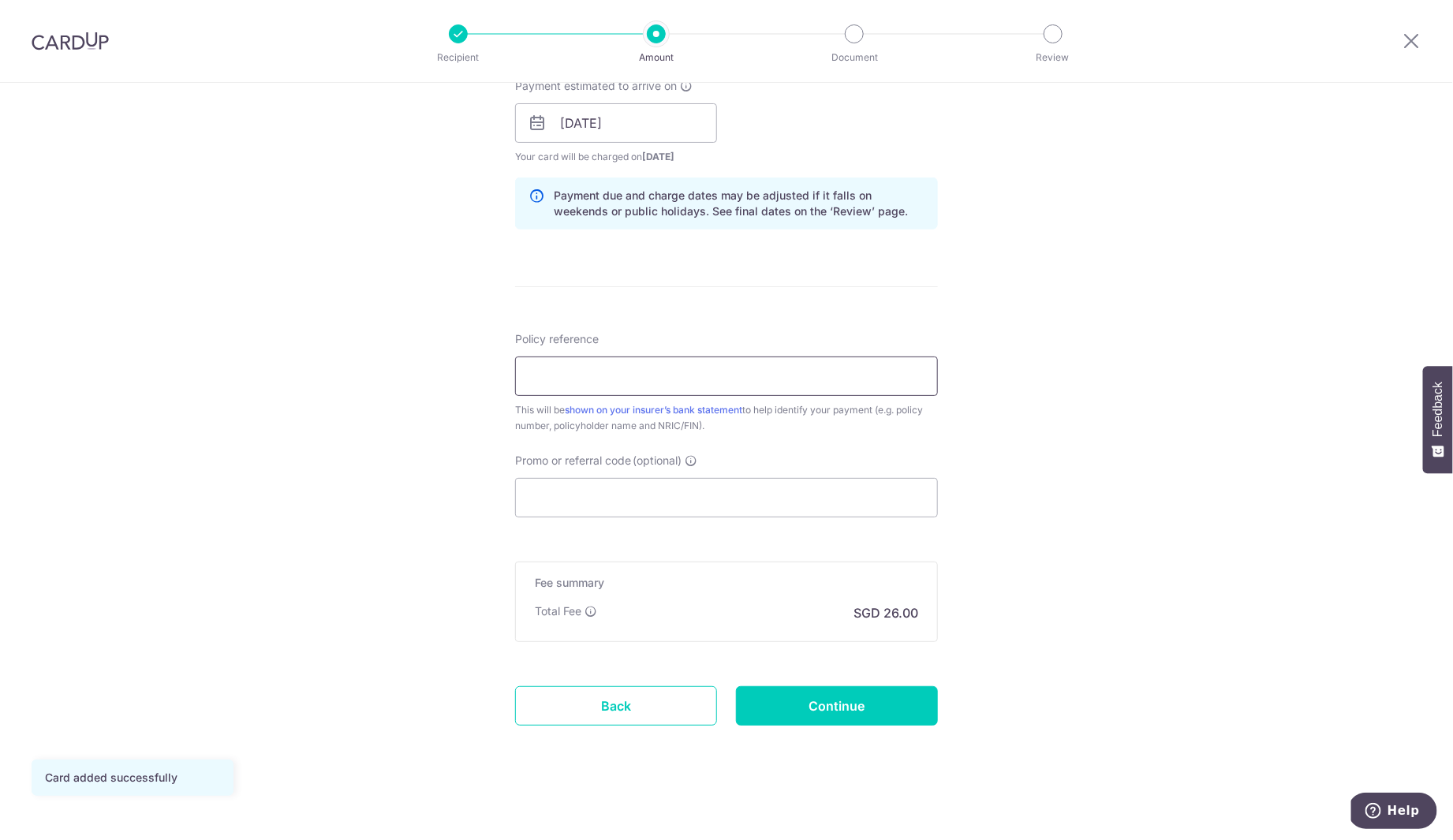
click at [656, 377] on input "Policy reference" at bounding box center [727, 376] width 423 height 39
type input "0236909196"
click at [687, 507] on input "Promo or referral code (optional)" at bounding box center [727, 498] width 423 height 39
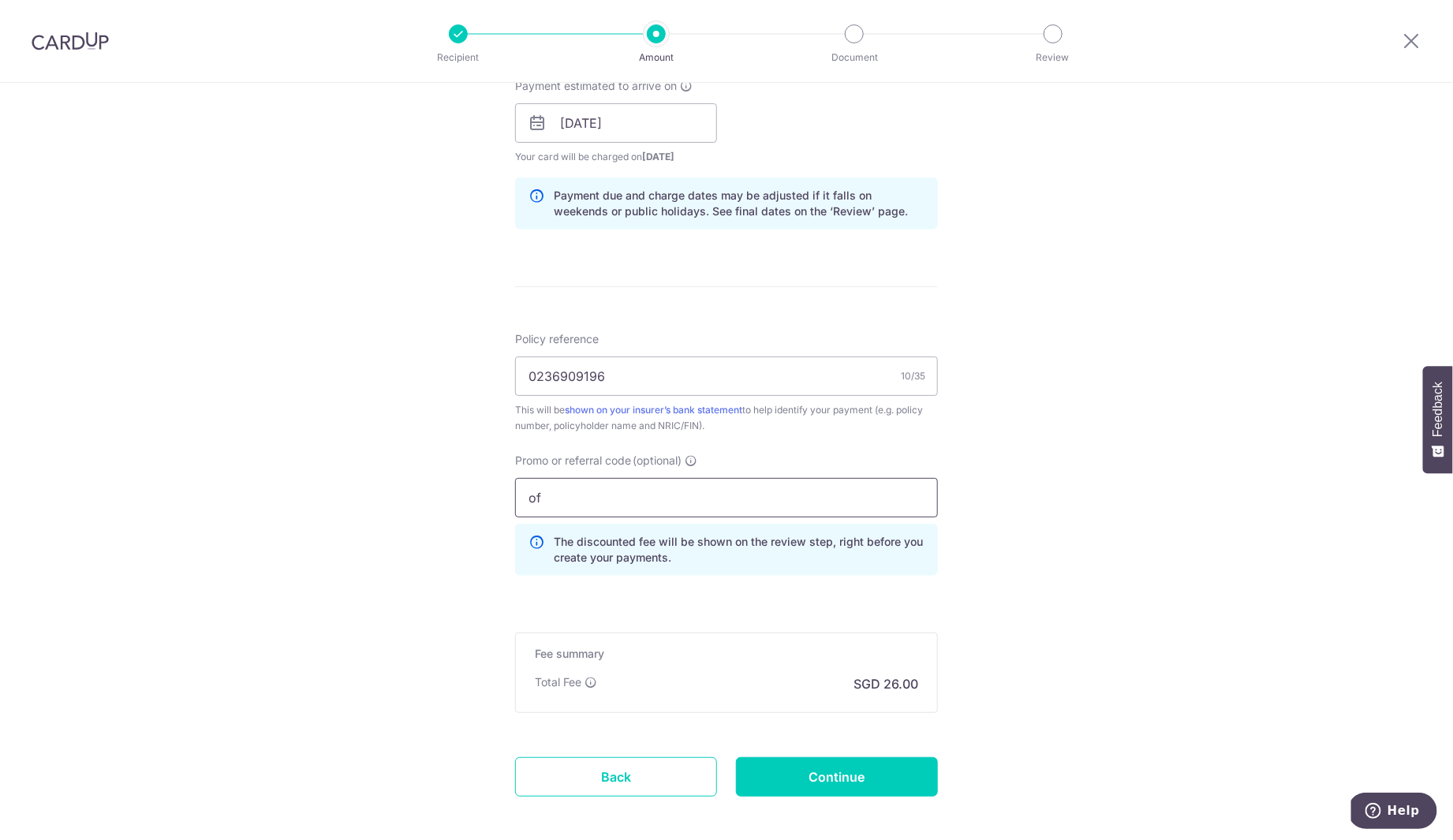
type input "o"
type input "OFF225"
click at [862, 774] on input "Continue" at bounding box center [837, 777] width 202 height 39
type input "Create Schedule"
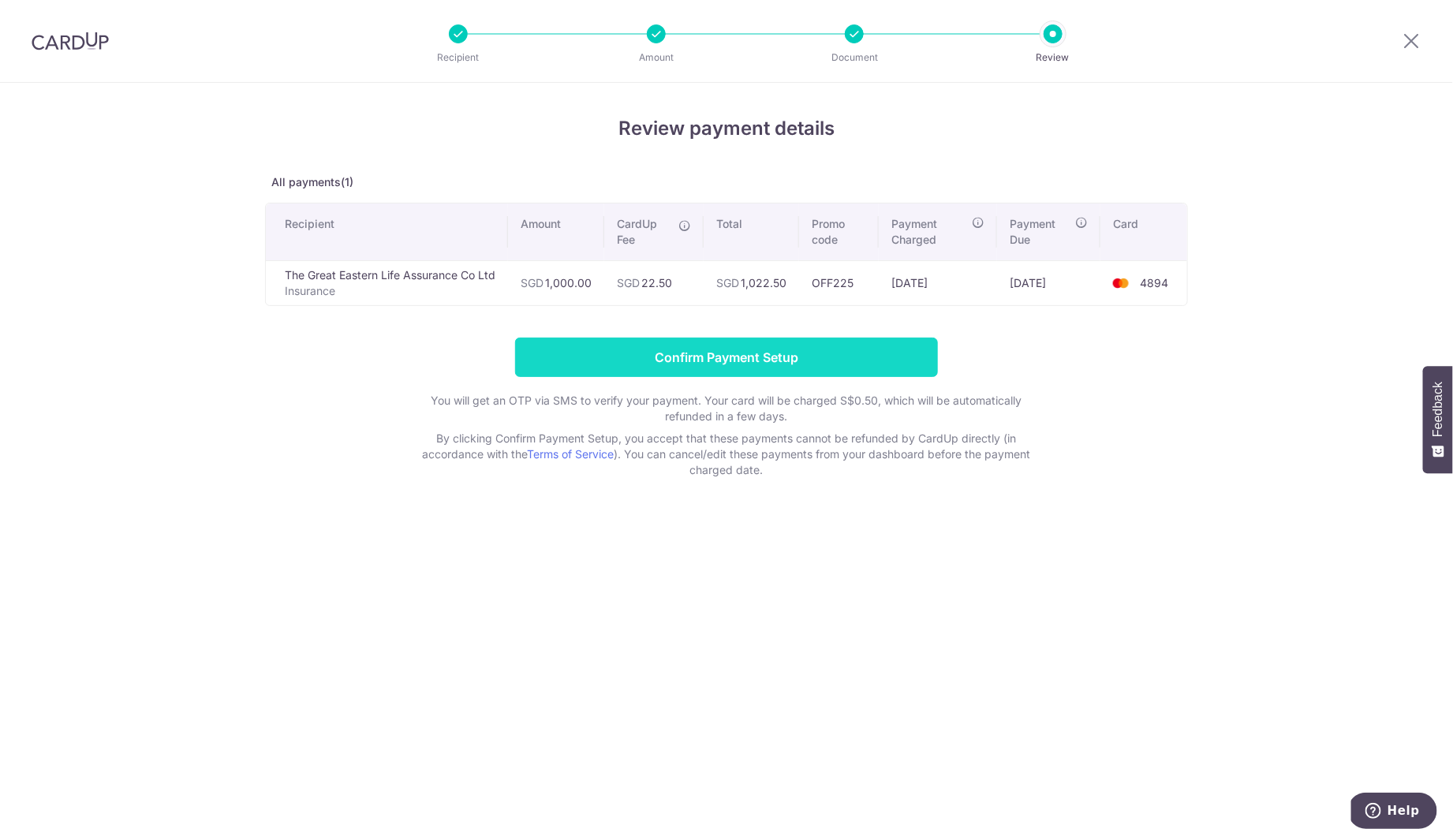
click at [642, 357] on input "Confirm Payment Setup" at bounding box center [727, 357] width 423 height 39
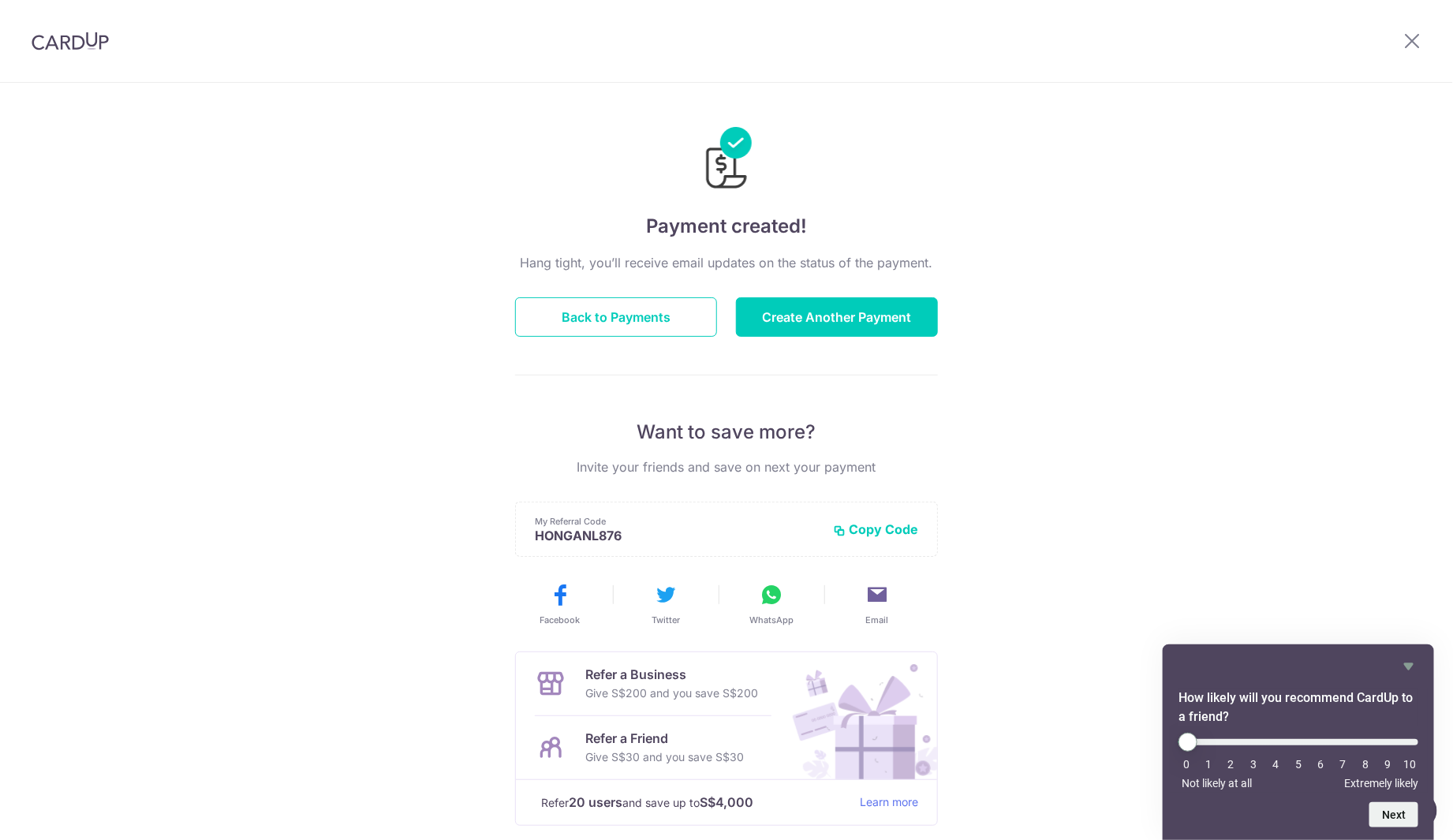
click at [90, 51] on div at bounding box center [70, 40] width 140 height 82
